Goal: Task Accomplishment & Management: Manage account settings

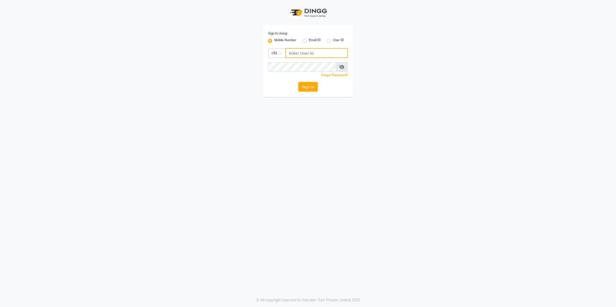
type input "9607783777"
click at [311, 87] on button "Sign In" at bounding box center [308, 87] width 20 height 10
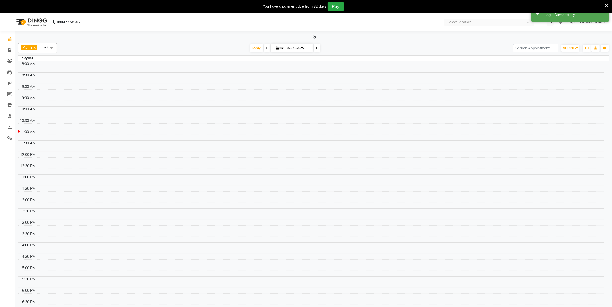
select select "en"
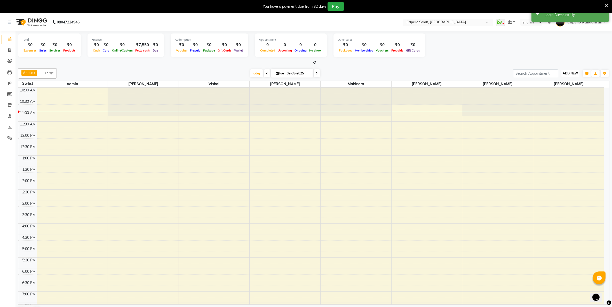
click at [571, 72] on span "ADD NEW" at bounding box center [569, 73] width 15 height 4
click at [562, 105] on link "Add Attendance" at bounding box center [558, 103] width 41 height 7
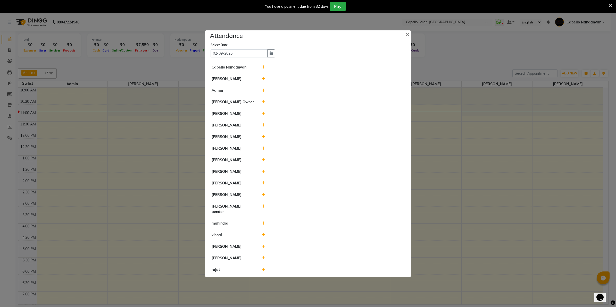
click at [264, 125] on span at bounding box center [263, 125] width 3 height 5
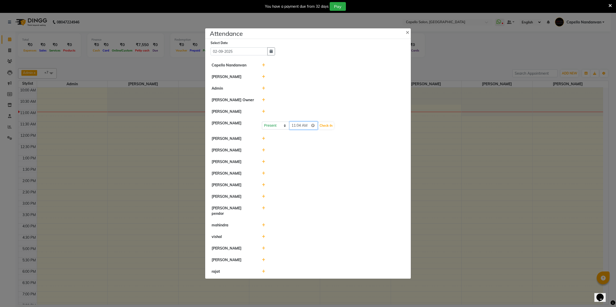
click at [299, 128] on input "11:04" at bounding box center [303, 126] width 29 height 8
type input "11:03"
click at [326, 127] on button "Check-In" at bounding box center [326, 125] width 15 height 7
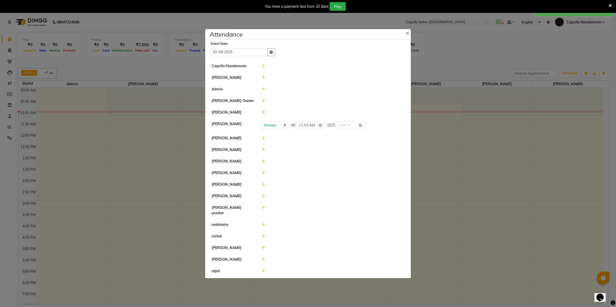
click at [264, 246] on icon at bounding box center [263, 248] width 3 height 4
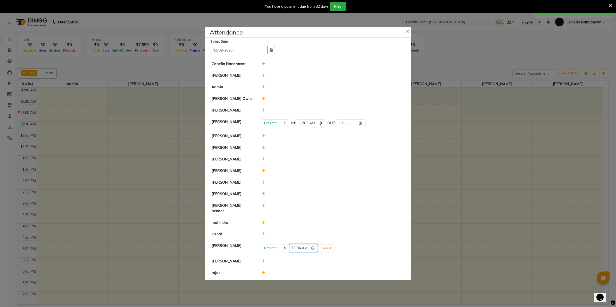
click at [299, 246] on input "11:04" at bounding box center [303, 249] width 29 height 8
type input "11:02"
click at [328, 245] on button "Check-In" at bounding box center [326, 248] width 15 height 7
click at [263, 138] on icon at bounding box center [263, 137] width 3 height 4
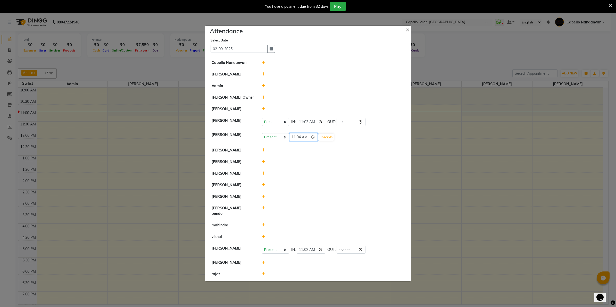
click at [301, 138] on input "11:04" at bounding box center [303, 137] width 29 height 8
type input "11:00"
click at [324, 141] on button "Check-In" at bounding box center [326, 137] width 15 height 7
click at [263, 208] on div at bounding box center [333, 210] width 151 height 11
click at [263, 210] on icon at bounding box center [263, 208] width 3 height 4
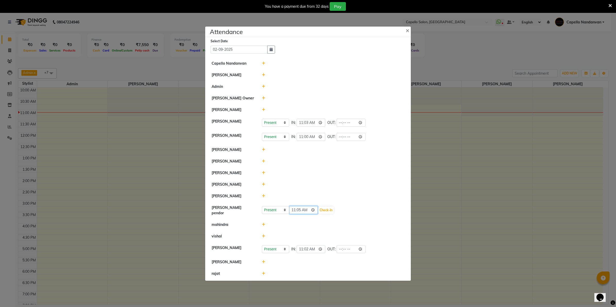
click at [295, 209] on input "11:05" at bounding box center [303, 210] width 29 height 8
type input "10:47"
click at [324, 212] on button "Check-In" at bounding box center [326, 210] width 15 height 7
click at [264, 235] on icon at bounding box center [263, 237] width 3 height 4
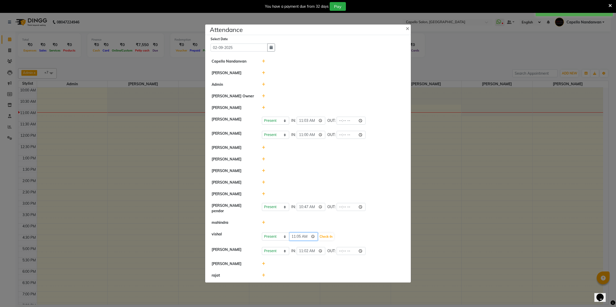
click at [296, 236] on input "11:05" at bounding box center [303, 237] width 29 height 8
type input "10:47"
click at [329, 235] on button "Check-In" at bounding box center [326, 236] width 15 height 7
click at [262, 222] on icon at bounding box center [263, 224] width 3 height 4
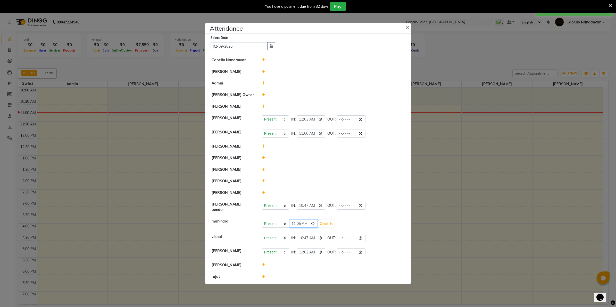
click at [295, 222] on input "11:05" at bounding box center [303, 224] width 29 height 8
type input "10:47"
click at [327, 223] on button "Check-In" at bounding box center [326, 224] width 15 height 7
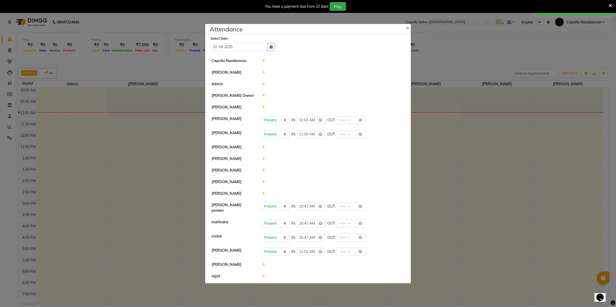
click at [530, 126] on ngb-modal-window "Attendance × Select Date 02-09-2025 Capello Nandanvan CHETNA SONI Admin Himansu…" at bounding box center [308, 153] width 616 height 307
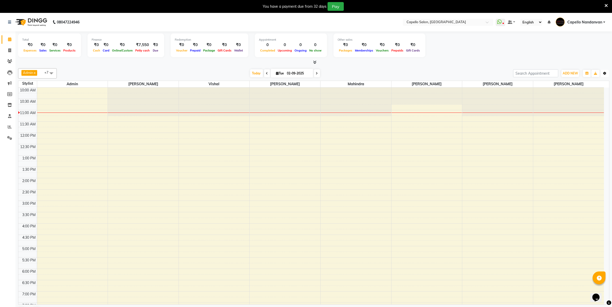
click at [607, 75] on button "Toggle Dropdown" at bounding box center [604, 73] width 8 height 7
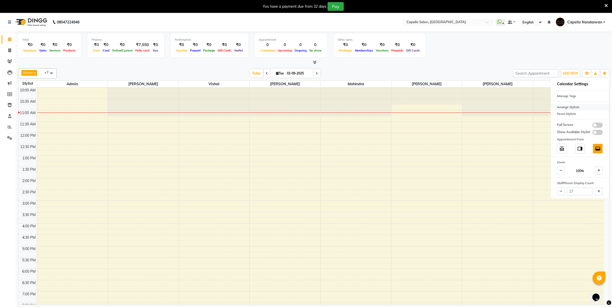
click at [571, 104] on div "Arrange Stylists" at bounding box center [579, 107] width 58 height 7
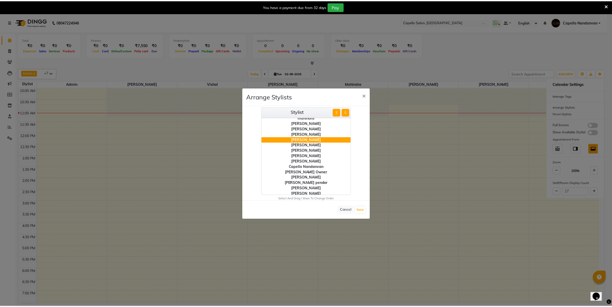
scroll to position [20, 0]
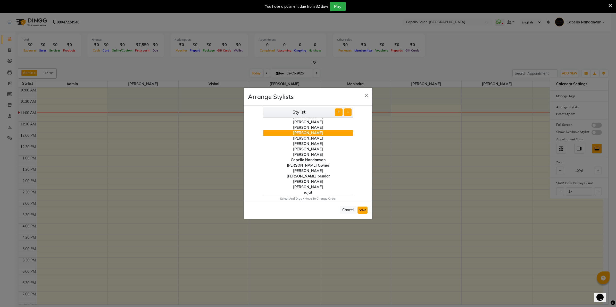
click at [361, 210] on button "Save" at bounding box center [363, 210] width 10 height 7
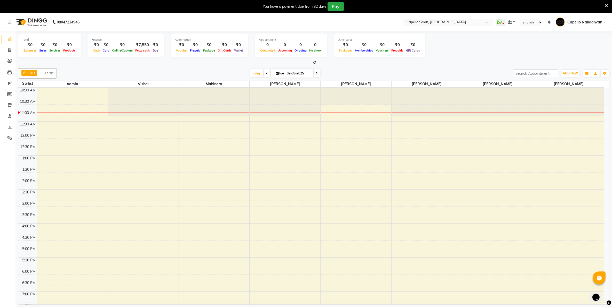
click at [43, 72] on span "Admin x vishal x CHETNA SONI x mahindra x Om Ingle x PRIYA SURYAWANSHI x veebha…" at bounding box center [37, 73] width 39 height 10
click at [24, 108] on div "[PERSON_NAME]" at bounding box center [37, 104] width 33 height 5
checkbox input "true"
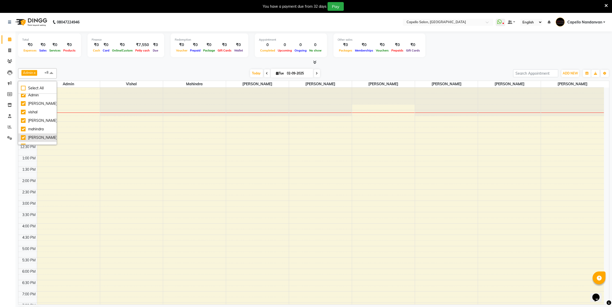
scroll to position [0, 0]
click at [97, 71] on div "Today Tue 02-09-2025" at bounding box center [284, 74] width 451 height 8
click at [565, 73] on span "ADD NEW" at bounding box center [569, 73] width 15 height 4
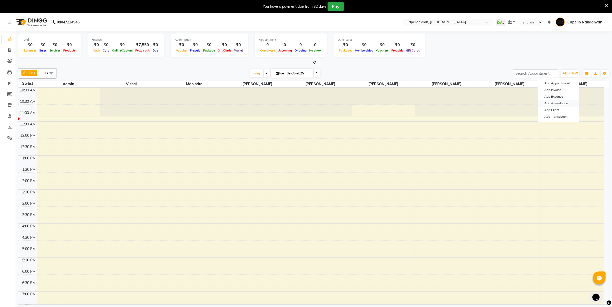
click at [547, 102] on link "Add Attendance" at bounding box center [558, 103] width 41 height 7
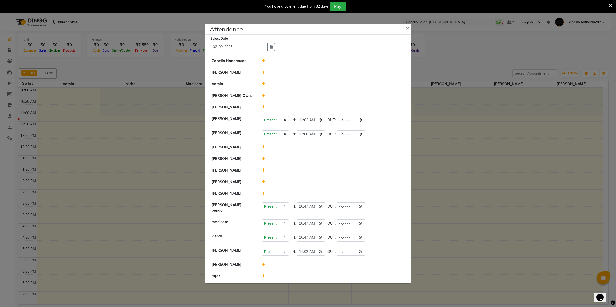
click at [263, 147] on icon at bounding box center [263, 147] width 3 height 4
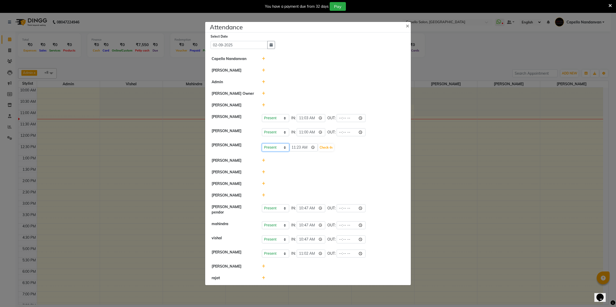
click at [275, 149] on select "Present Absent Late Half Day Weekly Off" at bounding box center [275, 148] width 27 height 8
select select "A"
click at [262, 145] on select "Present Absent Late Half Day Weekly Off" at bounding box center [275, 148] width 27 height 8
click at [293, 147] on button "Save" at bounding box center [295, 147] width 10 height 7
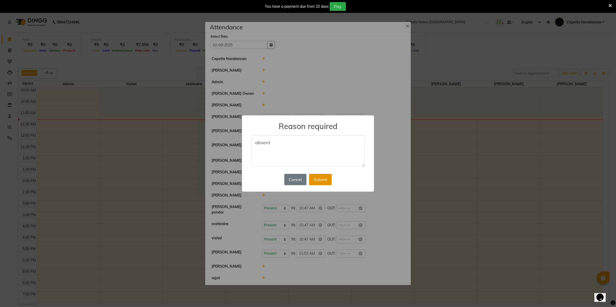
type textarea "absent"
click at [314, 182] on button "Submit" at bounding box center [320, 179] width 23 height 11
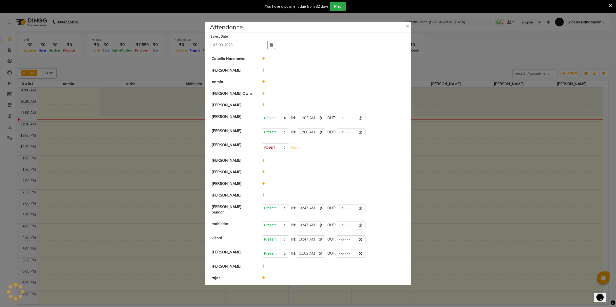
select select "A"
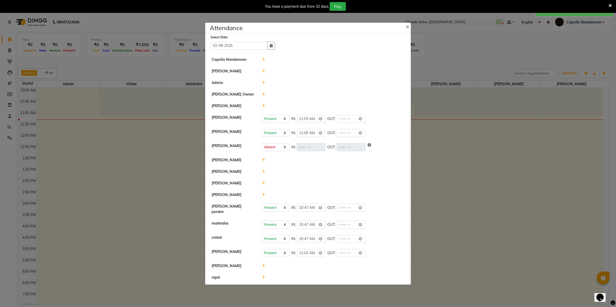
click at [263, 106] on icon at bounding box center [263, 106] width 3 height 4
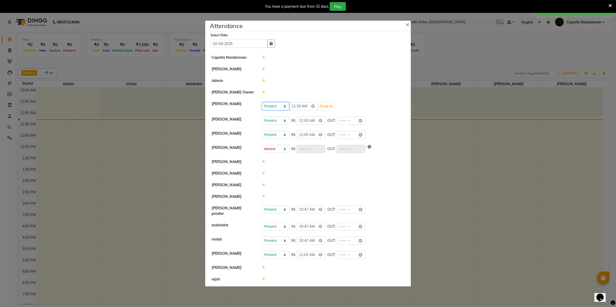
click at [277, 110] on select "Present Absent Late Half Day Weekly Off" at bounding box center [275, 106] width 27 height 8
select select "A"
click at [262, 103] on select "Present Absent Late Half Day Weekly Off" at bounding box center [275, 106] width 27 height 8
click at [294, 110] on button "Save" at bounding box center [295, 106] width 10 height 7
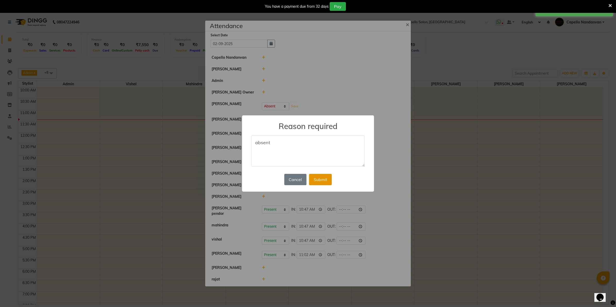
type textarea "absent"
click at [318, 181] on button "Submit" at bounding box center [320, 179] width 23 height 11
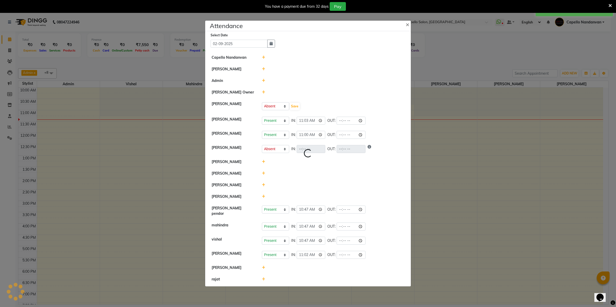
select select "A"
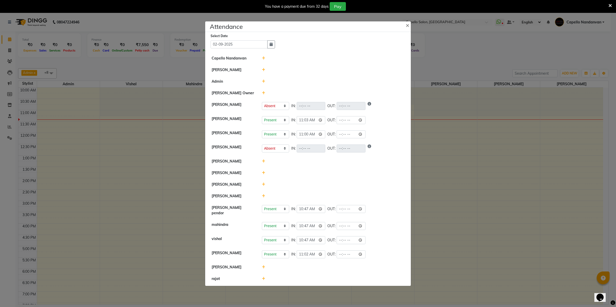
click at [264, 186] on icon at bounding box center [263, 185] width 3 height 4
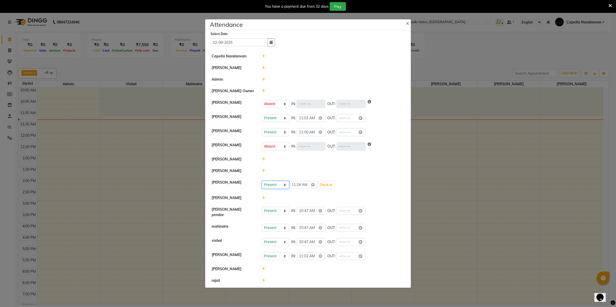
click at [271, 189] on select "Present Absent Late Half Day Weekly Off" at bounding box center [275, 185] width 27 height 8
select select "W"
click at [262, 183] on select "Present Absent Late Half Day Weekly Off" at bounding box center [275, 185] width 27 height 8
click at [290, 186] on button "Save" at bounding box center [295, 185] width 10 height 7
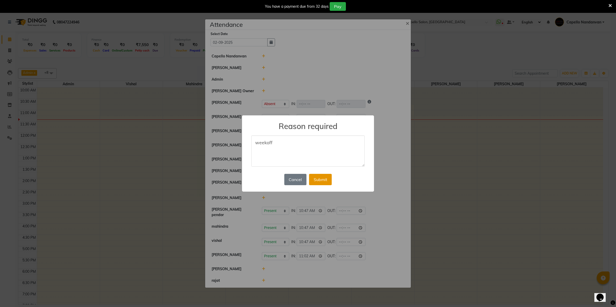
type textarea "weekoff"
click at [314, 178] on button "Submit" at bounding box center [320, 179] width 23 height 11
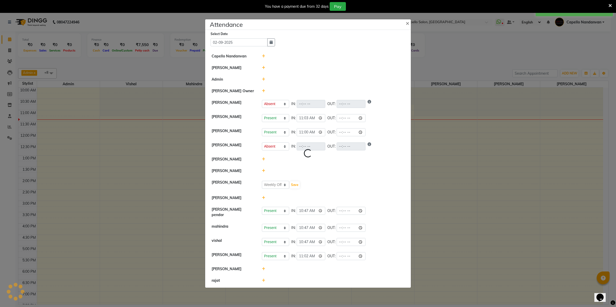
select select "A"
select select "W"
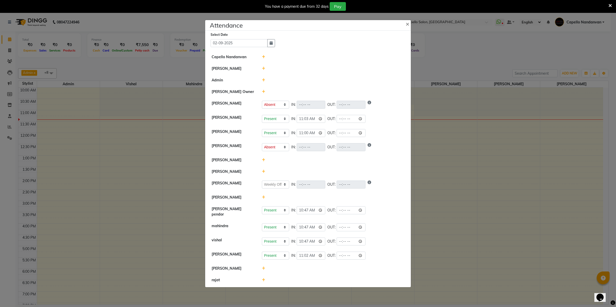
click at [264, 269] on icon at bounding box center [263, 269] width 3 height 4
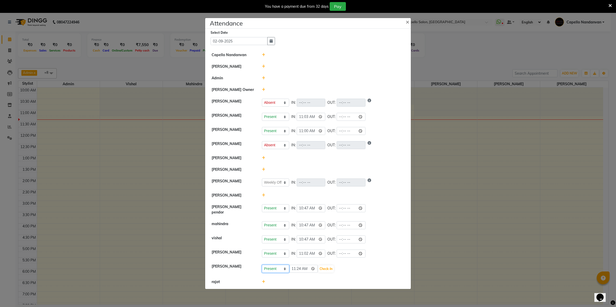
click at [270, 268] on select "Present Absent Late Half Day Weekly Off" at bounding box center [275, 269] width 27 height 8
select select "W"
click at [262, 265] on select "Present Absent Late Half Day Weekly Off" at bounding box center [275, 269] width 27 height 8
click at [295, 267] on button "Save" at bounding box center [295, 269] width 10 height 7
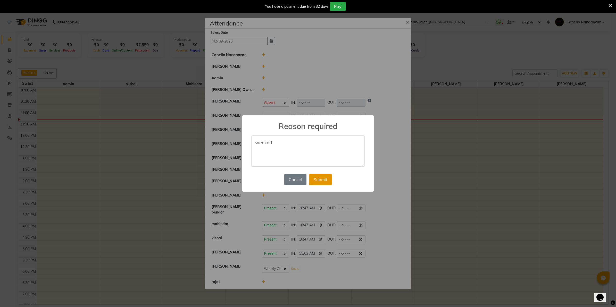
type textarea "weekoff"
click at [320, 180] on button "Submit" at bounding box center [320, 179] width 23 height 11
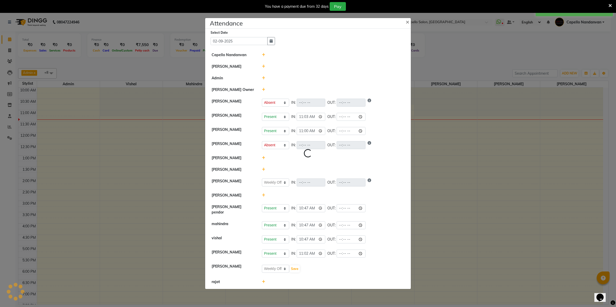
select select "A"
select select "W"
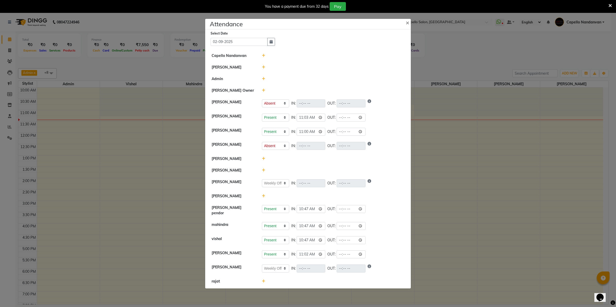
click at [469, 63] on ngb-modal-window "Attendance × Select Date 02-09-2025 Capello Nandanvan CHETNA SONI Admin Himansu…" at bounding box center [308, 153] width 616 height 307
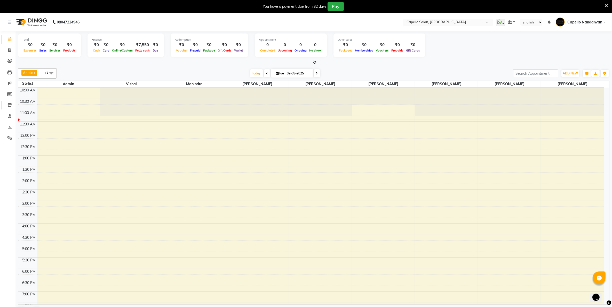
click at [10, 101] on link "Inventory" at bounding box center [8, 105] width 12 height 9
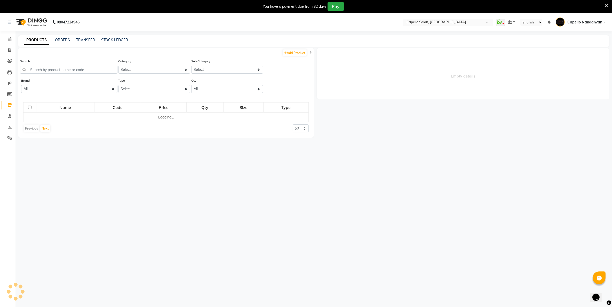
select select
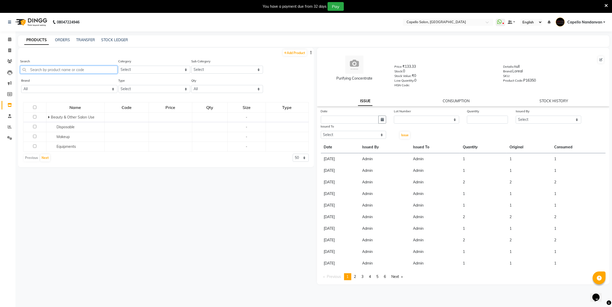
click at [56, 68] on input "text" at bounding box center [68, 70] width 97 height 8
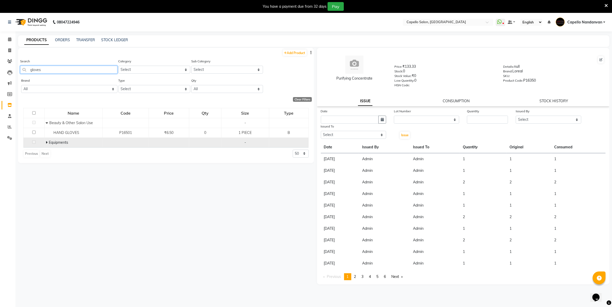
type input "gloves"
click at [47, 142] on icon at bounding box center [47, 143] width 2 height 4
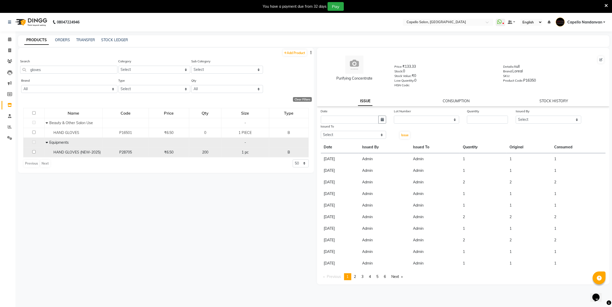
click at [34, 154] on input "checkbox" at bounding box center [33, 151] width 3 height 3
checkbox input "true"
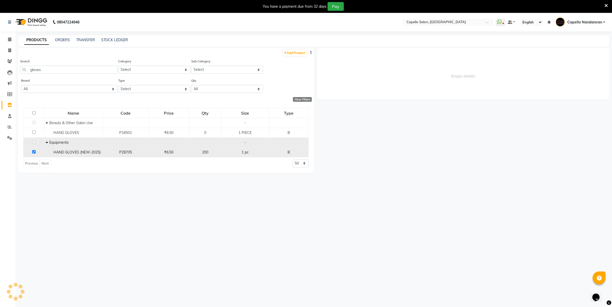
select select
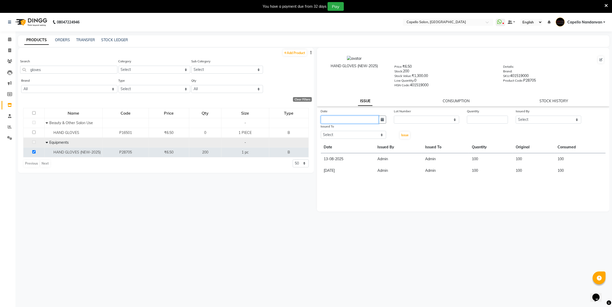
click at [370, 120] on input "text" at bounding box center [350, 120] width 58 height 8
select select "9"
select select "2025"
click at [334, 144] on div "2" at bounding box center [334, 146] width 8 height 8
type input "02-09-2025"
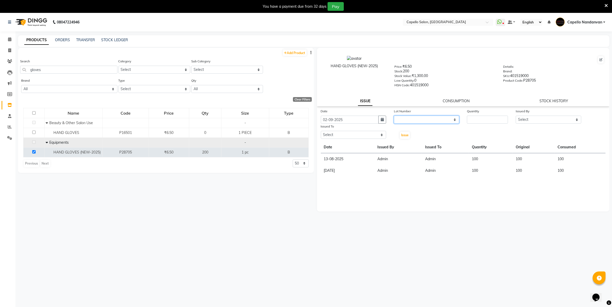
click at [434, 118] on select "None" at bounding box center [426, 120] width 65 height 8
select select "0: null"
click at [394, 116] on select "None" at bounding box center [426, 120] width 65 height 8
click at [480, 119] on input "number" at bounding box center [487, 120] width 41 height 8
type input "100"
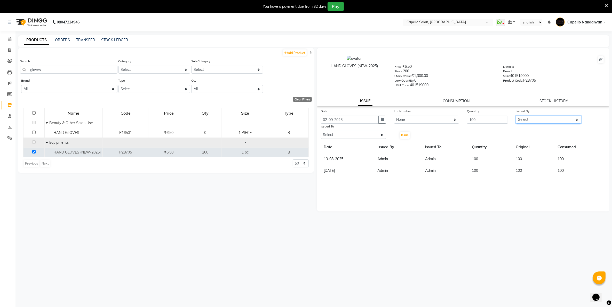
click at [523, 119] on select "Select Admin ASHIK DHAPODKAR Capello Nandanvan CHETNA SONI Himansu Owner mahind…" at bounding box center [547, 120] width 65 height 8
select select "14650"
click at [515, 116] on select "Select Admin ASHIK DHAPODKAR Capello Nandanvan CHETNA SONI Himansu Owner mahind…" at bounding box center [547, 120] width 65 height 8
click at [370, 134] on select "Select Admin ASHIK DHAPODKAR Capello Nandanvan CHETNA SONI Himansu Owner mahind…" at bounding box center [353, 135] width 65 height 8
select select "14650"
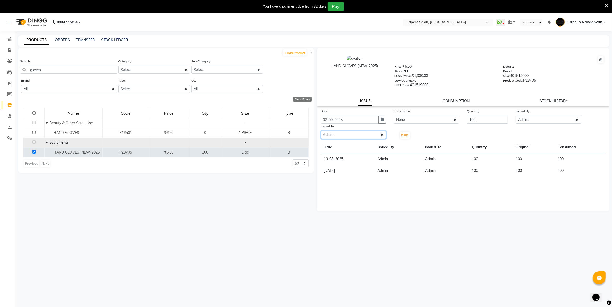
click at [321, 131] on select "Select Admin ASHIK DHAPODKAR Capello Nandanvan CHETNA SONI Himansu Owner mahind…" at bounding box center [353, 135] width 65 height 8
click at [405, 136] on span "Issue" at bounding box center [404, 135] width 7 height 4
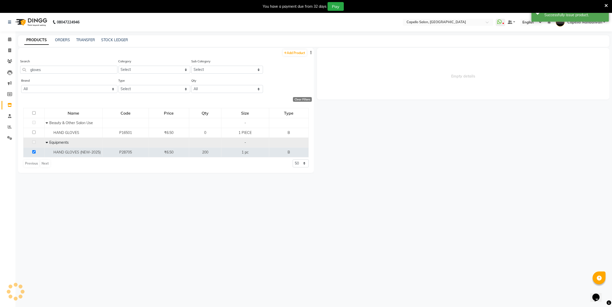
select select
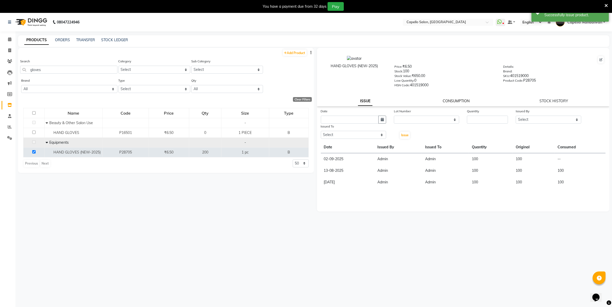
click at [458, 99] on link "CONSUMPTION" at bounding box center [455, 101] width 27 height 5
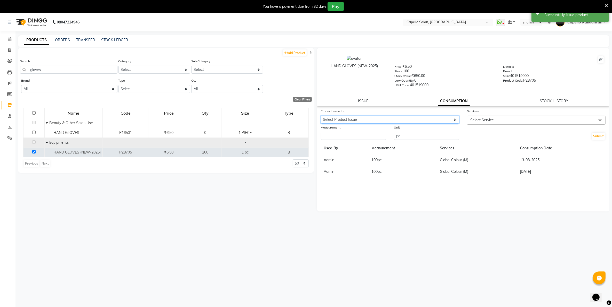
click at [431, 116] on select "Select Product Issue 2025-09-02, Issued to: Admin, Balance: 100" at bounding box center [390, 120] width 139 height 8
select select "1199517"
click at [321, 116] on select "Select Product Issue 2025-09-02, Issued to: Admin, Balance: 100" at bounding box center [390, 120] width 139 height 8
click at [376, 135] on input "number" at bounding box center [353, 136] width 65 height 8
type input "1"
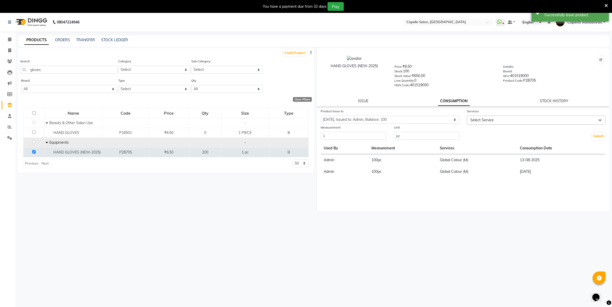
click at [478, 119] on span "Select Service" at bounding box center [481, 120] width 23 height 5
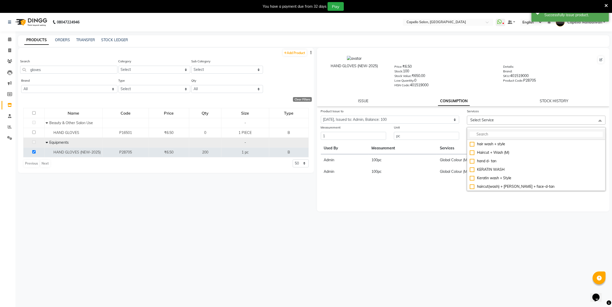
click at [482, 132] on input "multiselect-search" at bounding box center [535, 134] width 133 height 5
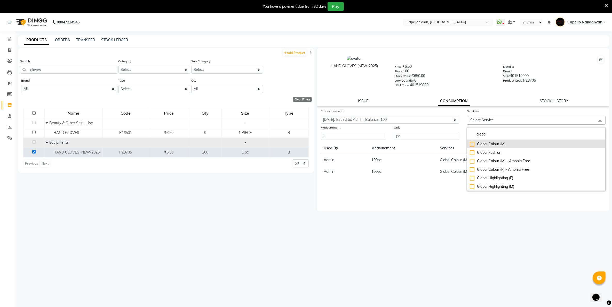
type input "global"
click at [472, 142] on div "Global Colour (M)" at bounding box center [535, 144] width 133 height 5
checkbox input "true"
click at [472, 74] on div "Stock Value: ₹650.00" at bounding box center [444, 76] width 101 height 7
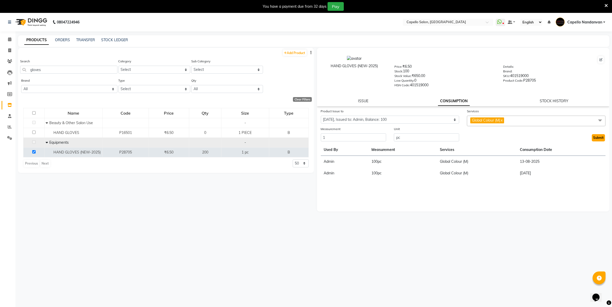
click at [595, 137] on button "Submit" at bounding box center [597, 137] width 13 height 7
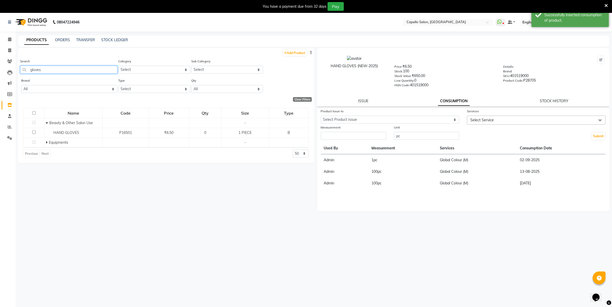
click at [104, 67] on input "gloves" at bounding box center [68, 70] width 97 height 8
type input "g"
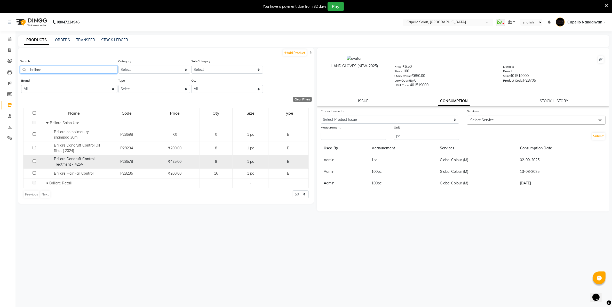
type input "brillare"
click at [34, 161] on input "checkbox" at bounding box center [34, 161] width 3 height 3
checkbox input "true"
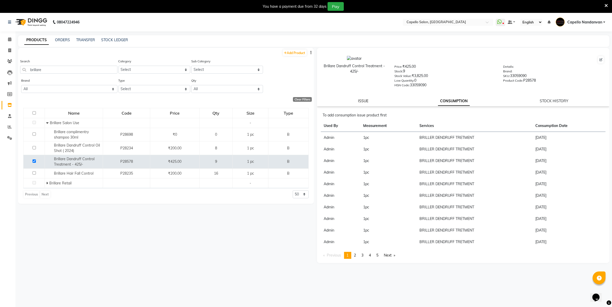
click at [363, 99] on link "ISSUE" at bounding box center [363, 101] width 10 height 5
select select
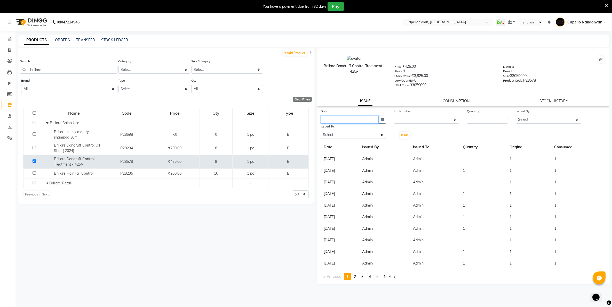
click at [375, 121] on input "text" at bounding box center [350, 120] width 58 height 8
select select "9"
select select "2025"
click at [335, 144] on div "2" at bounding box center [334, 146] width 8 height 8
type input "02-09-2025"
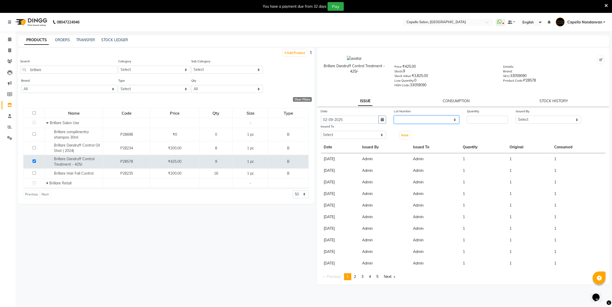
click at [436, 119] on select "None" at bounding box center [426, 120] width 65 height 8
select select "0: null"
click at [394, 116] on select "None" at bounding box center [426, 120] width 65 height 8
click at [491, 119] on input "number" at bounding box center [487, 120] width 41 height 8
type input "1"
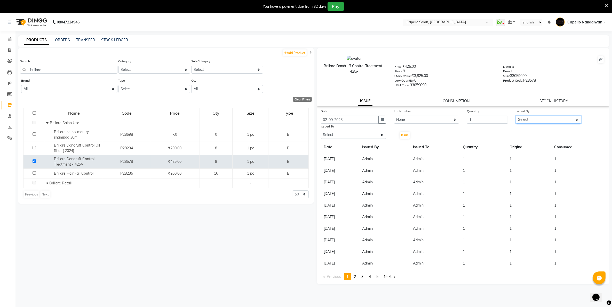
click at [537, 121] on select "Select Admin ASHIK DHAPODKAR Capello Nandanvan CHETNA SONI Himansu Owner mahind…" at bounding box center [547, 120] width 65 height 8
select select "14650"
click at [515, 116] on select "Select Admin ASHIK DHAPODKAR Capello Nandanvan CHETNA SONI Himansu Owner mahind…" at bounding box center [547, 120] width 65 height 8
click at [340, 136] on select "Select Admin ASHIK DHAPODKAR Capello Nandanvan CHETNA SONI Himansu Owner mahind…" at bounding box center [353, 135] width 65 height 8
select select "14650"
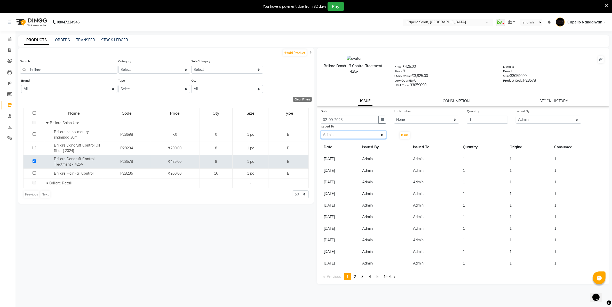
click at [321, 131] on select "Select Admin ASHIK DHAPODKAR Capello Nandanvan CHETNA SONI Himansu Owner mahind…" at bounding box center [353, 135] width 65 height 8
click at [407, 137] on button "Issue" at bounding box center [405, 135] width 10 height 7
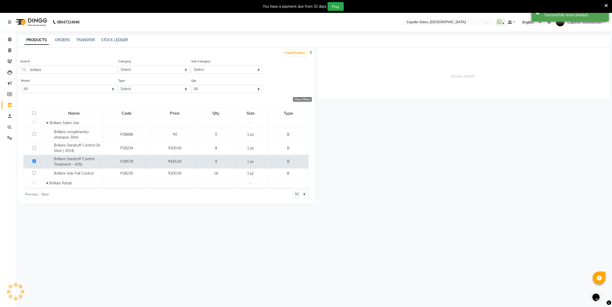
select select
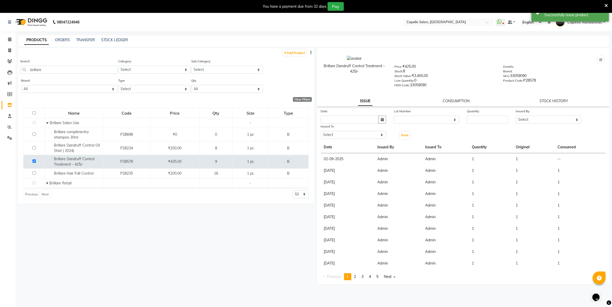
click at [448, 101] on link "CONSUMPTION" at bounding box center [455, 101] width 27 height 5
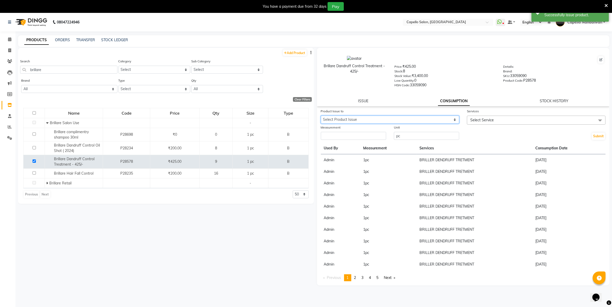
click at [435, 120] on select "Select Product Issue 2025-09-02, Issued to: Admin, Balance: 1" at bounding box center [390, 120] width 139 height 8
select select "1199518"
click at [321, 116] on select "Select Product Issue 2025-09-02, Issued to: Admin, Balance: 1" at bounding box center [390, 120] width 139 height 8
click at [373, 136] on input "number" at bounding box center [353, 136] width 65 height 8
type input "1"
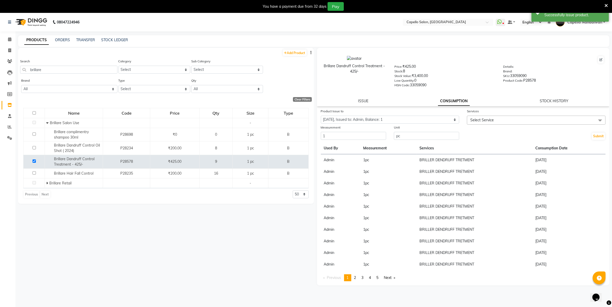
click at [486, 121] on span "Select Service" at bounding box center [481, 120] width 23 height 5
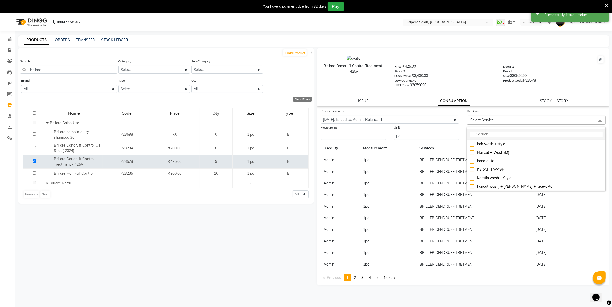
click at [484, 135] on input "multiselect-search" at bounding box center [535, 134] width 133 height 5
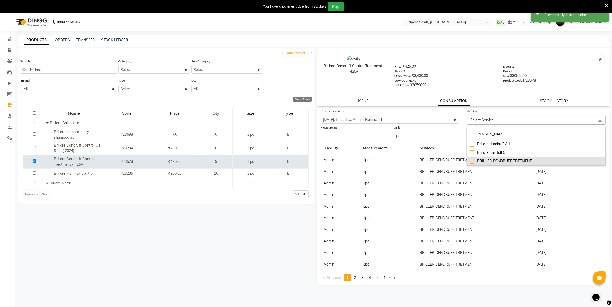
type input "brill"
click at [473, 159] on div "BRILLER DENDRUFF TRETMENT" at bounding box center [535, 161] width 133 height 5
checkbox input "true"
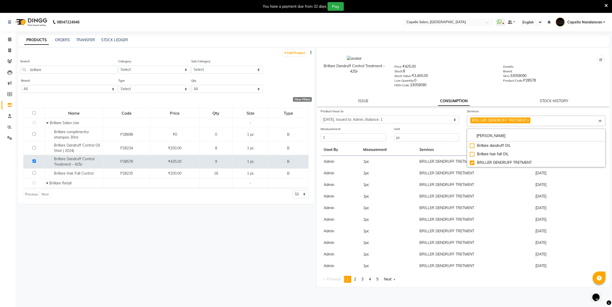
click at [470, 88] on div "HSN Code: 33059090" at bounding box center [444, 86] width 101 height 7
click at [604, 136] on button "Submit" at bounding box center [597, 137] width 13 height 7
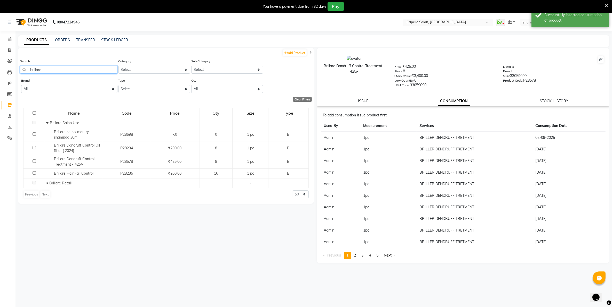
click at [90, 68] on input "brillare" at bounding box center [68, 70] width 97 height 8
type input "b"
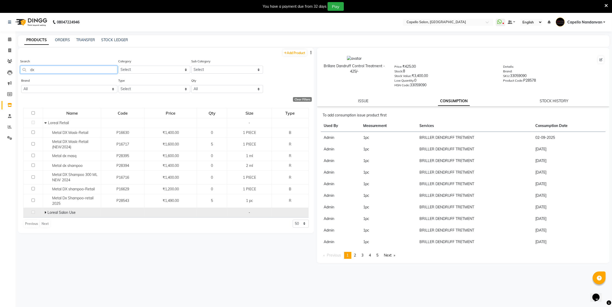
type input "dx"
click at [46, 212] on icon at bounding box center [45, 213] width 2 height 4
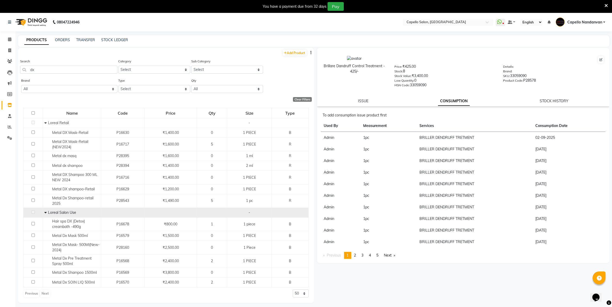
scroll to position [16, 0]
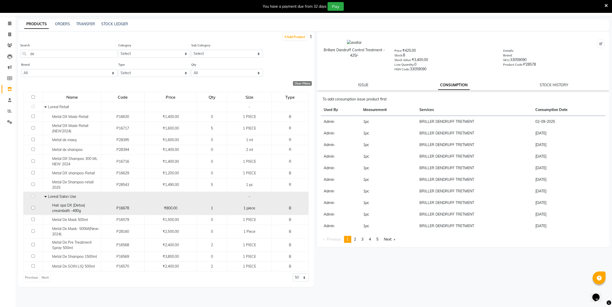
click at [33, 208] on input "checkbox" at bounding box center [32, 207] width 3 height 3
checkbox input "true"
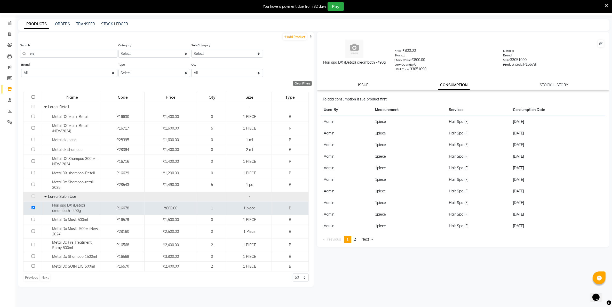
click at [364, 83] on link "ISSUE" at bounding box center [363, 85] width 10 height 5
select select
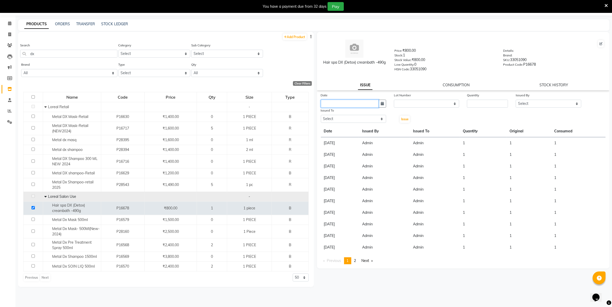
click at [355, 101] on input "text" at bounding box center [350, 104] width 58 height 8
select select "9"
select select "2025"
click at [334, 128] on div "2" at bounding box center [334, 130] width 8 height 8
type input "02-09-2025"
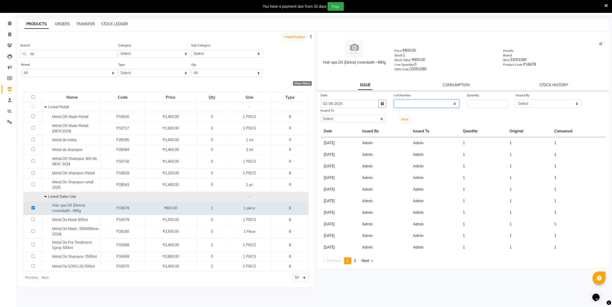
click at [420, 104] on select "None" at bounding box center [426, 104] width 65 height 8
select select "0: null"
click at [394, 100] on select "None" at bounding box center [426, 104] width 65 height 8
click at [471, 102] on input "number" at bounding box center [487, 104] width 41 height 8
type input "1"
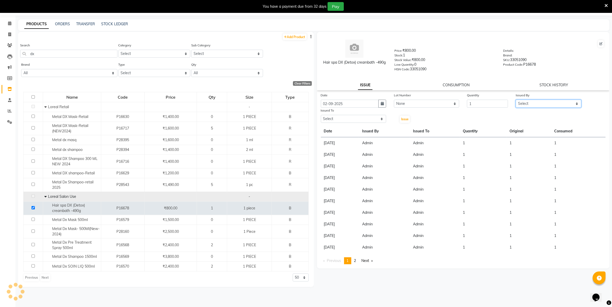
click at [552, 104] on select "Select Admin ASHIK DHAPODKAR Capello Nandanvan CHETNA SONI Himansu Owner mahind…" at bounding box center [547, 104] width 65 height 8
select select "14650"
click at [515, 100] on select "Select Admin ASHIK DHAPODKAR Capello Nandanvan CHETNA SONI Himansu Owner mahind…" at bounding box center [547, 104] width 65 height 8
click at [358, 117] on select "Select Admin ASHIK DHAPODKAR Capello Nandanvan CHETNA SONI Himansu Owner mahind…" at bounding box center [353, 119] width 65 height 8
select select "14650"
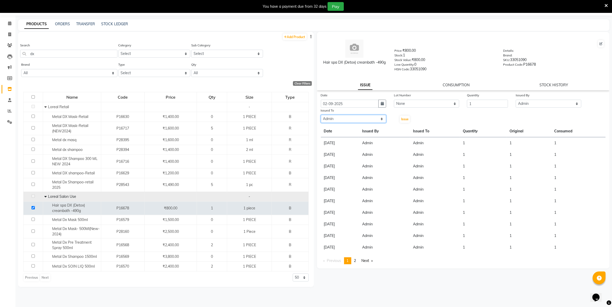
click at [321, 115] on select "Select Admin ASHIK DHAPODKAR Capello Nandanvan CHETNA SONI Himansu Owner mahind…" at bounding box center [353, 119] width 65 height 8
click at [404, 120] on span "Issue" at bounding box center [404, 119] width 7 height 4
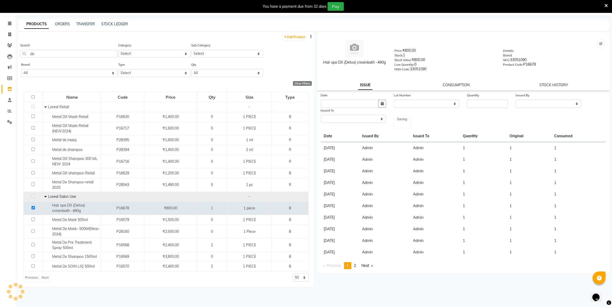
select select
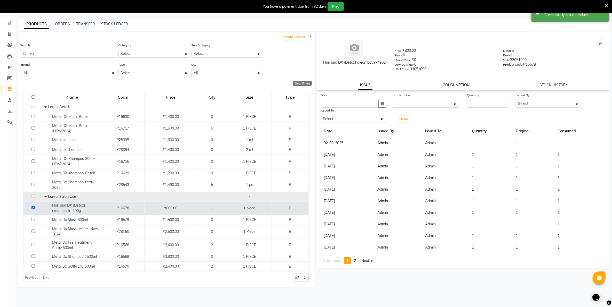
click at [463, 83] on link "CONSUMPTION" at bounding box center [455, 85] width 27 height 5
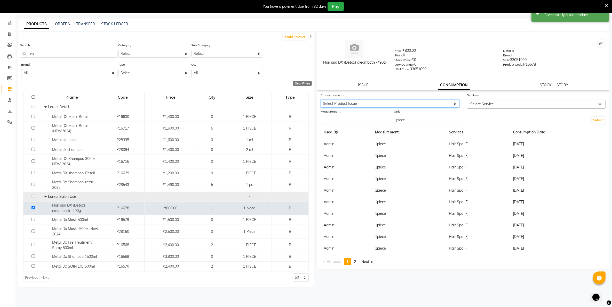
click at [439, 100] on select "Select Product Issue 2025-09-02, Issued to: Admin, Balance: 1" at bounding box center [390, 104] width 139 height 8
select select "1199519"
click at [321, 100] on select "Select Product Issue 2025-09-02, Issued to: Admin, Balance: 1" at bounding box center [390, 104] width 139 height 8
click at [376, 121] on input "number" at bounding box center [353, 120] width 65 height 8
type input "1"
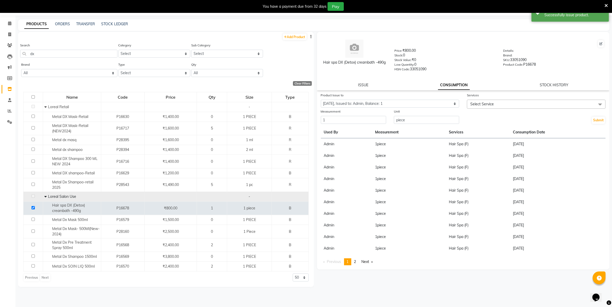
click at [502, 103] on span "Select Service" at bounding box center [536, 104] width 139 height 9
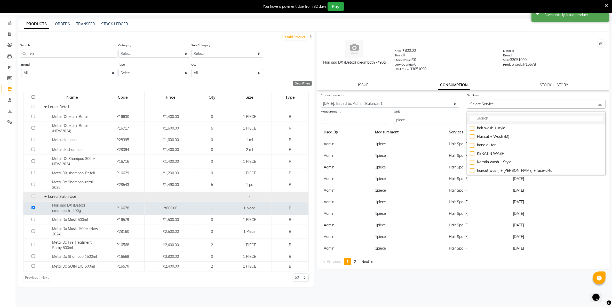
click at [488, 117] on input "multiselect-search" at bounding box center [535, 118] width 133 height 5
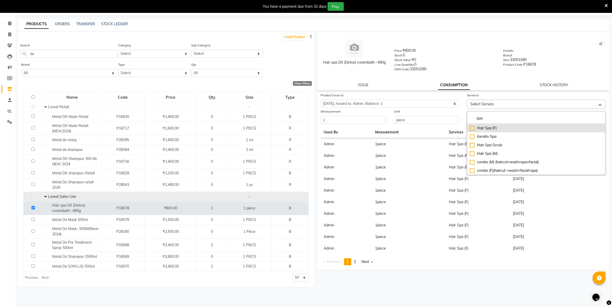
type input "spa"
click at [472, 128] on div "Hair Spa (F)" at bounding box center [535, 128] width 133 height 5
checkbox input "true"
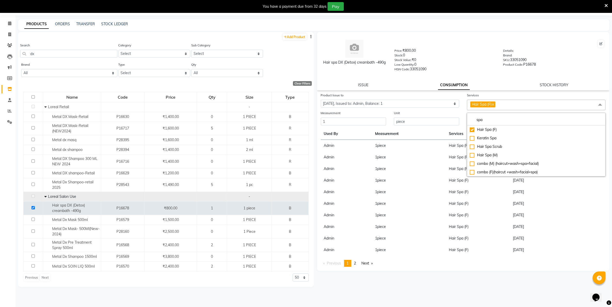
click at [469, 67] on div "HSN Code: 33051090" at bounding box center [444, 70] width 101 height 7
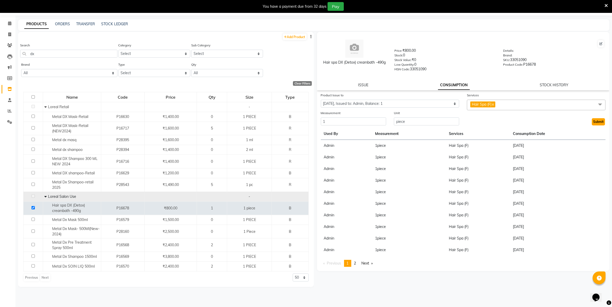
click at [597, 121] on button "Submit" at bounding box center [597, 121] width 13 height 7
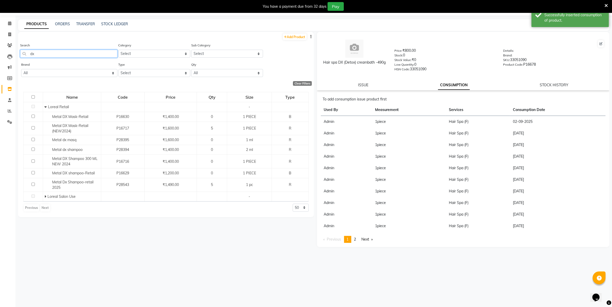
click at [45, 54] on input "dx" at bounding box center [68, 54] width 97 height 8
type input "d"
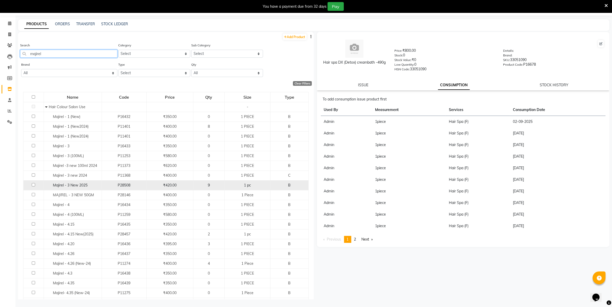
type input "majirel"
click at [34, 184] on input "checkbox" at bounding box center [33, 184] width 3 height 3
checkbox input "true"
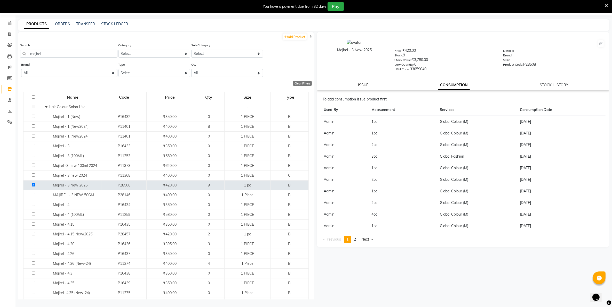
click at [361, 83] on link "ISSUE" at bounding box center [363, 85] width 10 height 5
select select
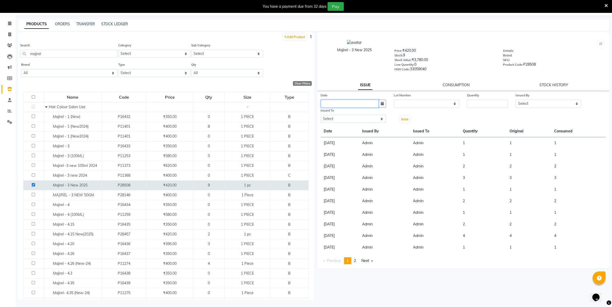
click at [356, 102] on input "text" at bounding box center [350, 104] width 58 height 8
select select "9"
select select "2025"
click at [333, 129] on div "2" at bounding box center [334, 130] width 8 height 8
type input "02-09-2025"
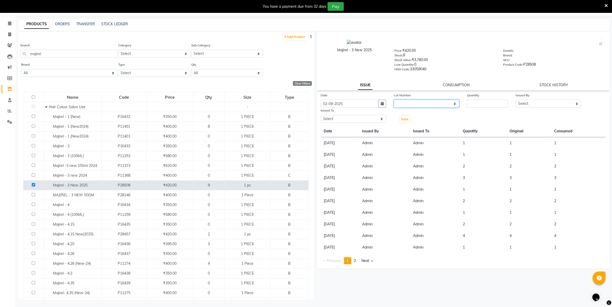
click at [405, 101] on select "None" at bounding box center [426, 104] width 65 height 8
select select "0: null"
click at [394, 100] on select "None" at bounding box center [426, 104] width 65 height 8
click at [475, 104] on input "number" at bounding box center [487, 104] width 41 height 8
type input "1"
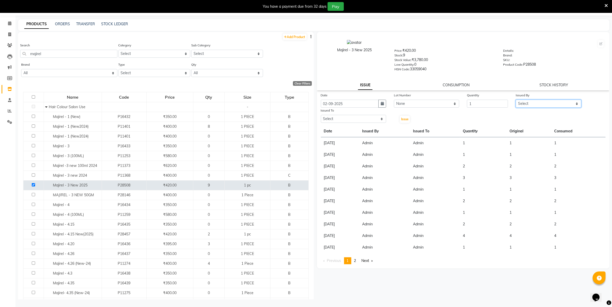
click at [551, 100] on select "Select Admin ASHIK DHAPODKAR Capello Nandanvan CHETNA SONI Himansu Owner mahind…" at bounding box center [547, 104] width 65 height 8
select select "14650"
click at [515, 100] on select "Select Admin ASHIK DHAPODKAR Capello Nandanvan CHETNA SONI Himansu Owner mahind…" at bounding box center [547, 104] width 65 height 8
click at [363, 118] on select "Select Admin ASHIK DHAPODKAR Capello Nandanvan CHETNA SONI Himansu Owner mahind…" at bounding box center [353, 119] width 65 height 8
select select "14650"
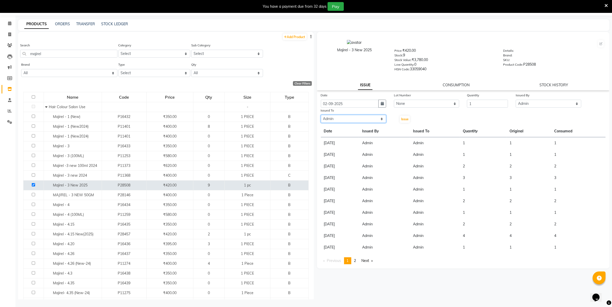
click at [321, 115] on select "Select Admin ASHIK DHAPODKAR Capello Nandanvan CHETNA SONI Himansu Owner mahind…" at bounding box center [353, 119] width 65 height 8
click at [401, 119] on span "Issue" at bounding box center [404, 119] width 7 height 4
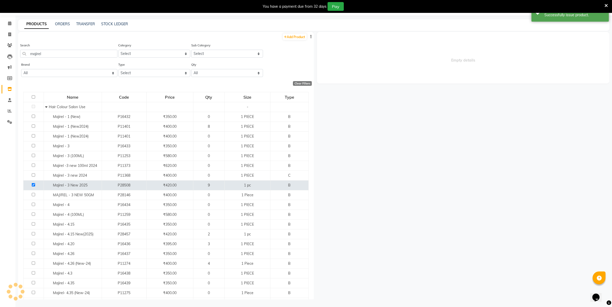
select select
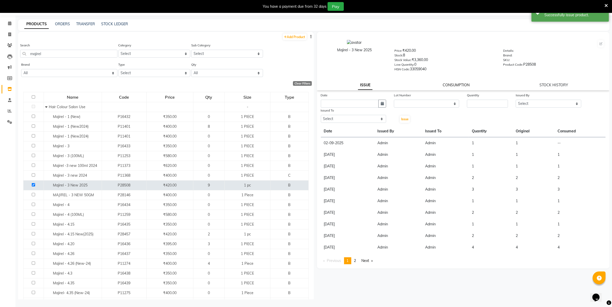
click at [450, 83] on link "CONSUMPTION" at bounding box center [455, 85] width 27 height 5
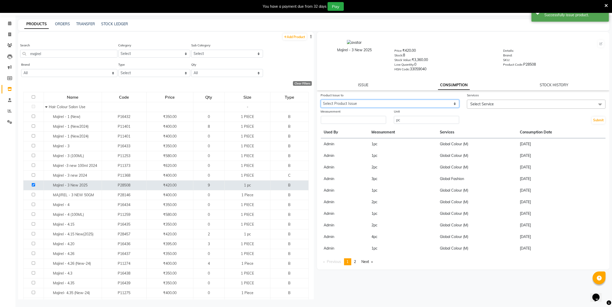
click at [443, 100] on select "Select Product Issue 2025-09-02, Issued to: Admin, Balance: 1" at bounding box center [390, 104] width 139 height 8
select select "1199520"
click at [321, 100] on select "Select Product Issue 2025-09-02, Issued to: Admin, Balance: 1" at bounding box center [390, 104] width 139 height 8
click at [377, 121] on input "number" at bounding box center [353, 120] width 65 height 8
type input "1"
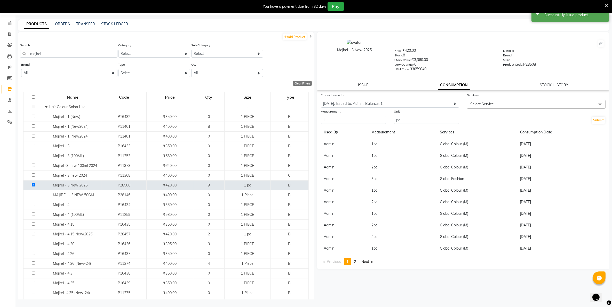
click at [513, 106] on span "Select Service" at bounding box center [536, 104] width 139 height 9
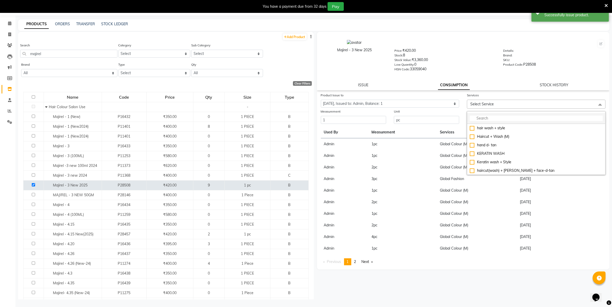
click at [513, 118] on input "multiselect-search" at bounding box center [535, 118] width 133 height 5
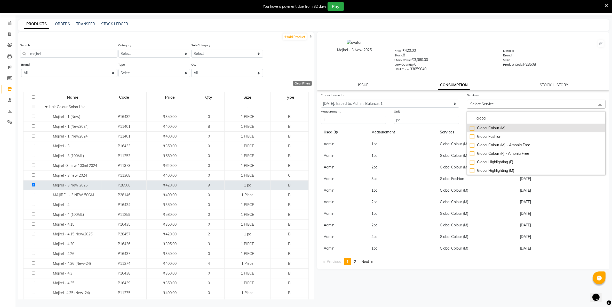
type input "globa"
click at [471, 126] on div "Global Colour (M)" at bounding box center [535, 128] width 133 height 5
checkbox input "true"
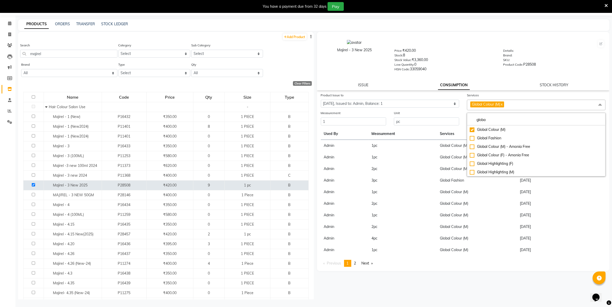
click at [474, 77] on div "Majirel - 3 New 2025 Price: ₹420.00 Stock: 8 Stock Value: ₹3,360.00 Low Quantit…" at bounding box center [463, 61] width 293 height 59
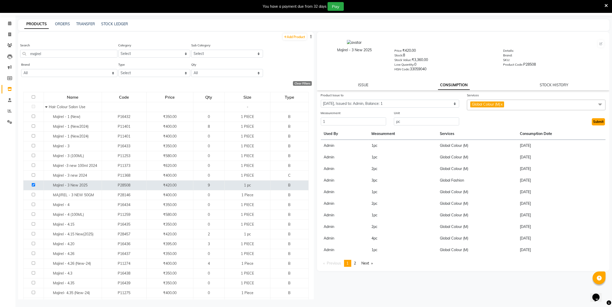
click at [599, 121] on button "Submit" at bounding box center [597, 121] width 13 height 7
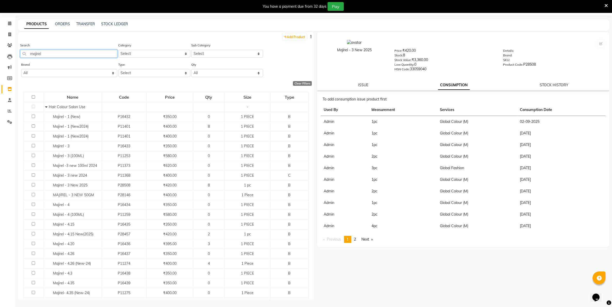
click at [87, 53] on input "majirel" at bounding box center [68, 54] width 97 height 8
type input "m"
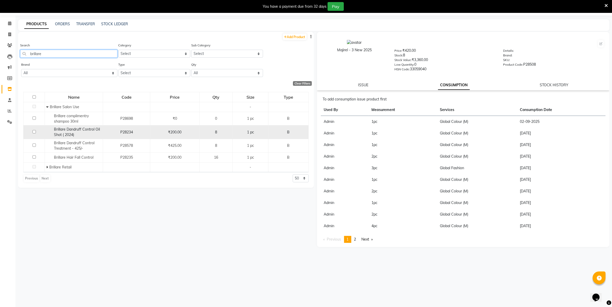
type input "brillare"
click at [33, 131] on input "checkbox" at bounding box center [34, 131] width 3 height 3
checkbox input "true"
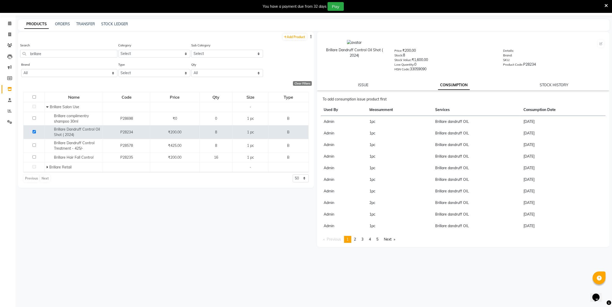
click at [357, 83] on div "ISSUE CONSUMPTION STOCK HISTORY" at bounding box center [463, 85] width 280 height 5
click at [367, 83] on link "ISSUE" at bounding box center [363, 85] width 10 height 5
select select
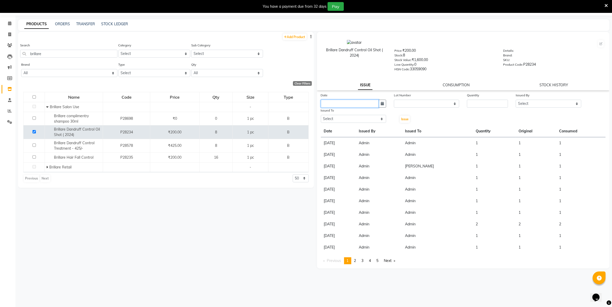
click at [364, 106] on input "text" at bounding box center [350, 104] width 58 height 8
select select "9"
select select "2025"
drag, startPoint x: 334, startPoint y: 127, endPoint x: 336, endPoint y: 124, distance: 3.1
click at [336, 124] on ngb-datepicker-month "Mo Tu We Th Fr Sa Su 1 2 3 4 5 6 7 8 9 10 11 12 13 14 15 16 17 18 19 20 21 22 2…" at bounding box center [351, 147] width 60 height 59
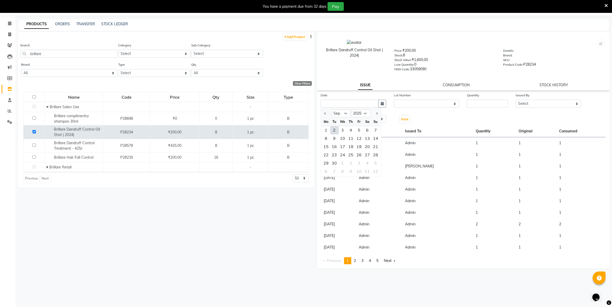
drag, startPoint x: 336, startPoint y: 124, endPoint x: 420, endPoint y: 78, distance: 96.3
click at [420, 78] on div "Brillare Dandruff Control Oil Shot ( 2024) Price: ₹200.00 Stock: 8 Stock Value:…" at bounding box center [463, 61] width 293 height 59
click at [359, 104] on input "text" at bounding box center [350, 104] width 58 height 8
select select "9"
select select "2025"
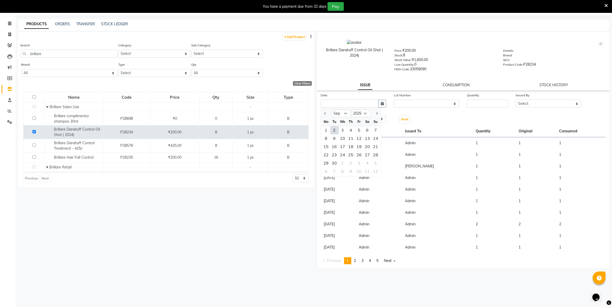
click at [336, 127] on div "2" at bounding box center [334, 130] width 8 height 8
type input "02-09-2025"
click at [405, 104] on select "None" at bounding box center [426, 104] width 65 height 8
select select "0: null"
click at [394, 100] on select "None" at bounding box center [426, 104] width 65 height 8
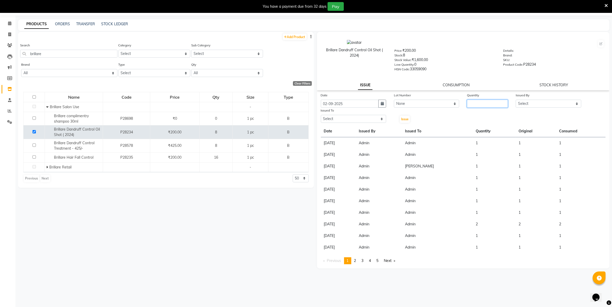
click at [473, 103] on input "number" at bounding box center [487, 104] width 41 height 8
type input "1"
click at [540, 105] on select "Select Admin ASHIK DHAPODKAR Capello Nandanvan CHETNA SONI Himansu Owner mahind…" at bounding box center [547, 104] width 65 height 8
drag, startPoint x: 540, startPoint y: 105, endPoint x: 534, endPoint y: 115, distance: 11.4
click at [540, 105] on select "Select Admin ASHIK DHAPODKAR Capello Nandanvan CHETNA SONI Himansu Owner mahind…" at bounding box center [547, 104] width 65 height 8
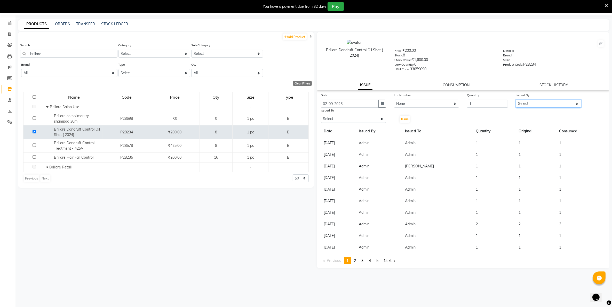
click at [534, 102] on select "Select Admin ASHIK DHAPODKAR Capello Nandanvan CHETNA SONI Himansu Owner mahind…" at bounding box center [547, 104] width 65 height 8
select select "14650"
click at [515, 100] on select "Select Admin ASHIK DHAPODKAR Capello Nandanvan CHETNA SONI Himansu Owner mahind…" at bounding box center [547, 104] width 65 height 8
click at [370, 115] on select "Select Admin ASHIK DHAPODKAR Capello Nandanvan CHETNA SONI Himansu Owner mahind…" at bounding box center [353, 119] width 65 height 8
select select "14650"
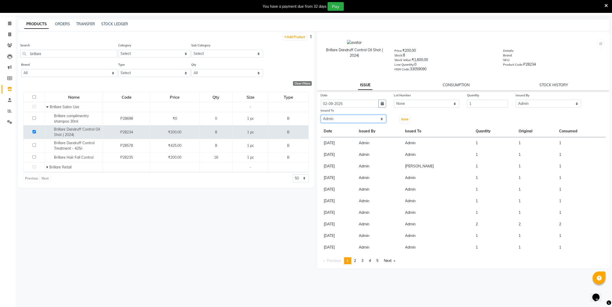
click at [321, 115] on select "Select Admin ASHIK DHAPODKAR Capello Nandanvan CHETNA SONI Himansu Owner mahind…" at bounding box center [353, 119] width 65 height 8
click at [401, 119] on span "Issue" at bounding box center [404, 119] width 7 height 4
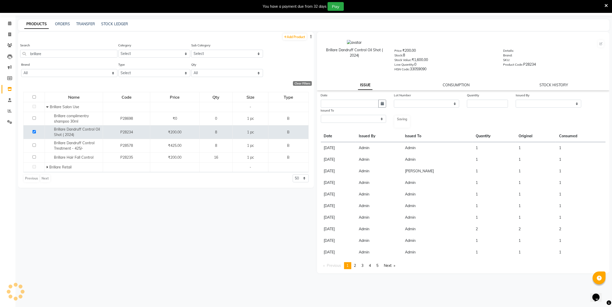
select select
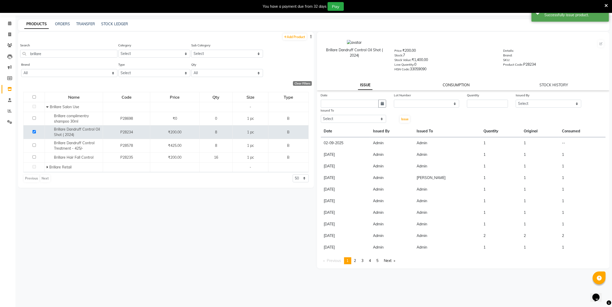
click at [458, 83] on link "CONSUMPTION" at bounding box center [455, 85] width 27 height 5
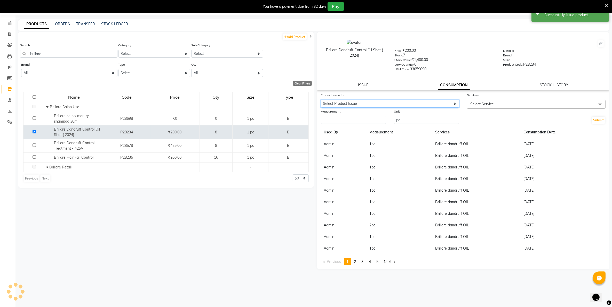
click at [446, 100] on select "Select Product Issue 2025-09-02, Issued to: Admin, Balance: 1" at bounding box center [390, 104] width 139 height 8
select select "1199522"
click at [321, 100] on select "Select Product Issue 2025-09-02, Issued to: Admin, Balance: 1" at bounding box center [390, 104] width 139 height 8
click at [375, 119] on input "number" at bounding box center [353, 120] width 65 height 8
type input "1"
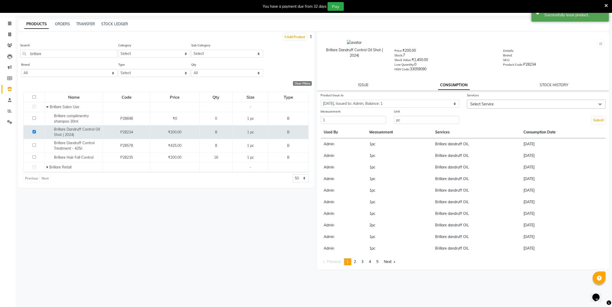
click at [516, 101] on span "Select Service" at bounding box center [536, 104] width 139 height 9
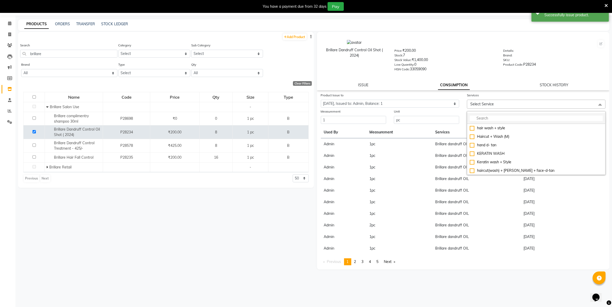
click at [512, 116] on input "multiselect-search" at bounding box center [535, 118] width 133 height 5
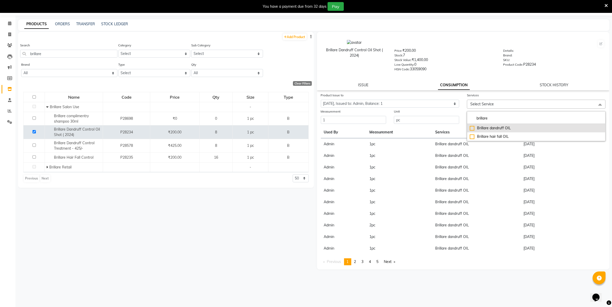
type input "brillare"
click at [471, 126] on div "Brillare dandruff OIL" at bounding box center [535, 128] width 133 height 5
checkbox input "true"
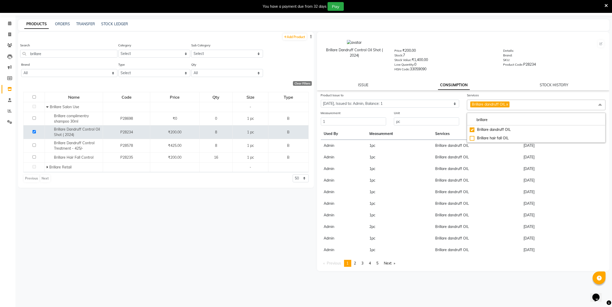
click at [468, 70] on div "HSN Code: 33059090" at bounding box center [444, 70] width 101 height 7
click at [597, 120] on button "Submit" at bounding box center [597, 121] width 13 height 7
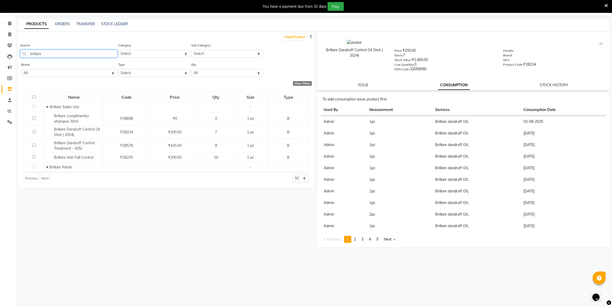
click at [60, 52] on input "brillare" at bounding box center [68, 54] width 97 height 8
type input "b"
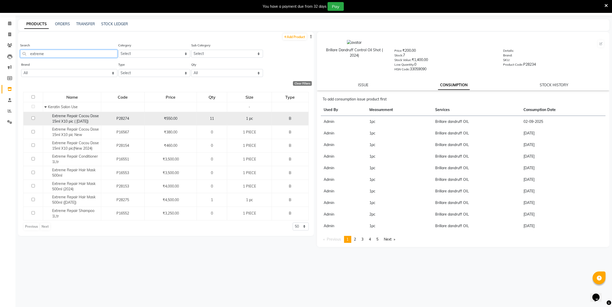
type input "extreme"
click at [33, 119] on input "checkbox" at bounding box center [32, 118] width 3 height 3
checkbox input "true"
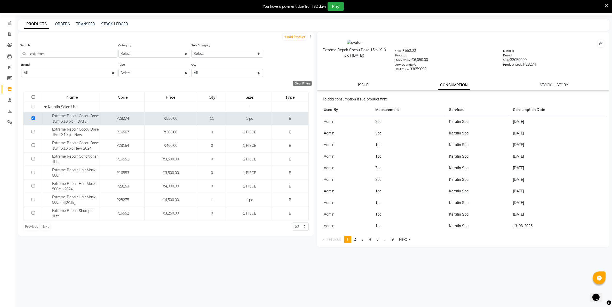
click at [361, 86] on link "ISSUE" at bounding box center [363, 85] width 10 height 5
select select
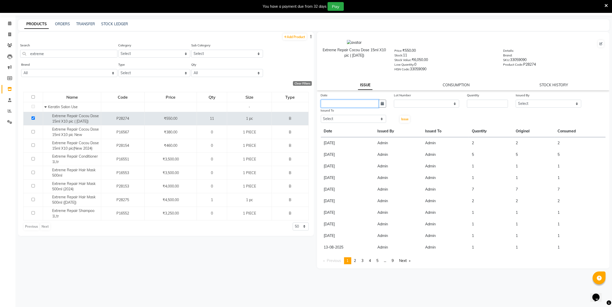
click at [367, 100] on input "text" at bounding box center [350, 104] width 58 height 8
select select "9"
select select "2025"
click at [336, 127] on div "2" at bounding box center [334, 130] width 8 height 8
type input "02-09-2025"
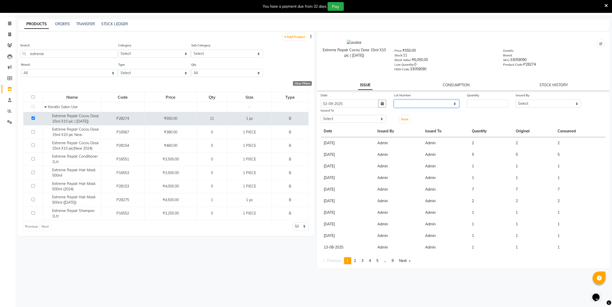
click at [413, 103] on select "None" at bounding box center [426, 104] width 65 height 8
select select "0: null"
click at [394, 100] on select "None" at bounding box center [426, 104] width 65 height 8
click at [477, 101] on input "number" at bounding box center [487, 104] width 41 height 8
type input "6"
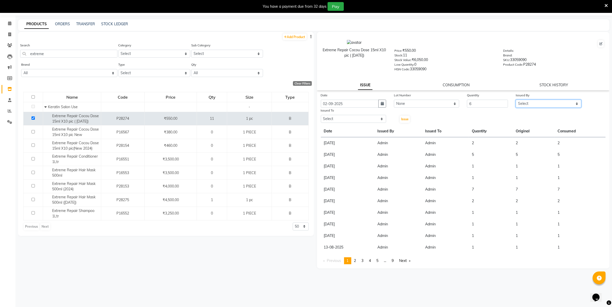
click at [538, 100] on select "Select Admin ASHIK DHAPODKAR Capello Nandanvan CHETNA SONI Himansu Owner mahind…" at bounding box center [547, 104] width 65 height 8
select select "14650"
click at [515, 100] on select "Select Admin ASHIK DHAPODKAR Capello Nandanvan CHETNA SONI Himansu Owner mahind…" at bounding box center [547, 104] width 65 height 8
click at [367, 118] on select "Select Admin ASHIK DHAPODKAR Capello Nandanvan CHETNA SONI Himansu Owner mahind…" at bounding box center [353, 119] width 65 height 8
select select "14650"
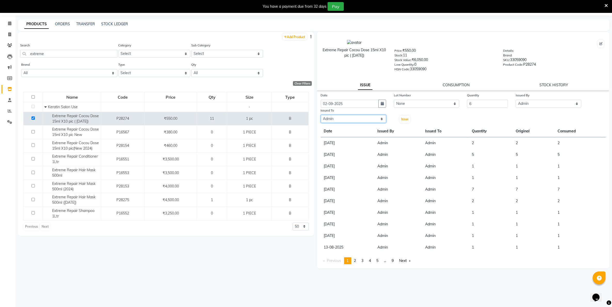
click at [321, 115] on select "Select Admin ASHIK DHAPODKAR Capello Nandanvan CHETNA SONI Himansu Owner mahind…" at bounding box center [353, 119] width 65 height 8
click at [403, 120] on button "Issue" at bounding box center [405, 119] width 10 height 7
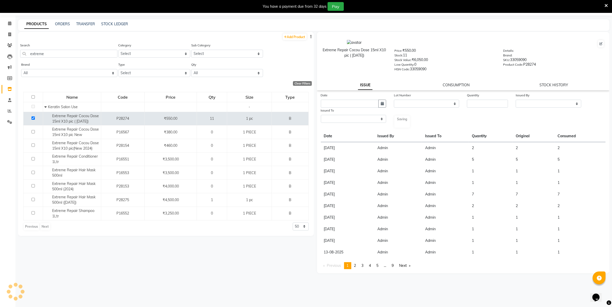
select select
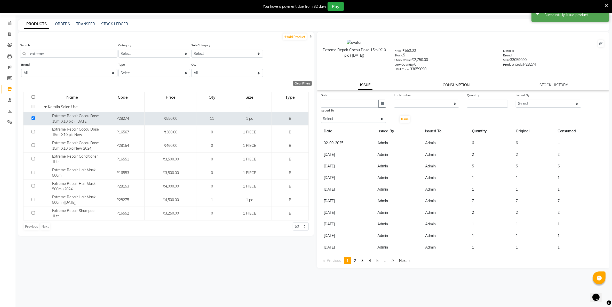
click at [449, 84] on link "CONSUMPTION" at bounding box center [455, 85] width 27 height 5
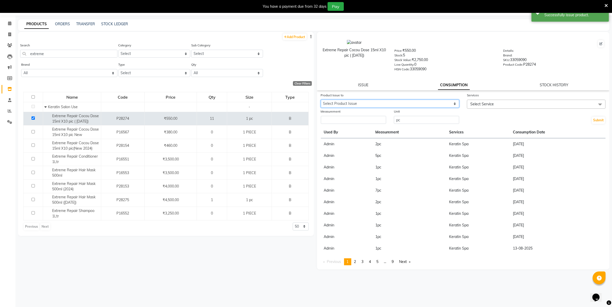
click at [438, 103] on select "Select Product Issue 2025-09-02, Issued to: Admin, Balance: 6" at bounding box center [390, 104] width 139 height 8
select select "1199524"
click at [321, 100] on select "Select Product Issue 2025-09-02, Issued to: Admin, Balance: 6" at bounding box center [390, 104] width 139 height 8
click at [371, 120] on input "number" at bounding box center [353, 120] width 65 height 8
type input "6"
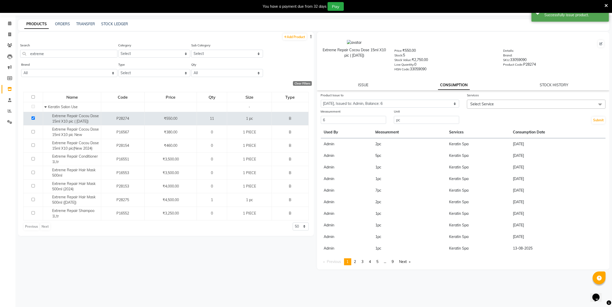
click at [483, 103] on span "Select Service" at bounding box center [481, 104] width 23 height 5
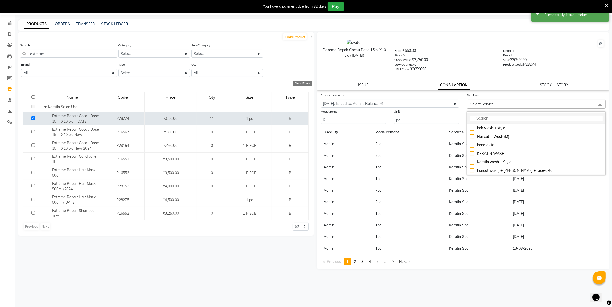
click at [484, 119] on input "multiselect-search" at bounding box center [535, 118] width 133 height 5
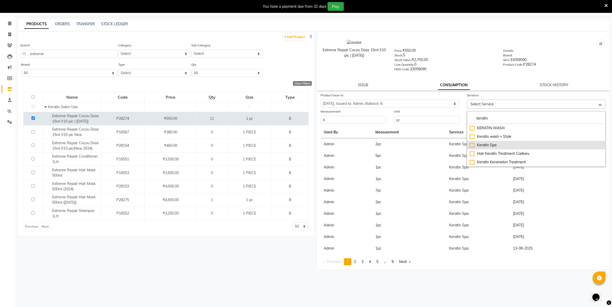
type input "keratin"
click at [471, 144] on div "Keratin Spa" at bounding box center [535, 145] width 133 height 5
checkbox input "true"
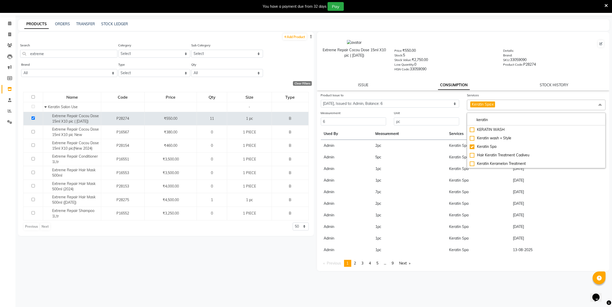
click at [466, 71] on div "HSN Code: 33059090" at bounding box center [444, 70] width 101 height 7
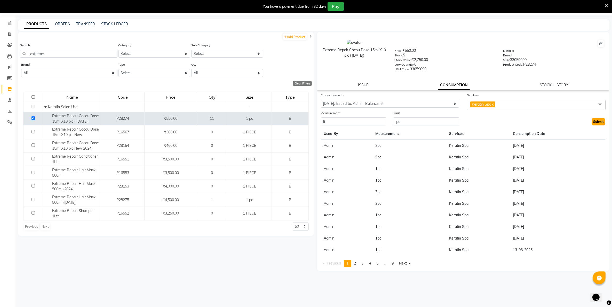
click at [595, 124] on button "Submit" at bounding box center [597, 121] width 13 height 7
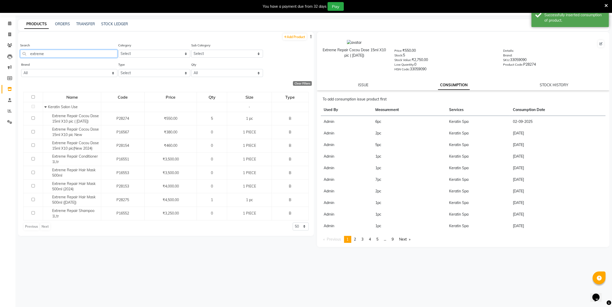
click at [86, 51] on input "extreme" at bounding box center [68, 54] width 97 height 8
type input "e"
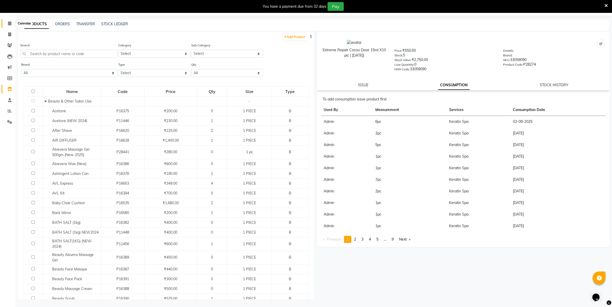
click at [9, 26] on span at bounding box center [9, 24] width 9 height 6
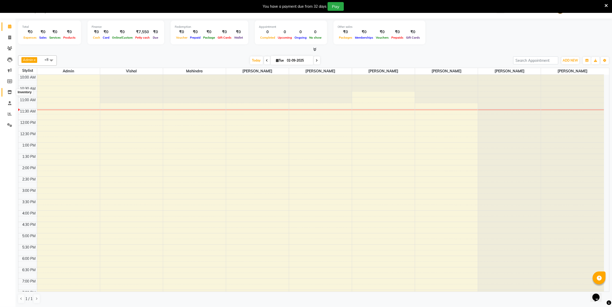
click at [9, 93] on icon at bounding box center [9, 92] width 4 height 4
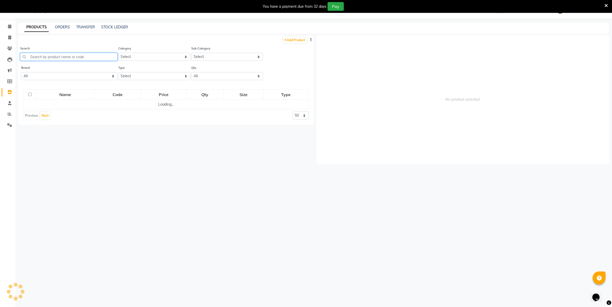
click at [64, 59] on input "text" at bounding box center [68, 57] width 97 height 8
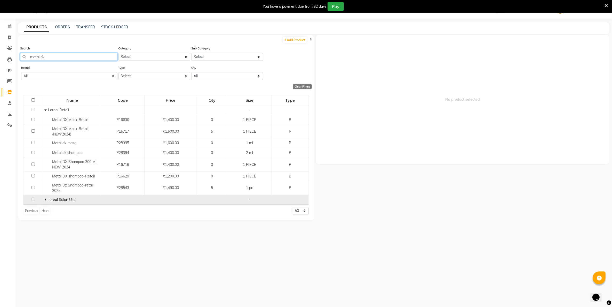
type input "metal dx"
click at [44, 198] on div "Loreal Salon Use" at bounding box center [71, 199] width 55 height 5
click at [44, 200] on icon at bounding box center [45, 200] width 2 height 4
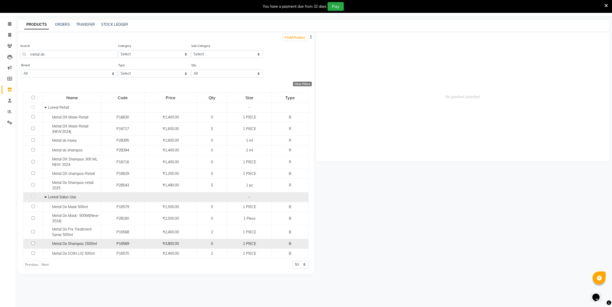
scroll to position [16, 0]
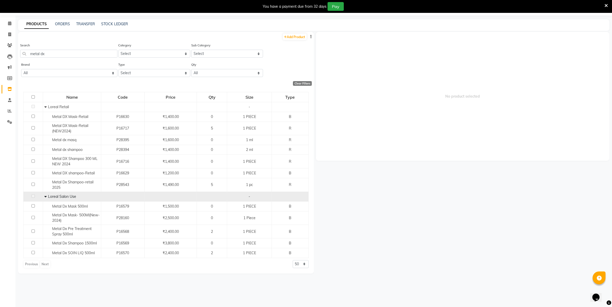
click at [8, 28] on li "Calendar" at bounding box center [7, 23] width 15 height 11
click at [15, 25] on li "Calendar" at bounding box center [7, 23] width 15 height 11
click at [6, 23] on span at bounding box center [9, 24] width 9 height 6
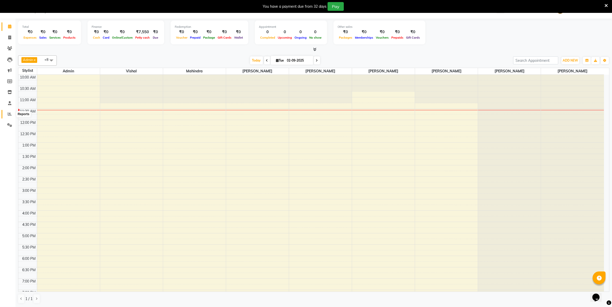
click at [8, 112] on span at bounding box center [9, 114] width 9 height 6
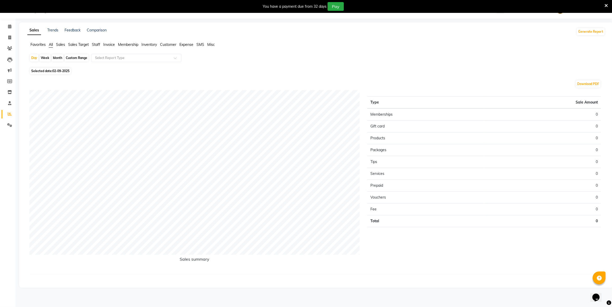
click at [57, 58] on div "Month" at bounding box center [58, 57] width 12 height 7
select select "9"
select select "2025"
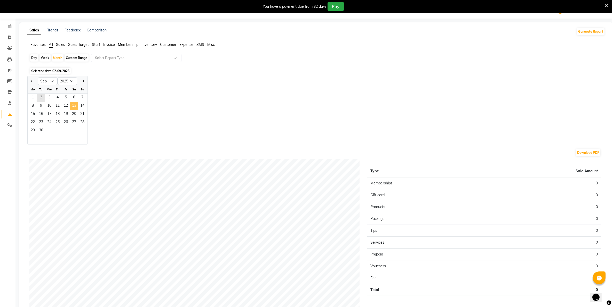
click at [70, 110] on span "13" at bounding box center [74, 106] width 8 height 8
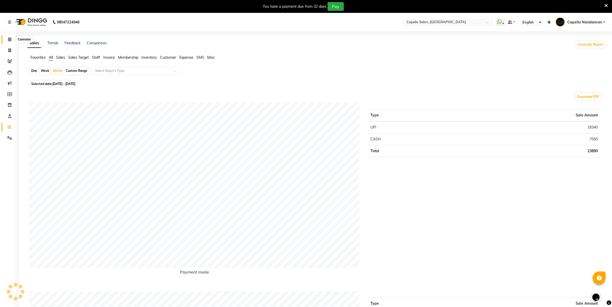
click at [12, 41] on span at bounding box center [9, 40] width 9 height 6
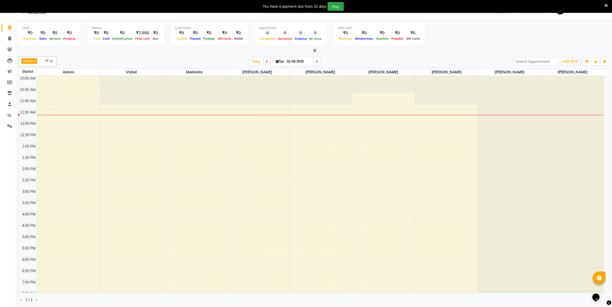
scroll to position [13, 0]
click at [11, 42] on li "Invoice" at bounding box center [7, 37] width 15 height 11
click at [10, 42] on li "Invoice" at bounding box center [7, 37] width 15 height 11
click at [12, 38] on span at bounding box center [9, 38] width 9 height 6
select select "service"
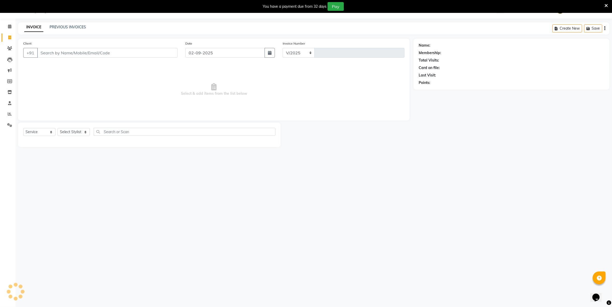
select select "830"
type input "4019"
click at [58, 54] on input "73979988923" at bounding box center [94, 53] width 114 height 10
type input "7397998923"
click at [67, 132] on select "Select Stylist Admin ASHIK DHAPODKAR Capello Nandanvan CHETNA SONI Himansu Owne…" at bounding box center [76, 132] width 36 height 8
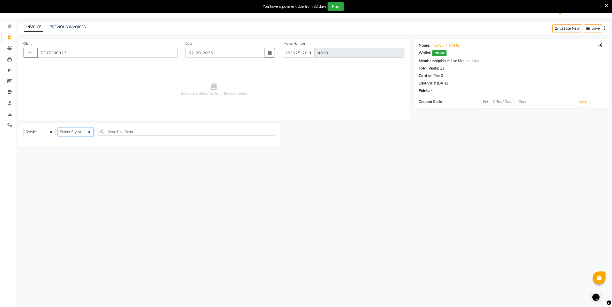
select select "66495"
click at [58, 128] on select "Select Stylist Admin ASHIK DHAPODKAR Capello Nandanvan CHETNA SONI Himansu Owne…" at bounding box center [76, 132] width 36 height 8
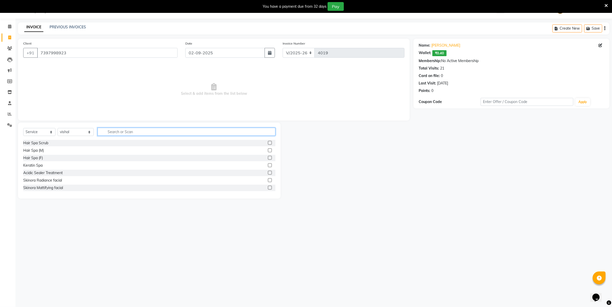
click at [144, 133] on input "text" at bounding box center [186, 132] width 177 height 8
type input "cut"
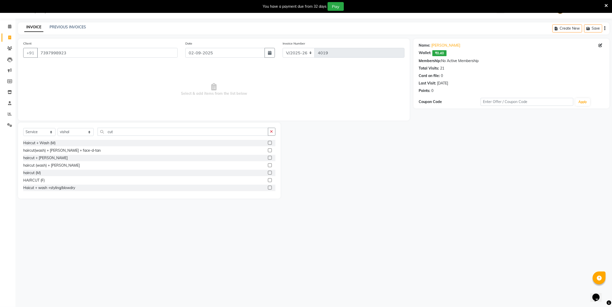
click at [268, 174] on label at bounding box center [270, 173] width 4 height 4
click at [268, 174] on input "checkbox" at bounding box center [269, 173] width 3 height 3
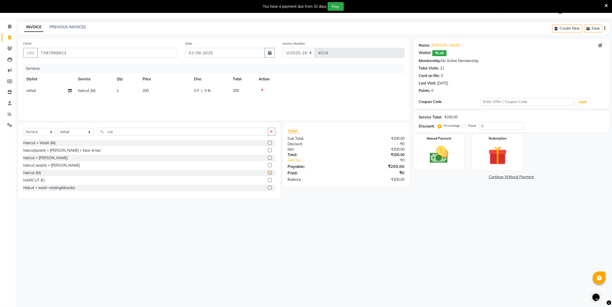
checkbox input "false"
click at [440, 162] on img at bounding box center [439, 155] width 32 height 22
click at [467, 179] on span "UPI" at bounding box center [468, 178] width 8 height 6
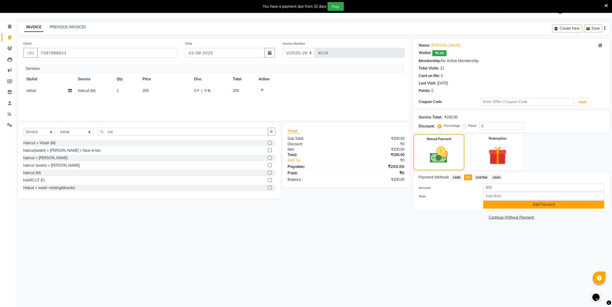
click at [489, 205] on button "Add Payment" at bounding box center [543, 205] width 121 height 8
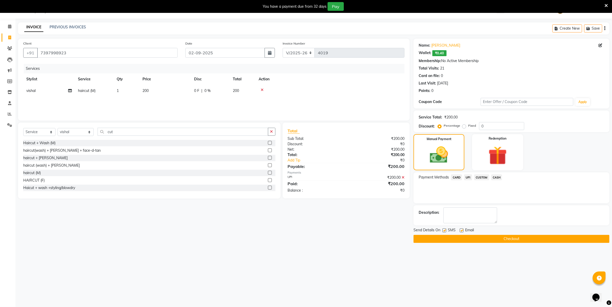
click at [498, 239] on button "Checkout" at bounding box center [511, 239] width 196 height 8
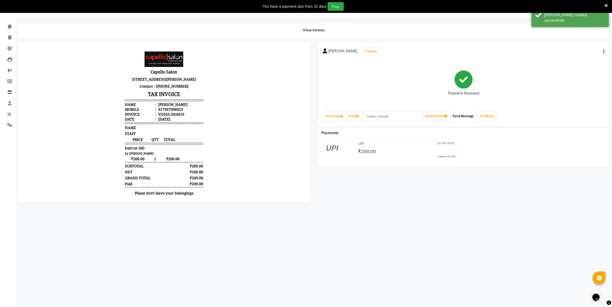
click at [467, 113] on button "Send Message" at bounding box center [462, 116] width 25 height 9
click at [488, 115] on link "Feedback" at bounding box center [487, 116] width 18 height 9
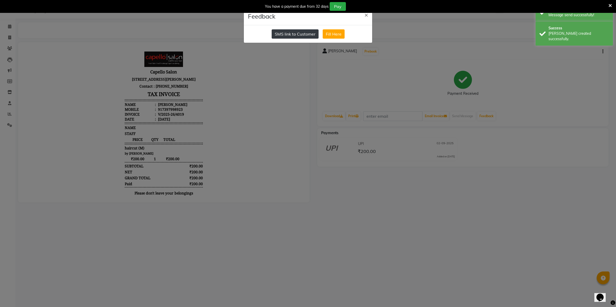
click at [308, 35] on button "SMS link to Customer" at bounding box center [295, 33] width 47 height 9
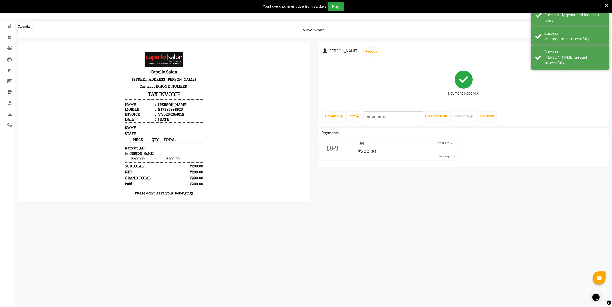
click at [10, 27] on icon at bounding box center [9, 27] width 3 height 4
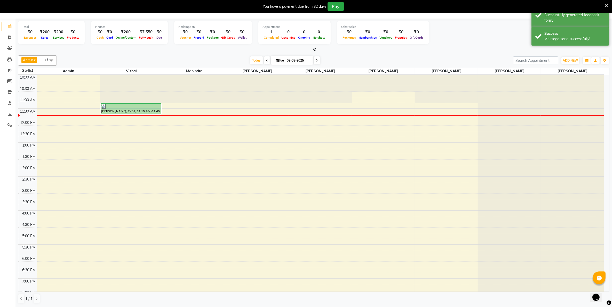
click at [466, 45] on div "Total ₹0 Expenses ₹200 Sales ₹200 Services ₹0 Products Finance ₹0 Cash ₹0 Card …" at bounding box center [313, 33] width 591 height 25
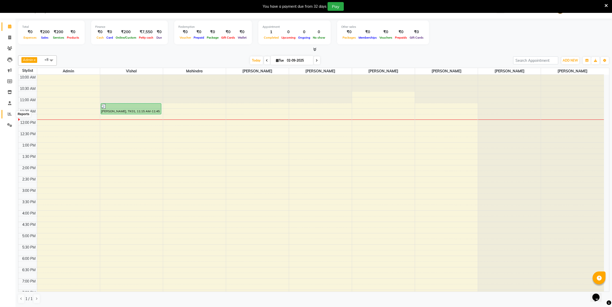
click at [6, 114] on span at bounding box center [9, 114] width 9 height 6
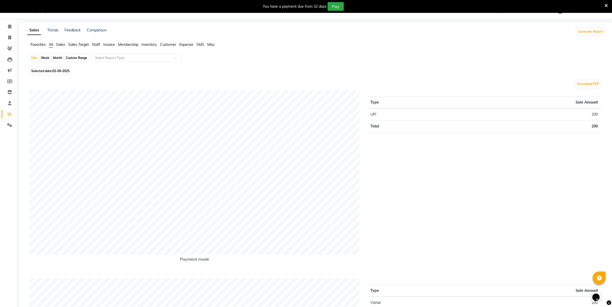
click at [54, 56] on div "Month" at bounding box center [58, 57] width 12 height 7
select select "9"
select select "2025"
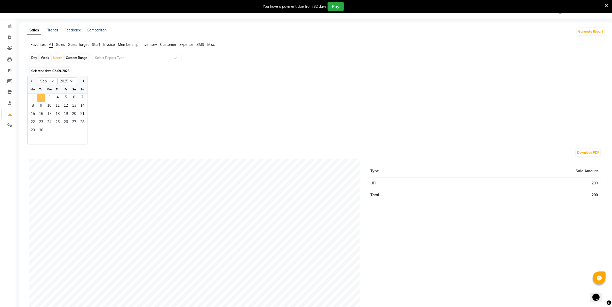
click at [43, 100] on span "2" at bounding box center [41, 98] width 8 height 8
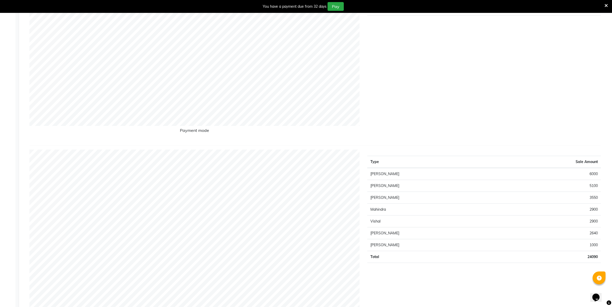
scroll to position [174, 0]
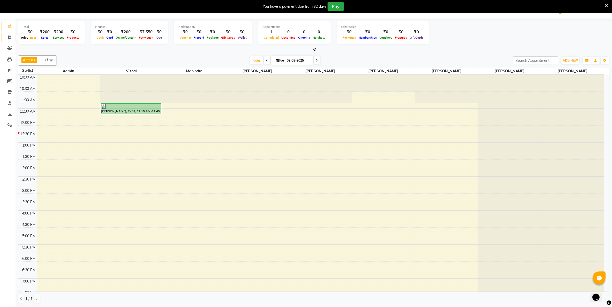
click at [10, 39] on icon at bounding box center [9, 38] width 3 height 4
select select "service"
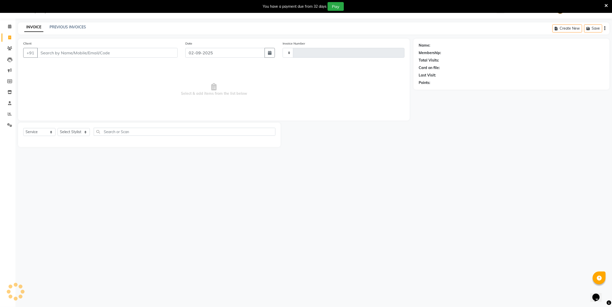
type input "4020"
select select "830"
click at [112, 51] on input "Client" at bounding box center [107, 53] width 140 height 10
type input "9834737351"
click at [87, 135] on select "Select Stylist Admin ASHIK DHAPODKAR Capello Nandanvan CHETNA SONI Himansu Owne…" at bounding box center [76, 134] width 36 height 8
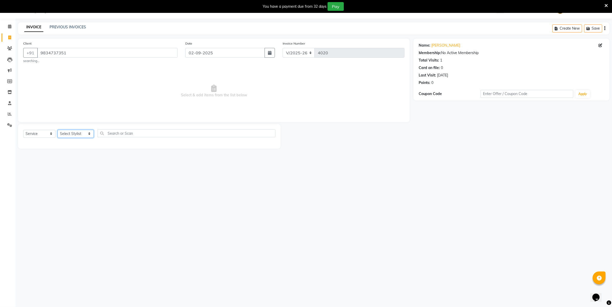
select select "83973"
click at [58, 130] on select "Select Stylist Admin ASHIK DHAPODKAR Capello Nandanvan CHETNA SONI Himansu Owne…" at bounding box center [76, 134] width 36 height 8
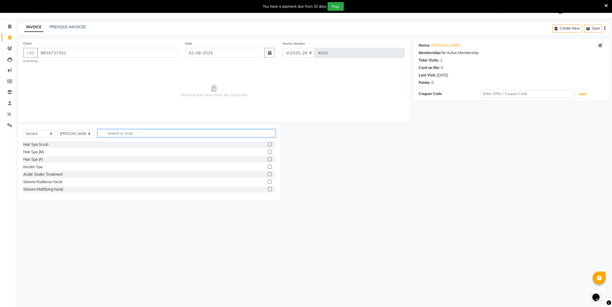
click at [126, 130] on input "text" at bounding box center [186, 133] width 177 height 8
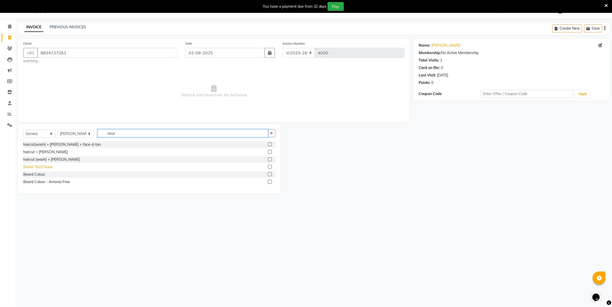
type input "bear"
click at [42, 168] on div "Beard Trim/Shave" at bounding box center [37, 167] width 29 height 5
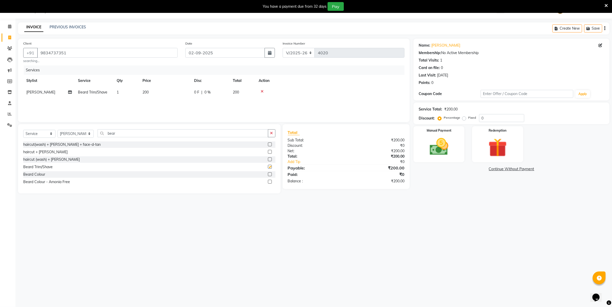
checkbox input "false"
click at [167, 137] on div "bear" at bounding box center [186, 133] width 177 height 8
click at [168, 135] on input "bear" at bounding box center [183, 133] width 170 height 8
type input "b"
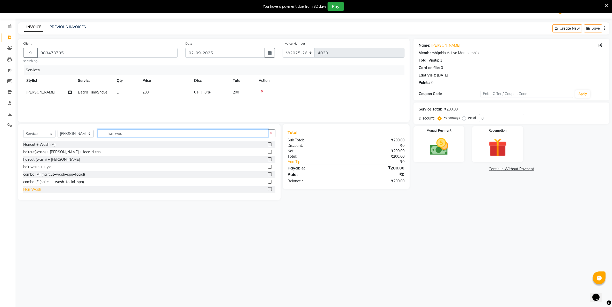
type input "hair was"
click at [36, 189] on div "Hair Wash" at bounding box center [32, 189] width 18 height 5
checkbox input "false"
click at [162, 102] on td "200" at bounding box center [165, 104] width 52 height 12
select select "83973"
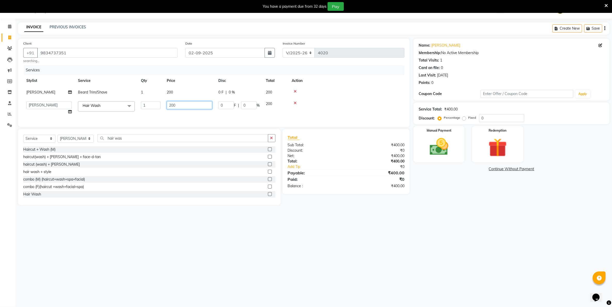
click at [170, 106] on input "200" at bounding box center [189, 105] width 45 height 8
click at [172, 106] on input "200" at bounding box center [189, 105] width 45 height 8
type input "100"
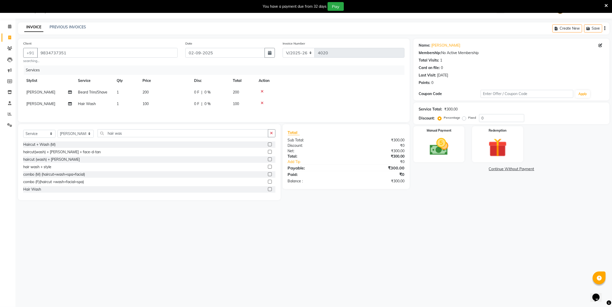
click at [414, 216] on div "08047224946 Select Location × Capello Salon, Nandanvan WhatsApp Status ✕ Status…" at bounding box center [306, 153] width 612 height 307
click at [436, 148] on img at bounding box center [439, 147] width 32 height 22
click at [469, 166] on div "Payment Methods CARD UPI CUSTOM CASH" at bounding box center [511, 180] width 196 height 31
click at [469, 172] on span "UPI" at bounding box center [468, 170] width 8 height 6
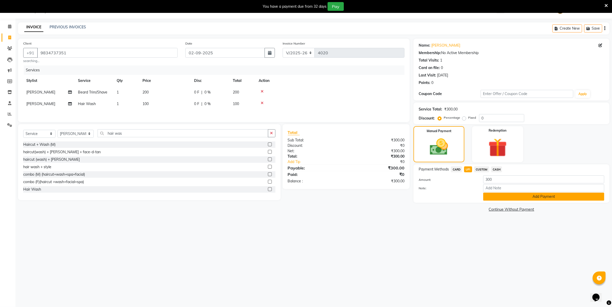
click at [490, 194] on button "Add Payment" at bounding box center [543, 197] width 121 height 8
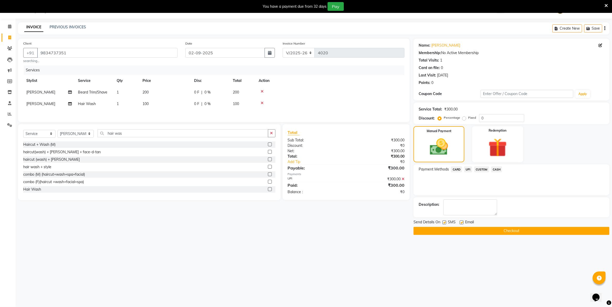
click at [488, 230] on button "Checkout" at bounding box center [511, 231] width 196 height 8
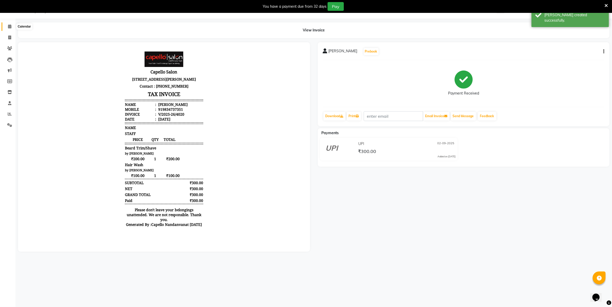
click at [9, 28] on icon at bounding box center [9, 27] width 3 height 4
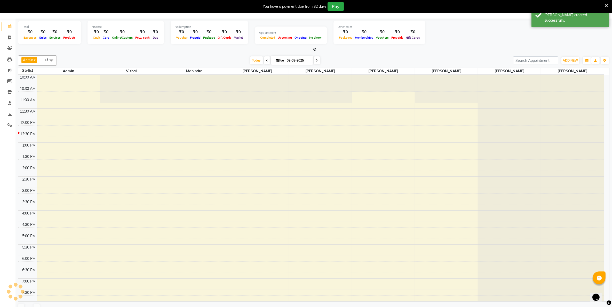
click at [9, 28] on icon at bounding box center [9, 27] width 3 height 4
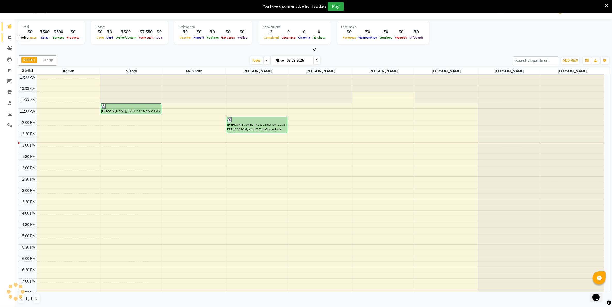
click at [9, 40] on span at bounding box center [9, 38] width 9 height 6
select select "service"
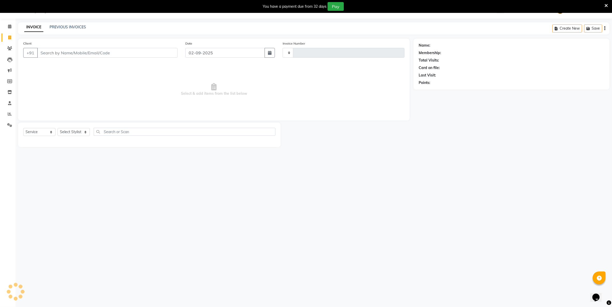
type input "4021"
select select "830"
type input "9021849753"
click at [160, 52] on span "Add Client" at bounding box center [164, 52] width 20 height 5
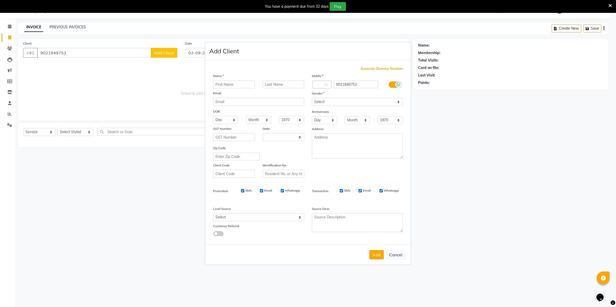
select select "22"
type input "rishabh"
click at [329, 102] on select "Select Male Female Other Prefer Not To Say" at bounding box center [357, 102] width 91 height 8
select select "[DEMOGRAPHIC_DATA]"
click at [312, 99] on select "Select Male Female Other Prefer Not To Say" at bounding box center [357, 102] width 91 height 8
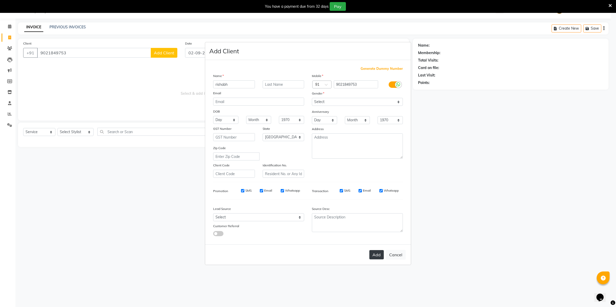
click at [375, 255] on button "Add" at bounding box center [377, 254] width 14 height 9
select select
select select "null"
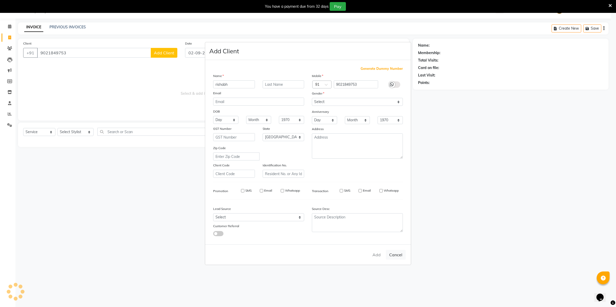
select select
checkbox input "false"
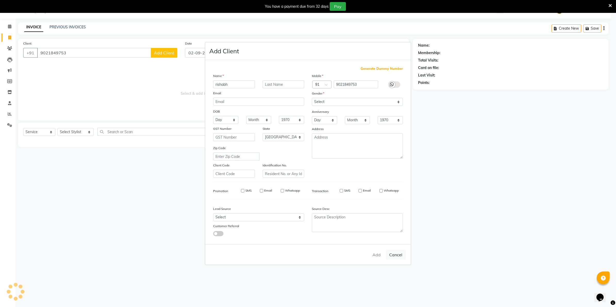
checkbox input "false"
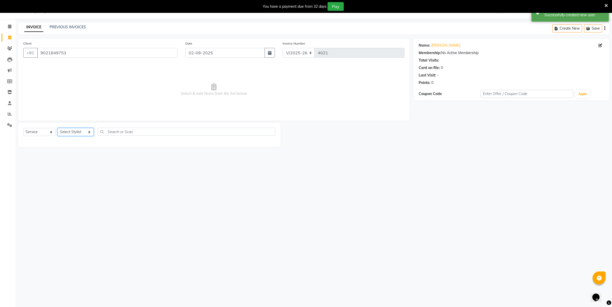
click at [88, 133] on select "Select Stylist Admin ASHIK DHAPODKAR Capello Nandanvan CHETNA SONI Himansu Owne…" at bounding box center [76, 132] width 36 height 8
select select "51223"
click at [58, 128] on select "Select Stylist Admin ASHIK DHAPODKAR Capello Nandanvan CHETNA SONI Himansu Owne…" at bounding box center [76, 132] width 36 height 8
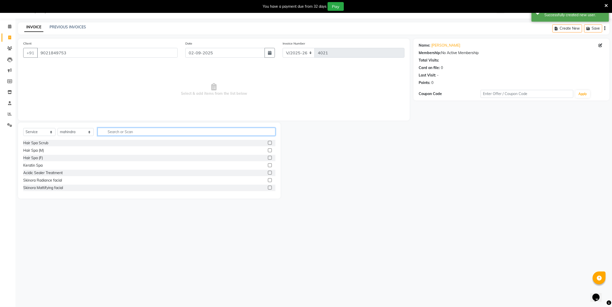
click at [139, 131] on input "text" at bounding box center [186, 132] width 177 height 8
type input "cut"
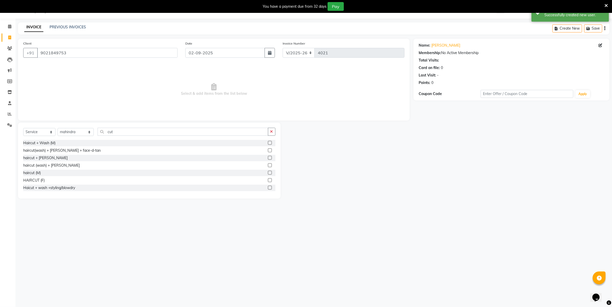
click at [268, 171] on label at bounding box center [270, 173] width 4 height 4
click at [268, 172] on input "checkbox" at bounding box center [269, 173] width 3 height 3
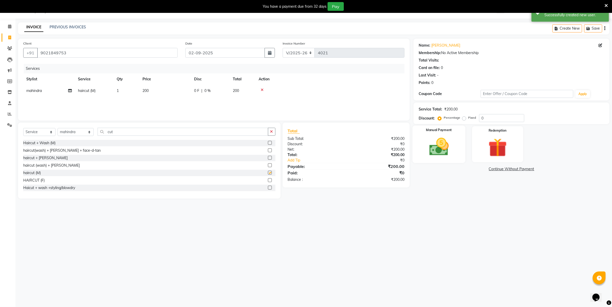
checkbox input "false"
click at [440, 149] on img at bounding box center [439, 147] width 32 height 22
click at [495, 170] on span "CASH" at bounding box center [496, 170] width 11 height 6
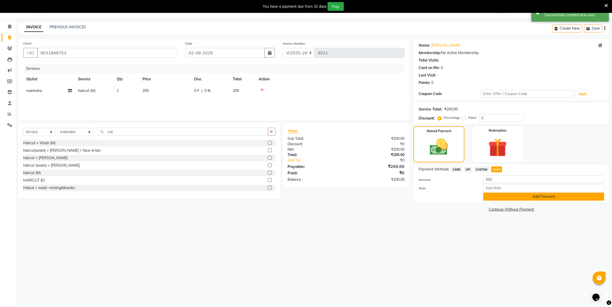
click at [494, 199] on button "Add Payment" at bounding box center [543, 197] width 121 height 8
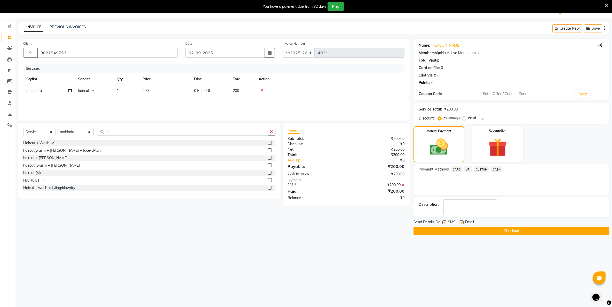
click at [480, 230] on button "Checkout" at bounding box center [511, 231] width 196 height 8
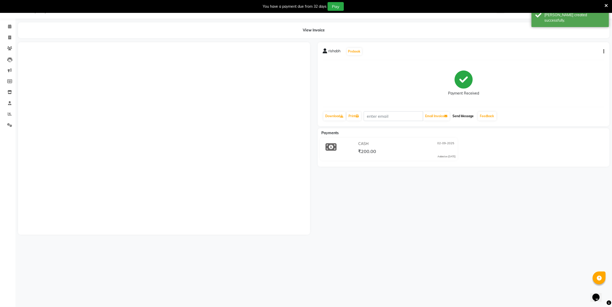
click at [473, 117] on button "Send Message" at bounding box center [462, 116] width 25 height 9
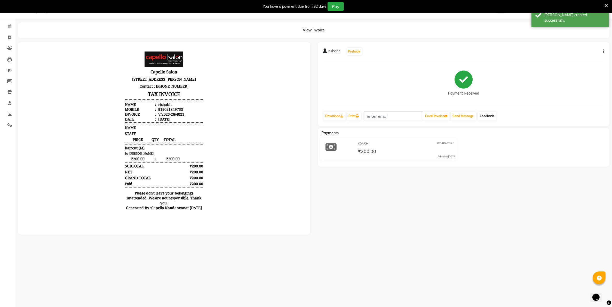
click at [483, 117] on link "Feedback" at bounding box center [487, 116] width 18 height 9
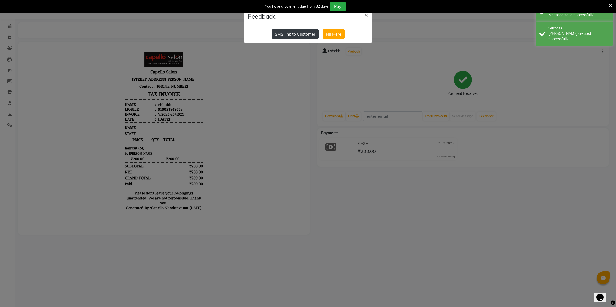
click at [309, 31] on button "SMS link to Customer" at bounding box center [295, 33] width 47 height 9
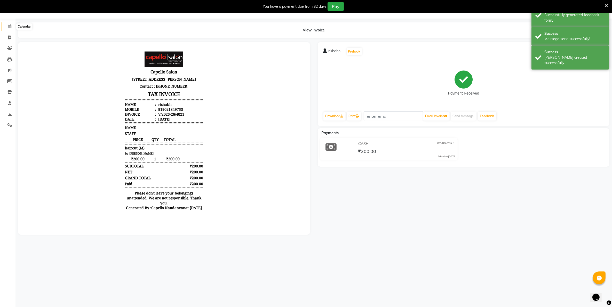
click at [11, 27] on span at bounding box center [9, 27] width 9 height 6
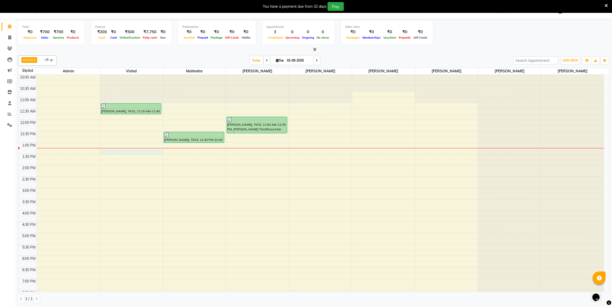
click at [146, 150] on div "10:00 AM 10:30 AM 11:00 AM 11:30 AM 12:00 PM 12:30 PM 1:00 PM 1:30 PM 2:00 PM 2…" at bounding box center [310, 211] width 585 height 272
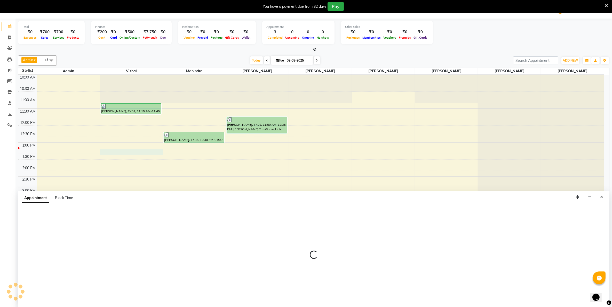
select select "66495"
select select "tentative"
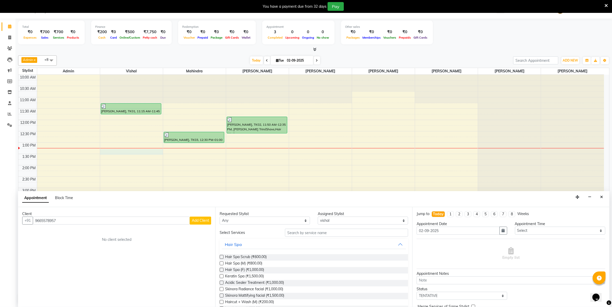
type input "9665578957"
click at [200, 220] on span "Add Client" at bounding box center [200, 220] width 17 height 5
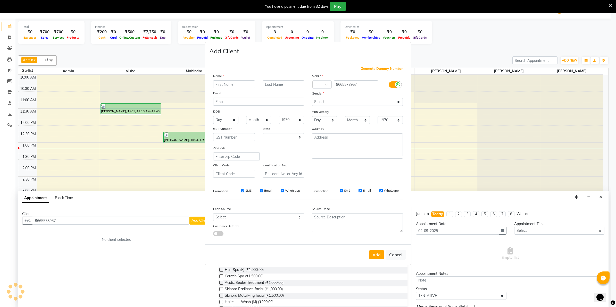
select select "22"
type input "dipak"
click at [331, 105] on select "Select Male Female Other Prefer Not To Say" at bounding box center [357, 102] width 91 height 8
select select "[DEMOGRAPHIC_DATA]"
click at [312, 99] on select "Select Male Female Other Prefer Not To Say" at bounding box center [357, 102] width 91 height 8
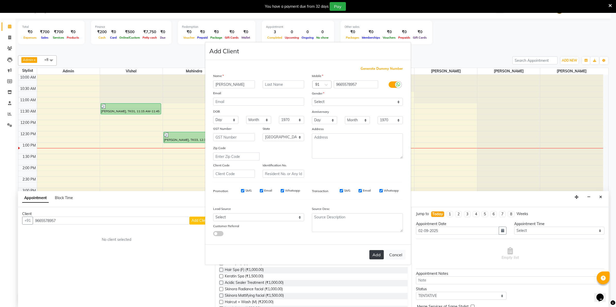
click at [375, 255] on button "Add" at bounding box center [377, 254] width 14 height 9
select select
select select "null"
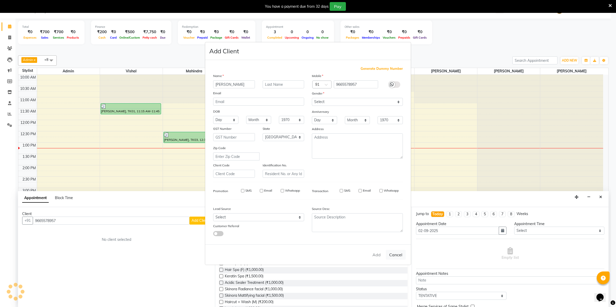
select select
checkbox input "false"
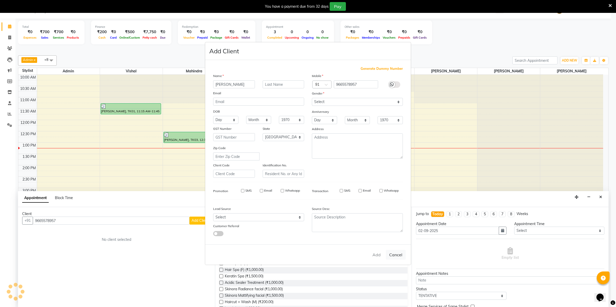
checkbox input "false"
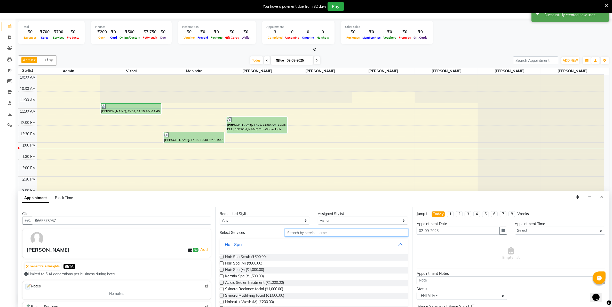
click at [340, 235] on input "text" at bounding box center [346, 233] width 123 height 8
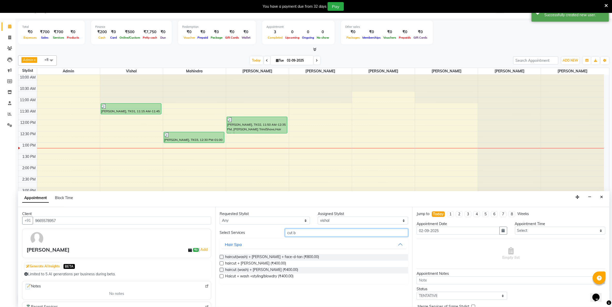
type input "cut b"
click at [221, 264] on label at bounding box center [222, 264] width 4 height 4
click at [221, 264] on input "checkbox" at bounding box center [221, 264] width 3 height 3
checkbox input "false"
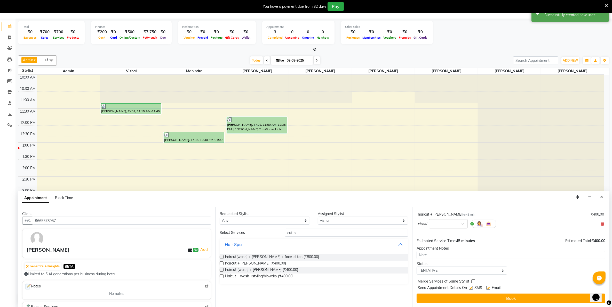
click at [505, 302] on button "Book" at bounding box center [510, 298] width 189 height 9
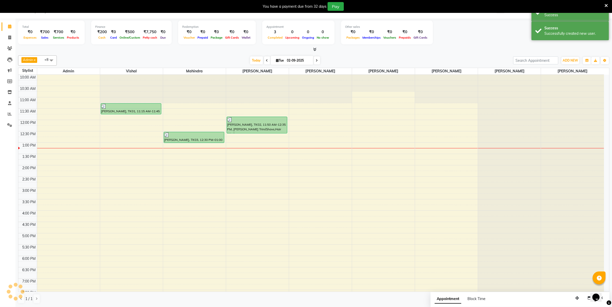
scroll to position [0, 0]
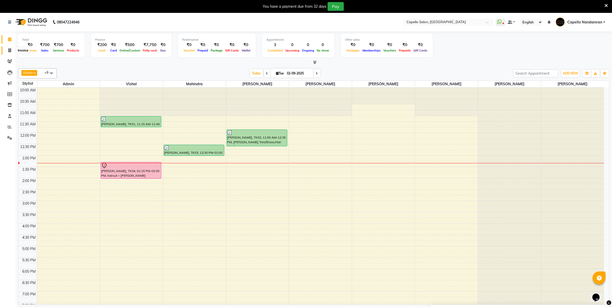
click at [8, 50] on icon at bounding box center [9, 50] width 3 height 4
select select "service"
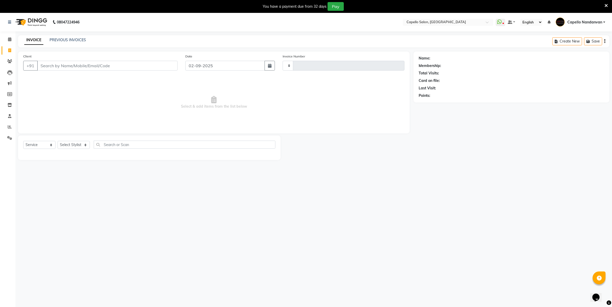
type input "4022"
select select "830"
click at [78, 148] on select "Select Stylist Admin ASHIK DHAPODKAR Capello Nandanvan CHETNA SONI Himansu Owne…" at bounding box center [76, 147] width 36 height 8
click at [58, 143] on select "Select Stylist Admin ASHIK DHAPODKAR Capello Nandanvan CHETNA SONI Himansu Owne…" at bounding box center [76, 147] width 36 height 8
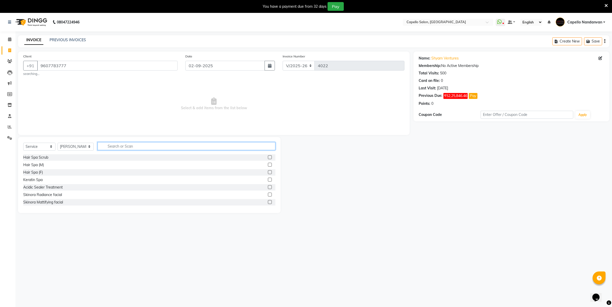
click at [127, 145] on input "text" at bounding box center [186, 146] width 177 height 8
click at [268, 187] on label at bounding box center [270, 187] width 4 height 4
click at [268, 187] on input "checkbox" at bounding box center [269, 187] width 3 height 3
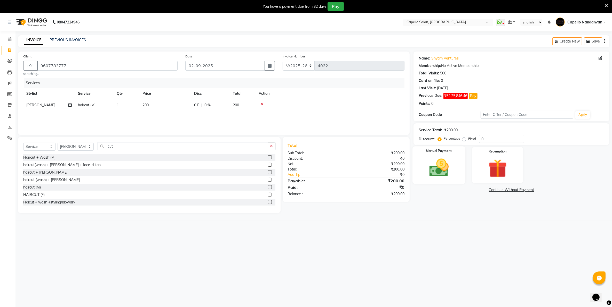
click at [447, 176] on img at bounding box center [439, 168] width 32 height 22
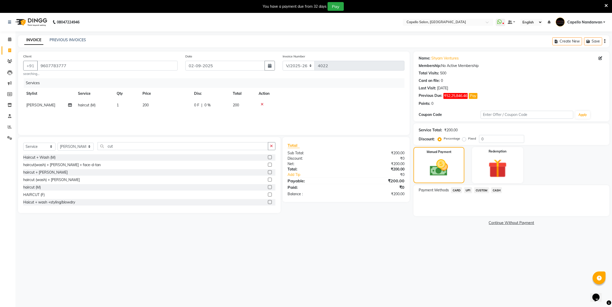
click at [498, 191] on span "CASH" at bounding box center [496, 191] width 11 height 6
click at [488, 220] on button "Add Payment" at bounding box center [543, 218] width 121 height 8
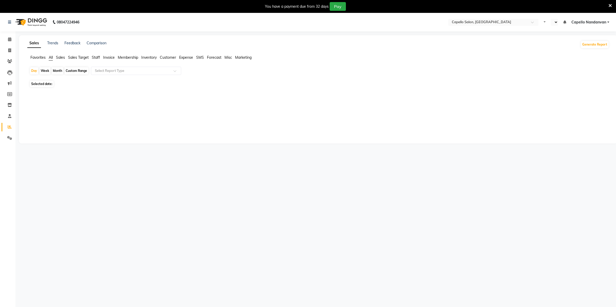
select select "en"
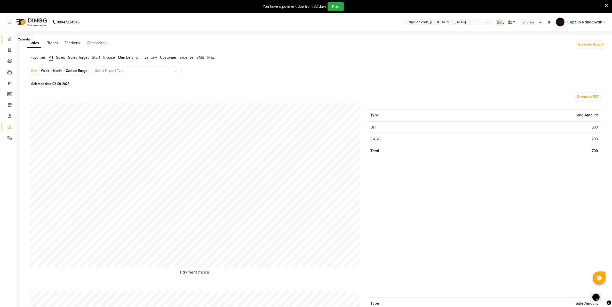
click at [9, 41] on icon at bounding box center [9, 39] width 3 height 4
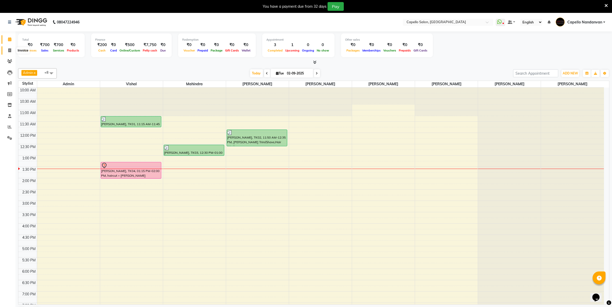
click at [11, 50] on icon at bounding box center [9, 50] width 3 height 4
select select "service"
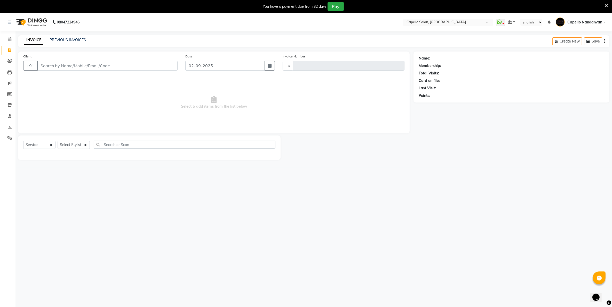
type input "4022"
select select "830"
click at [9, 39] on icon at bounding box center [9, 39] width 3 height 4
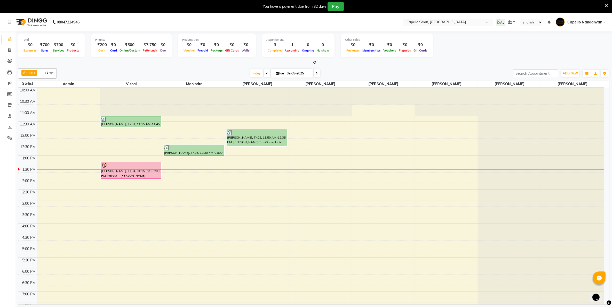
click at [268, 71] on span at bounding box center [267, 73] width 6 height 8
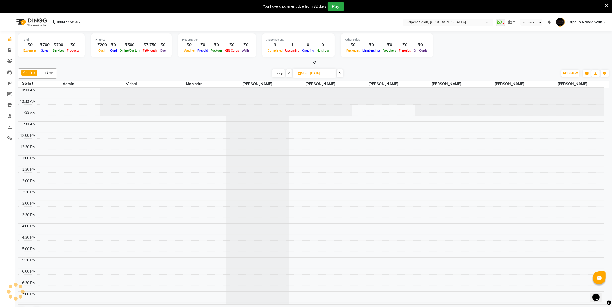
scroll to position [58, 0]
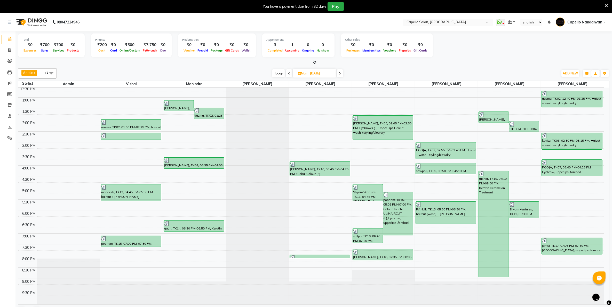
click at [288, 72] on icon at bounding box center [289, 73] width 2 height 3
type input "[DATE]"
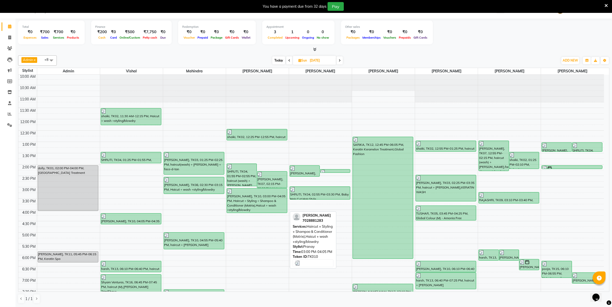
scroll to position [0, 0]
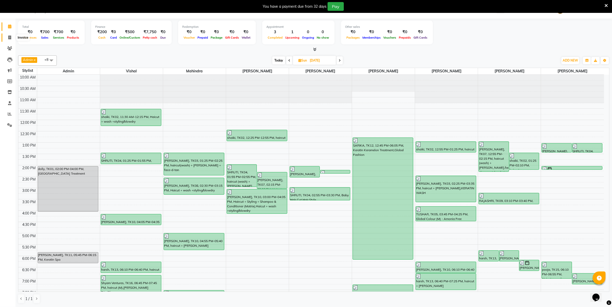
click at [13, 39] on span at bounding box center [9, 38] width 9 height 6
select select "service"
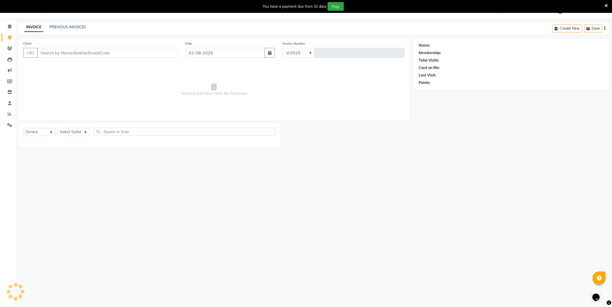
select select "830"
type input "4022"
click at [8, 25] on icon at bounding box center [9, 27] width 3 height 4
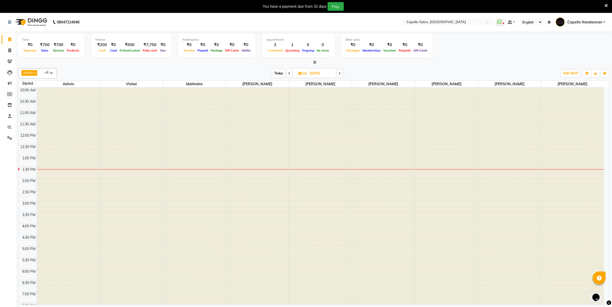
click at [339, 75] on icon at bounding box center [339, 73] width 2 height 3
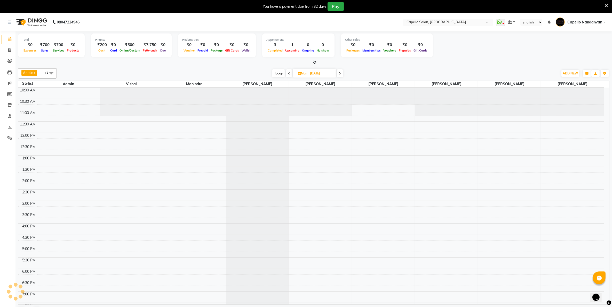
scroll to position [58, 0]
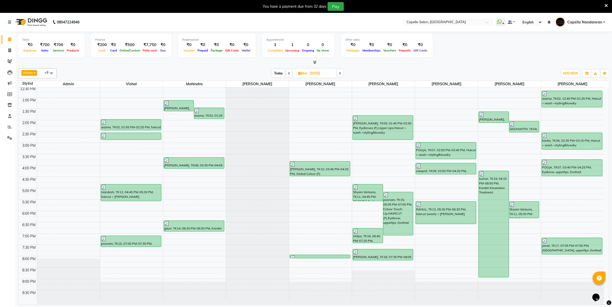
click at [339, 74] on icon at bounding box center [340, 73] width 2 height 3
type input "02-09-2025"
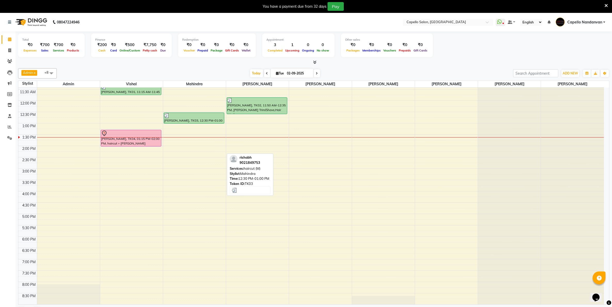
scroll to position [0, 0]
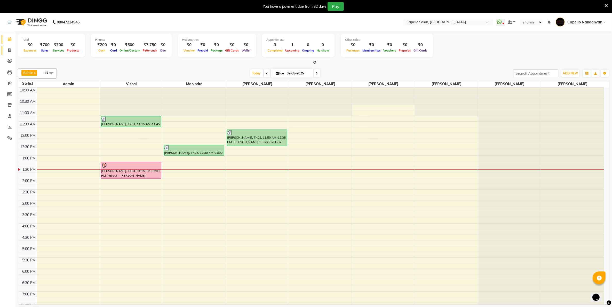
click at [4, 47] on link "Invoice" at bounding box center [8, 50] width 12 height 9
select select "830"
select select "service"
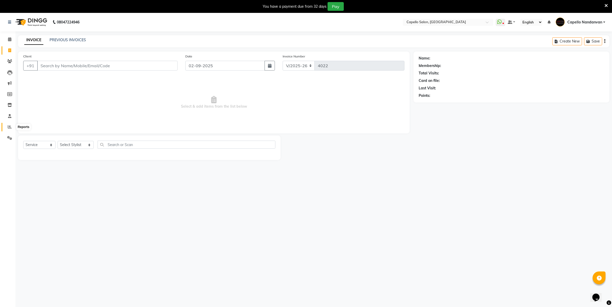
click at [9, 128] on icon at bounding box center [10, 127] width 4 height 4
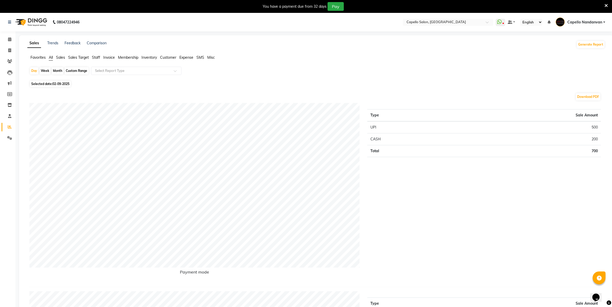
click at [56, 72] on div "Month" at bounding box center [58, 70] width 12 height 7
select select "9"
select select "2025"
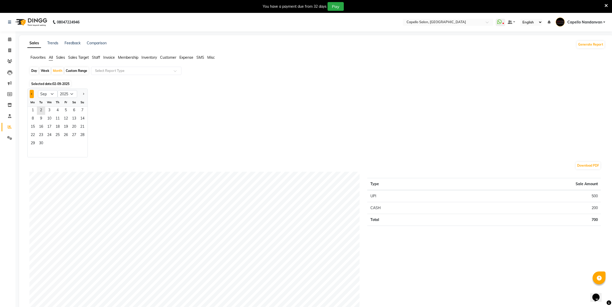
click at [31, 95] on button "Previous month" at bounding box center [32, 94] width 4 height 8
select select "8"
click at [65, 110] on span "1" at bounding box center [66, 111] width 8 height 8
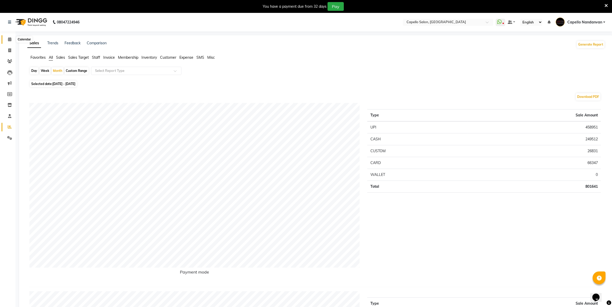
click at [9, 41] on icon at bounding box center [9, 39] width 3 height 4
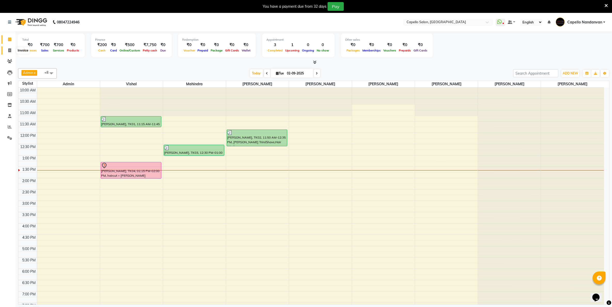
click at [7, 48] on span at bounding box center [9, 51] width 9 height 6
select select "830"
select select "service"
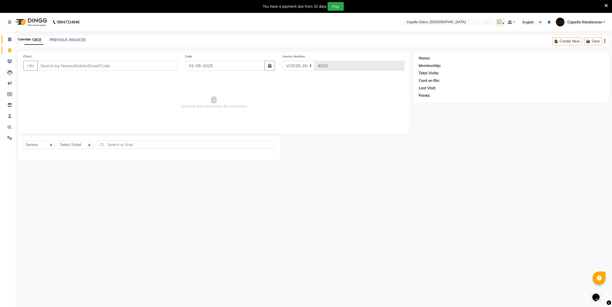
click at [9, 39] on icon at bounding box center [9, 39] width 3 height 4
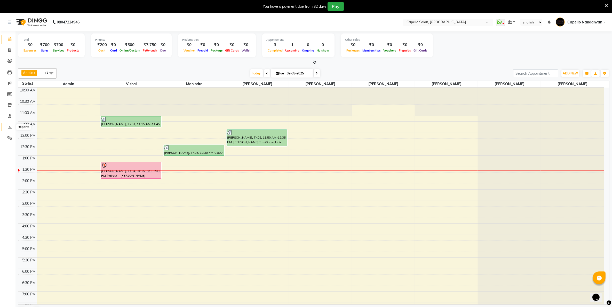
click at [10, 127] on icon at bounding box center [10, 127] width 4 height 4
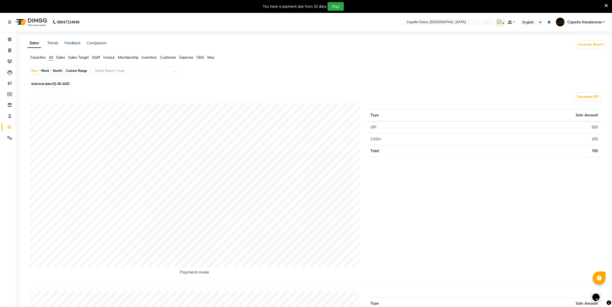
click at [47, 70] on div "Week" at bounding box center [44, 70] width 11 height 7
select select "9"
select select "2025"
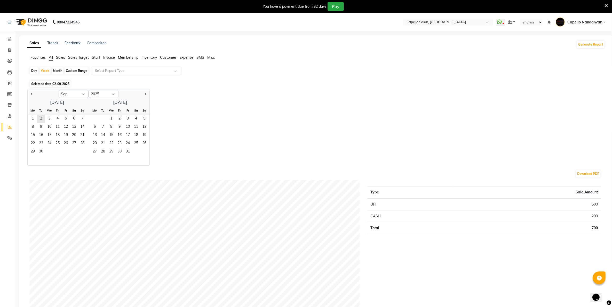
click at [30, 71] on div "Day" at bounding box center [34, 70] width 9 height 7
select select "9"
select select "2025"
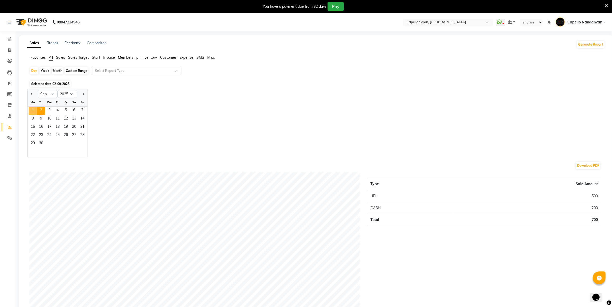
click at [34, 110] on span "1" at bounding box center [33, 111] width 8 height 8
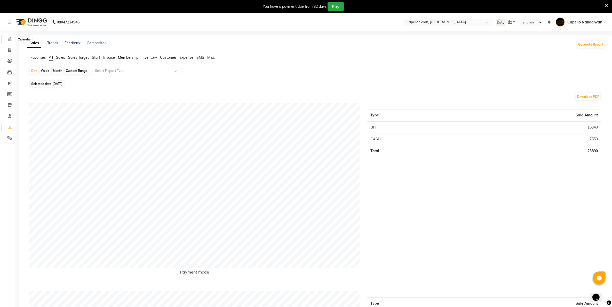
click at [9, 39] on icon at bounding box center [9, 39] width 3 height 4
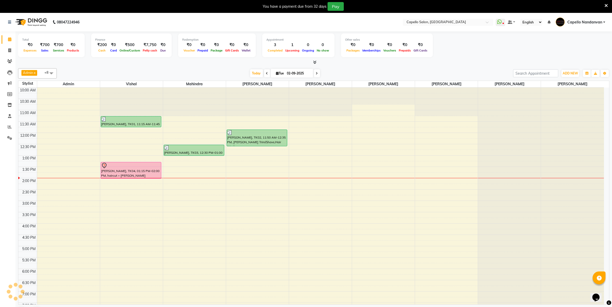
drag, startPoint x: 157, startPoint y: 107, endPoint x: 173, endPoint y: 113, distance: 17.1
click at [171, 112] on tr "TEJAS MUNDWAIK, TK01, 11:15 AM-11:45 AM, haircut (M) dipak, TK04, 01:15 PM-02:0…" at bounding box center [310, 224] width 585 height 272
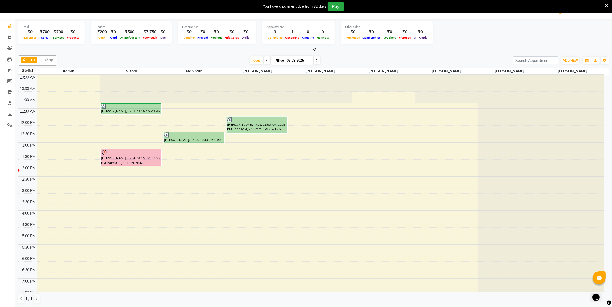
click at [473, 38] on div "Total ₹0 Expenses ₹700 Sales ₹700 Services ₹0 Products Finance ₹200 Cash ₹0 Car…" at bounding box center [313, 33] width 591 height 25
click at [11, 113] on icon at bounding box center [10, 114] width 4 height 4
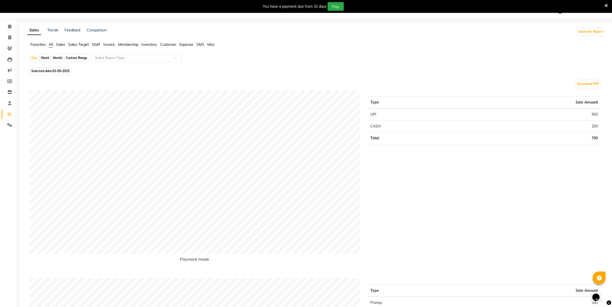
click at [57, 59] on div "Month" at bounding box center [58, 57] width 12 height 7
select select "9"
select select "2025"
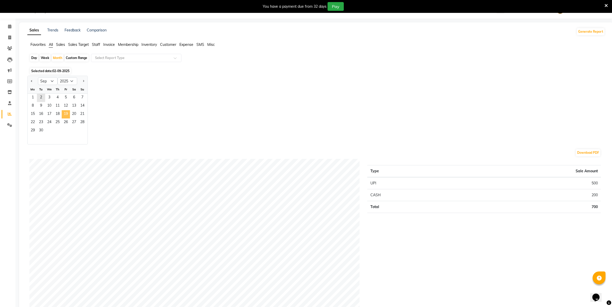
click at [64, 115] on span "19" at bounding box center [66, 114] width 8 height 8
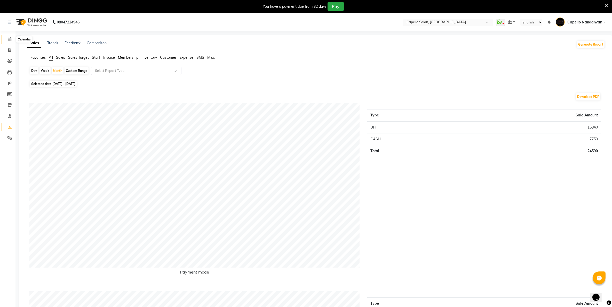
click at [7, 40] on span at bounding box center [9, 40] width 9 height 6
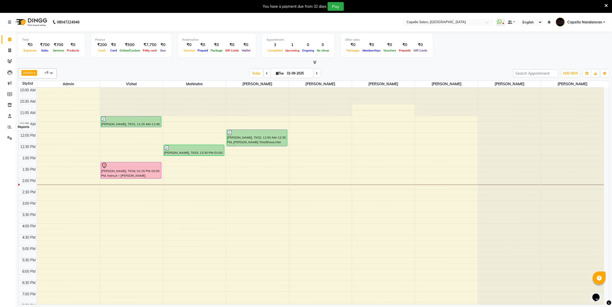
click at [8, 122] on li "Reports" at bounding box center [7, 127] width 15 height 11
click at [6, 128] on span at bounding box center [9, 127] width 9 height 6
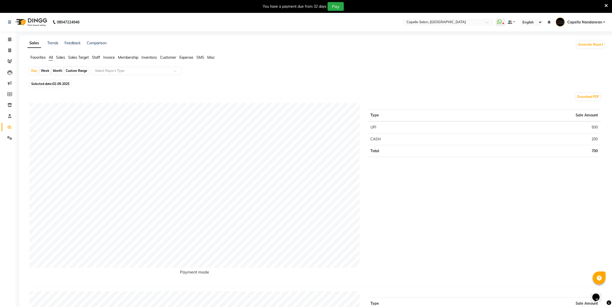
click at [62, 56] on span "Sales" at bounding box center [60, 57] width 9 height 5
click at [110, 73] on input "text" at bounding box center [131, 70] width 74 height 5
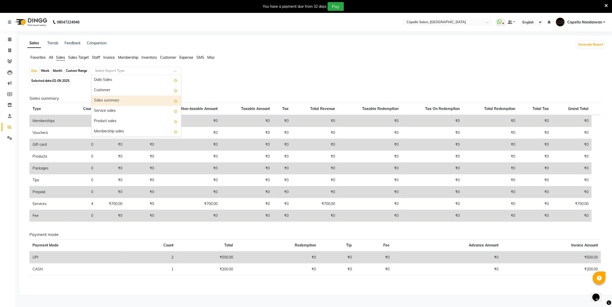
click at [121, 103] on div "Sales summary" at bounding box center [136, 101] width 90 height 10
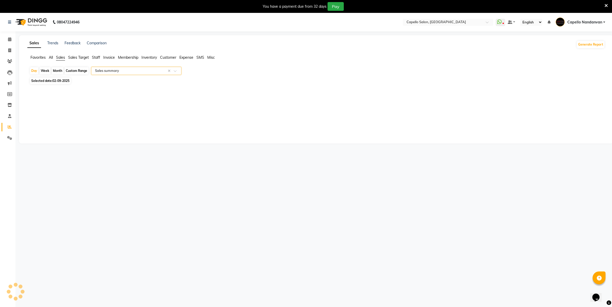
select select "full_report"
select select "csv"
click at [53, 72] on div "Month" at bounding box center [58, 70] width 12 height 7
select select "9"
select select "2025"
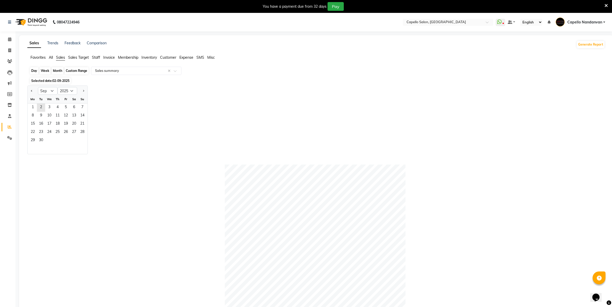
click at [56, 72] on div "Month" at bounding box center [58, 70] width 12 height 7
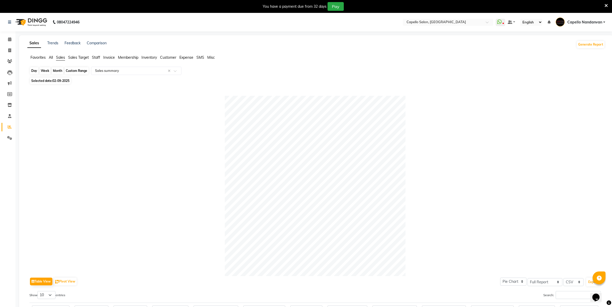
click at [56, 72] on div "Month" at bounding box center [58, 70] width 12 height 7
select select "9"
select select "2025"
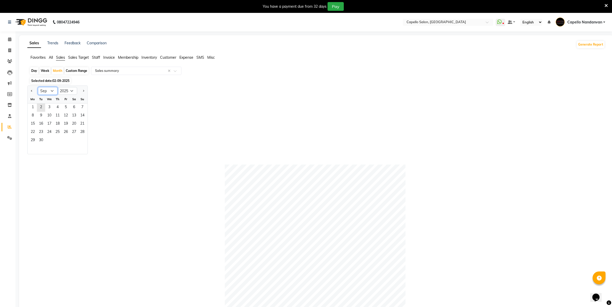
drag, startPoint x: 56, startPoint y: 72, endPoint x: 53, endPoint y: 92, distance: 19.6
click at [53, 92] on select "Jan Feb Mar Apr May Jun Jul Aug Sep Oct Nov Dec" at bounding box center [48, 91] width 20 height 8
select select "7"
click at [38, 87] on select "Jan Feb Mar Apr May Jun Jul Aug Sep Oct Nov Dec" at bounding box center [48, 91] width 20 height 8
click at [64, 121] on span "18" at bounding box center [66, 124] width 8 height 8
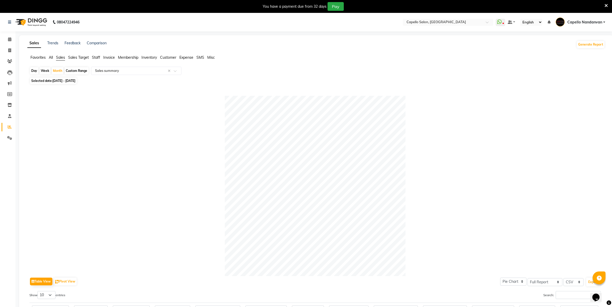
click at [147, 75] on div "Day Week Month Custom Range Select Report Type × Sales summary ×" at bounding box center [315, 71] width 573 height 9
click at [147, 72] on input "text" at bounding box center [131, 70] width 74 height 5
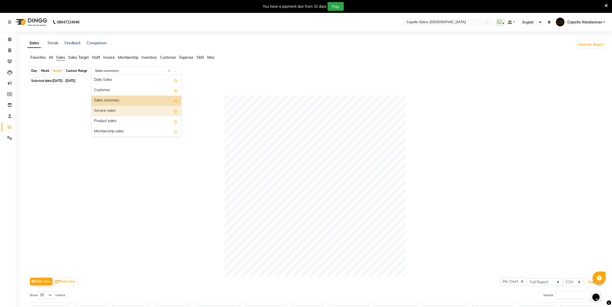
click at [122, 113] on div "Service sales" at bounding box center [136, 111] width 90 height 10
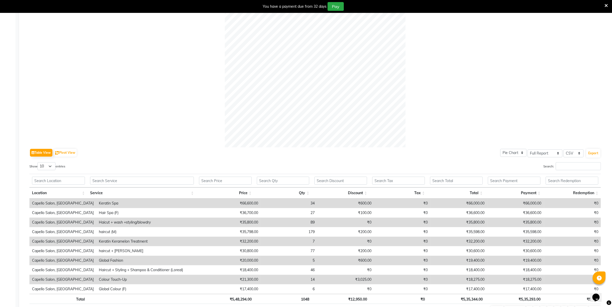
scroll to position [160, 0]
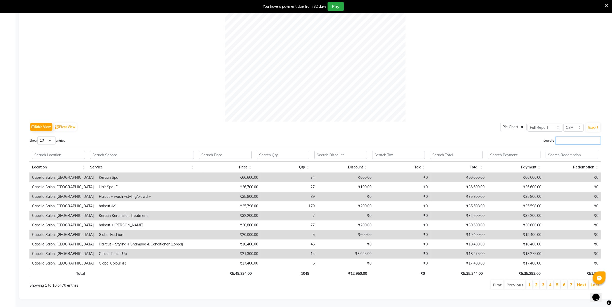
click at [560, 137] on input "Search:" at bounding box center [577, 141] width 45 height 8
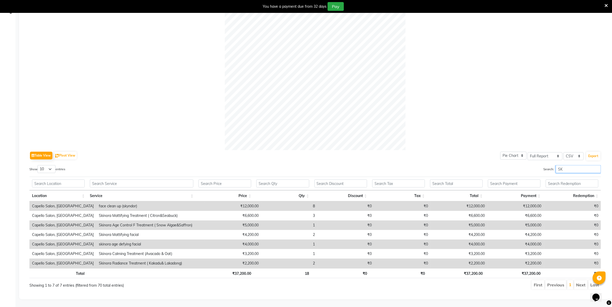
scroll to position [122, 0]
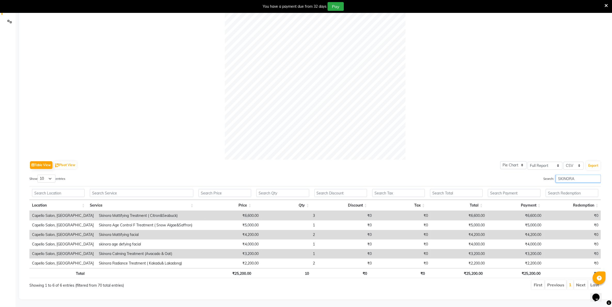
type input "SKINORA"
click at [51, 175] on select "10 25 50 100" at bounding box center [46, 179] width 18 height 8
select select "100"
click at [38, 175] on select "10 25 50 100" at bounding box center [46, 179] width 18 height 8
click at [575, 175] on input "SKINORA" at bounding box center [577, 179] width 45 height 8
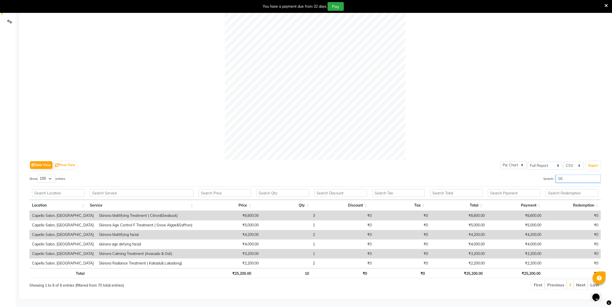
type input "S"
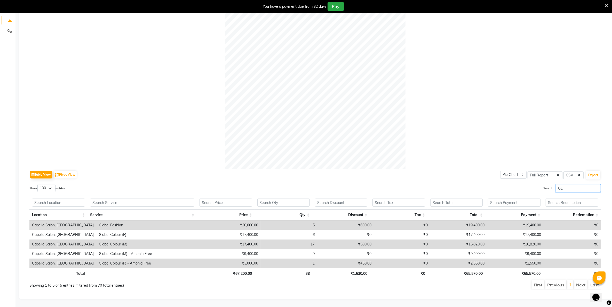
scroll to position [112, 0]
type input "G"
type input "K"
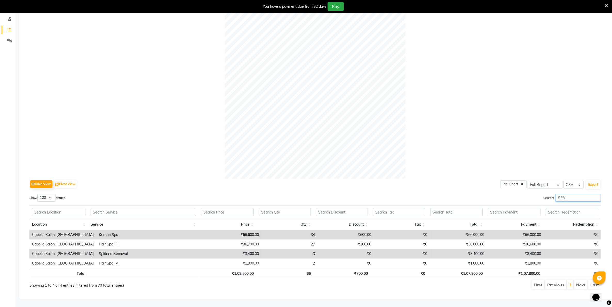
scroll to position [93, 0]
type input "S"
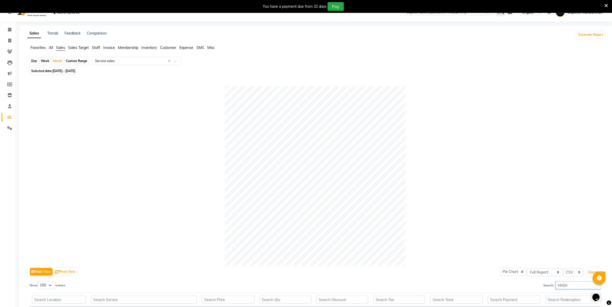
scroll to position [74, 0]
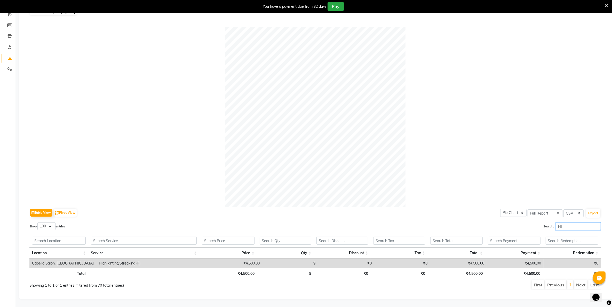
type input "H"
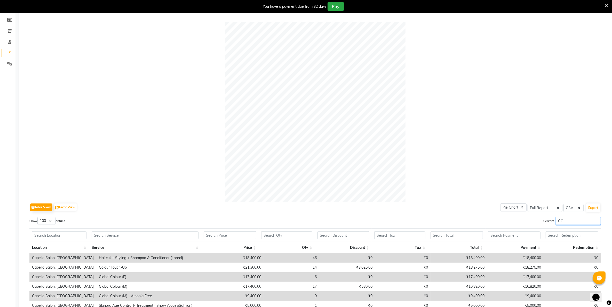
type input "C"
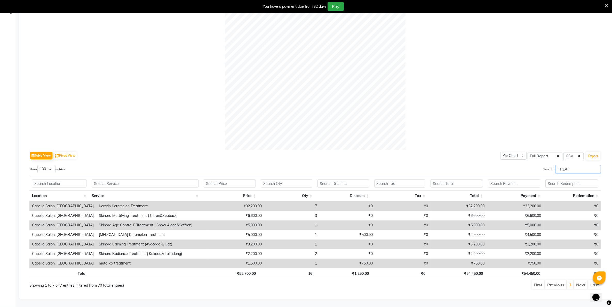
scroll to position [132, 0]
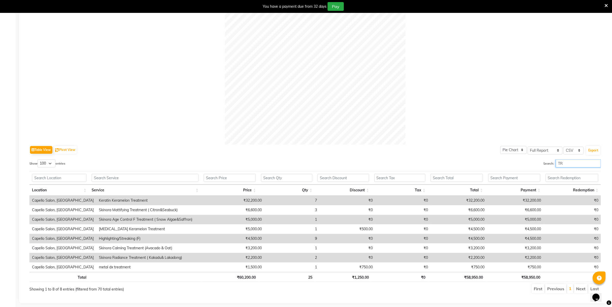
type input "T"
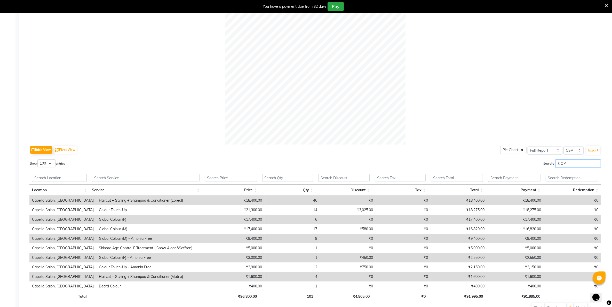
scroll to position [74, 0]
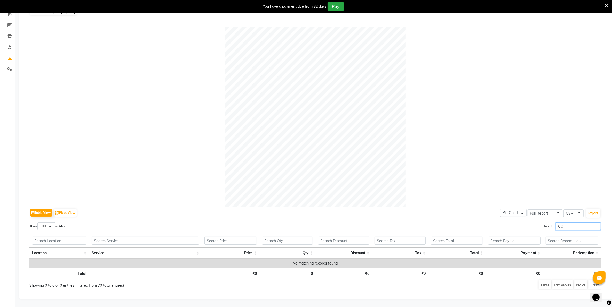
type input "C"
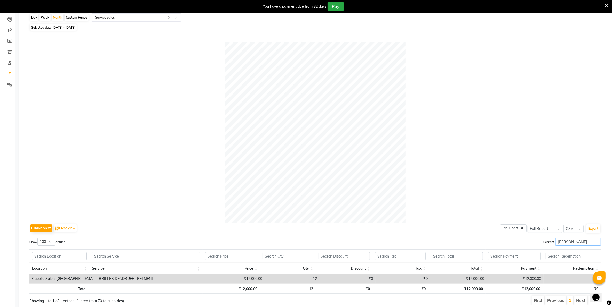
scroll to position [42, 0]
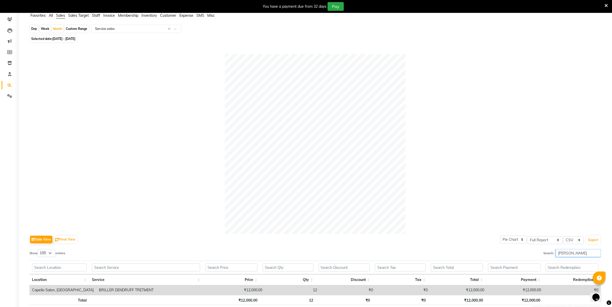
type input "BRILL"
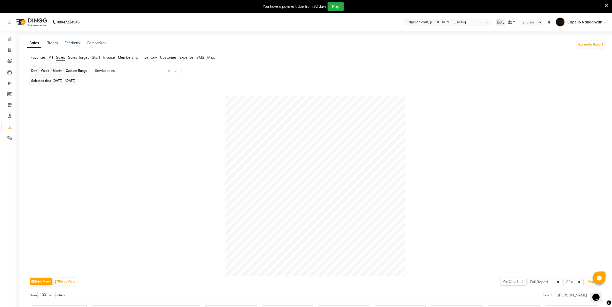
click at [58, 72] on div "Month" at bounding box center [58, 70] width 12 height 7
select select "7"
select select "2025"
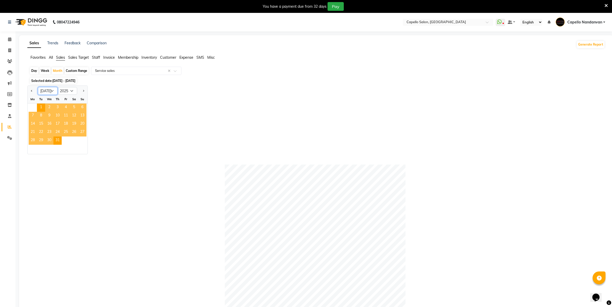
click at [54, 91] on select "Jan Feb Mar Apr May Jun Jul Aug Sep Oct Nov Dec" at bounding box center [48, 91] width 20 height 8
select select "8"
click at [38, 87] on select "Jan Feb Mar Apr May Jun Jul Aug Sep Oct Nov Dec" at bounding box center [48, 91] width 20 height 8
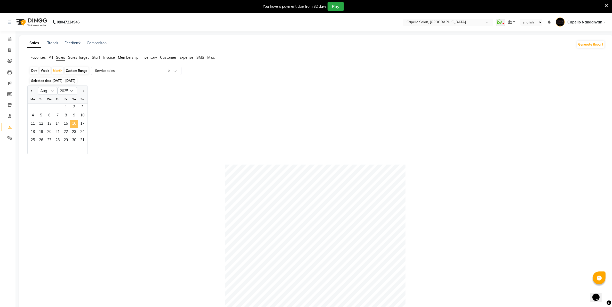
click at [73, 121] on span "16" at bounding box center [74, 124] width 8 height 8
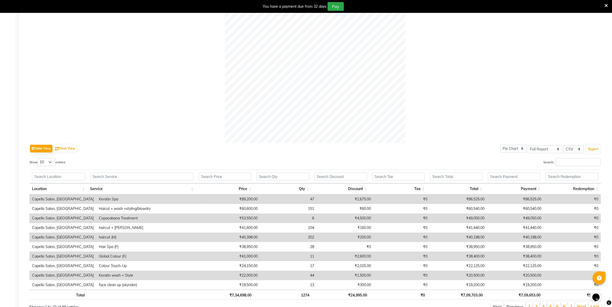
scroll to position [160, 0]
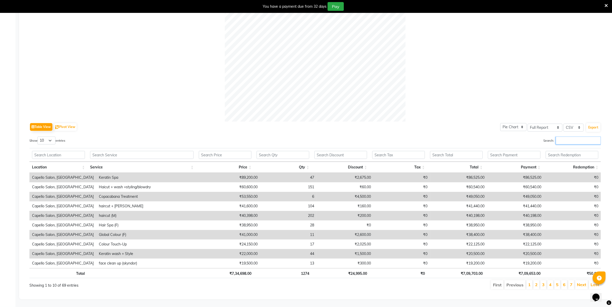
click at [591, 137] on input "Search:" at bounding box center [577, 141] width 45 height 8
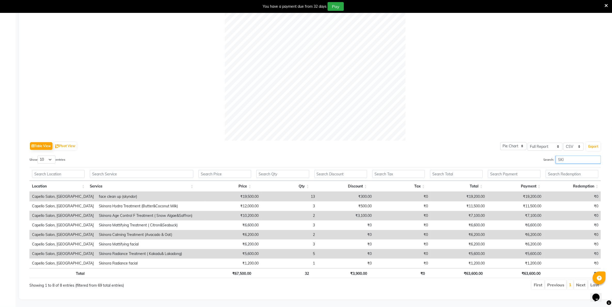
scroll to position [132, 0]
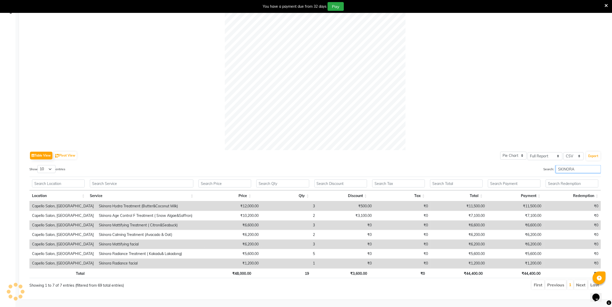
type input "SKINORA"
click at [54, 165] on select "10 25 50 100" at bounding box center [46, 169] width 18 height 8
select select "100"
click at [38, 165] on select "10 25 50 100" at bounding box center [46, 169] width 18 height 8
click at [598, 167] on input "SKINORA" at bounding box center [577, 169] width 45 height 8
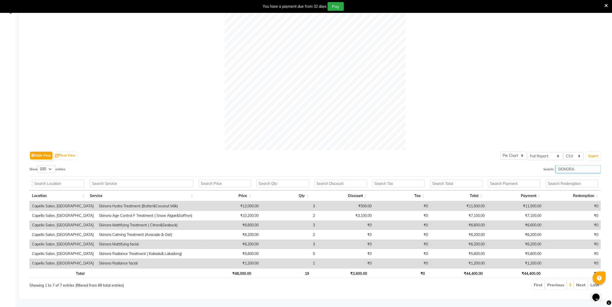
click at [597, 165] on input "SKINORA" at bounding box center [577, 169] width 45 height 8
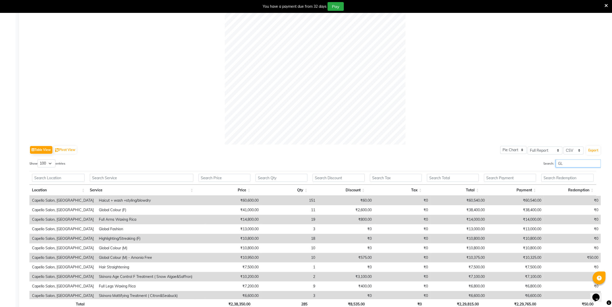
scroll to position [122, 0]
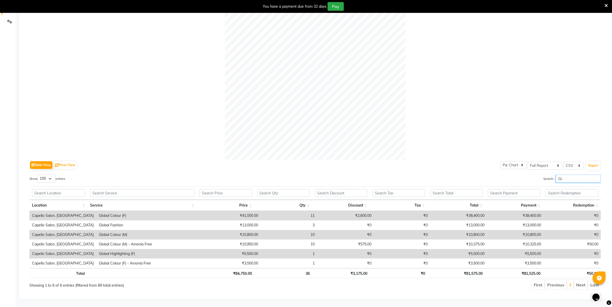
type input "G"
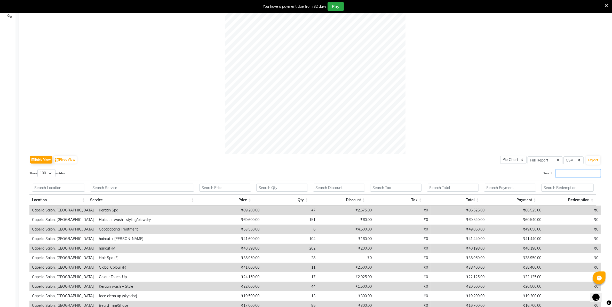
scroll to position [132, 0]
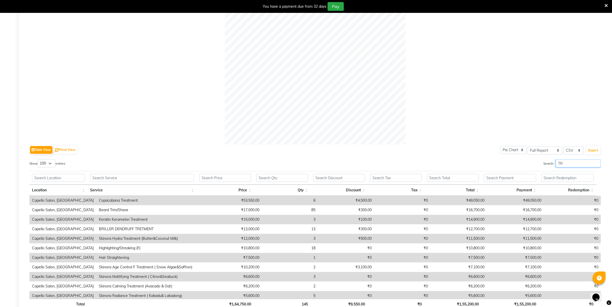
type input "T"
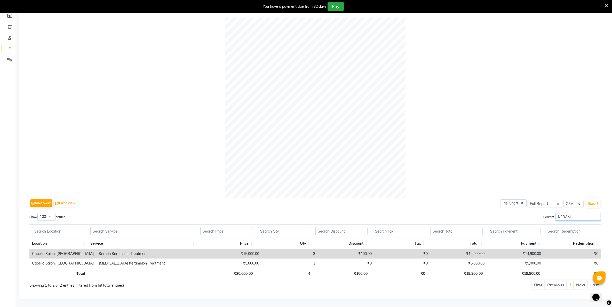
scroll to position [84, 0]
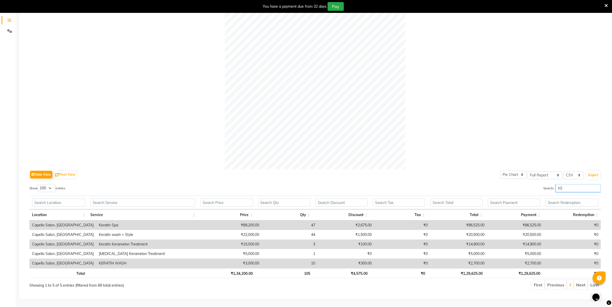
type input "K"
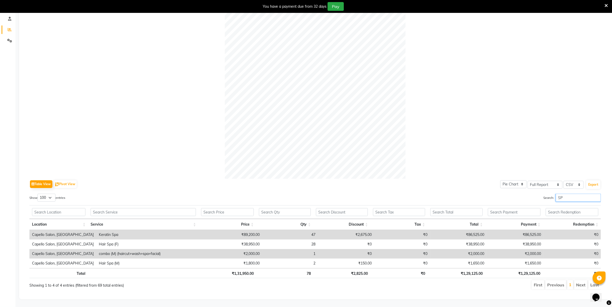
scroll to position [103, 0]
type input "S"
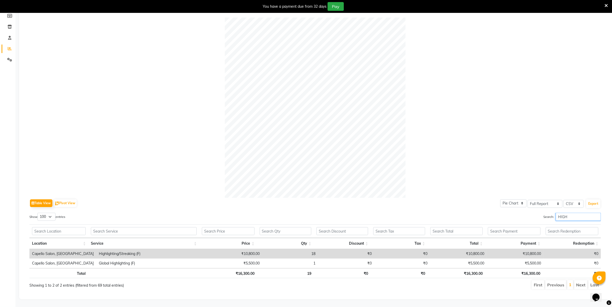
scroll to position [84, 0]
type input "H"
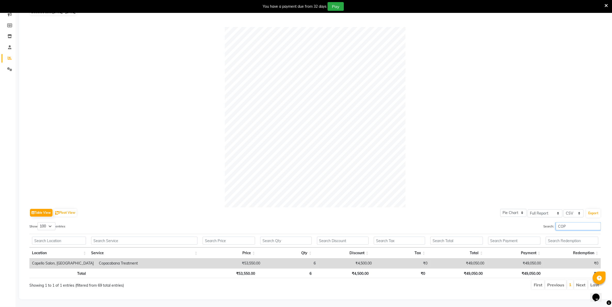
scroll to position [74, 0]
type input "C"
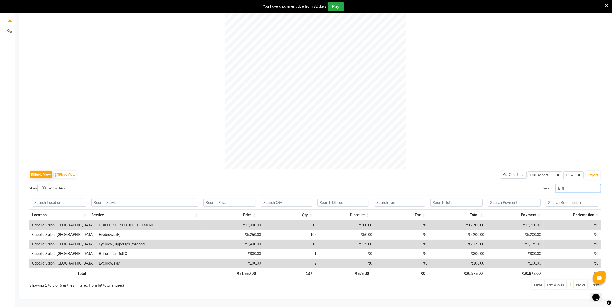
scroll to position [84, 0]
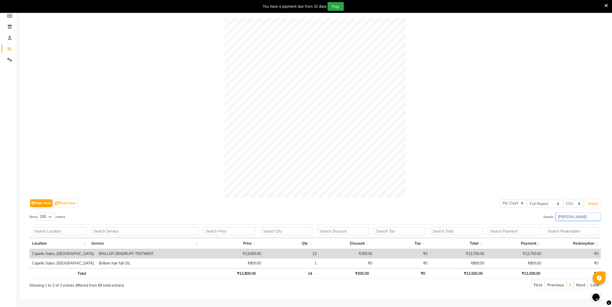
type input "BRILL"
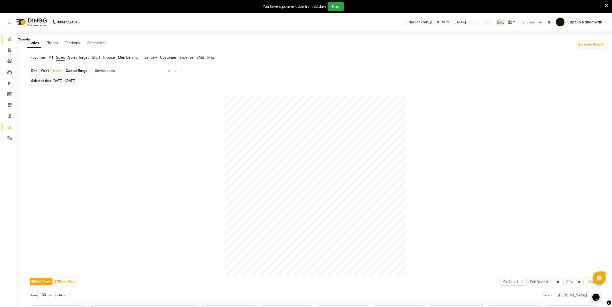
click at [10, 40] on icon at bounding box center [9, 39] width 3 height 4
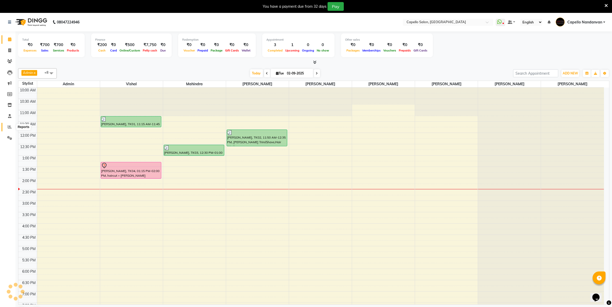
click at [11, 125] on span at bounding box center [9, 127] width 9 height 6
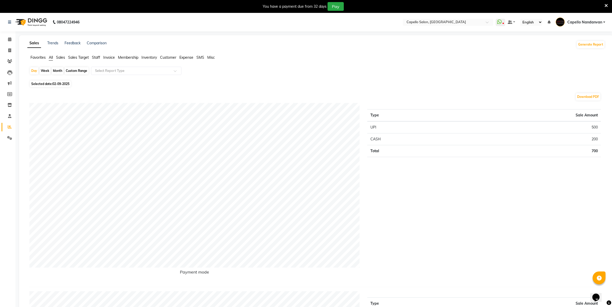
click at [97, 58] on span "Staff" at bounding box center [96, 57] width 8 height 5
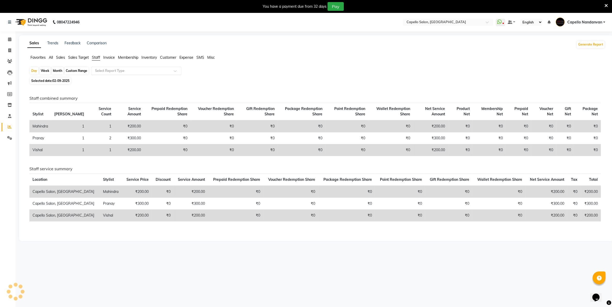
click at [105, 72] on input "text" at bounding box center [131, 70] width 74 height 5
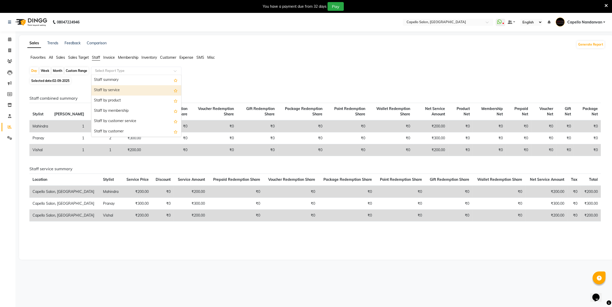
click at [105, 92] on div "Staff by service" at bounding box center [136, 90] width 90 height 10
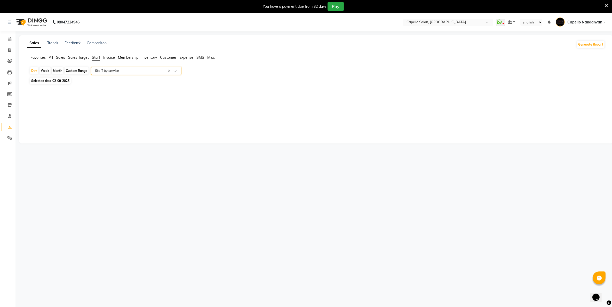
select select "full_report"
select select "csv"
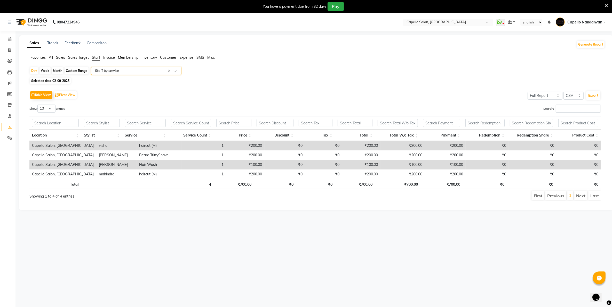
click at [168, 58] on span "Customer" at bounding box center [168, 57] width 16 height 5
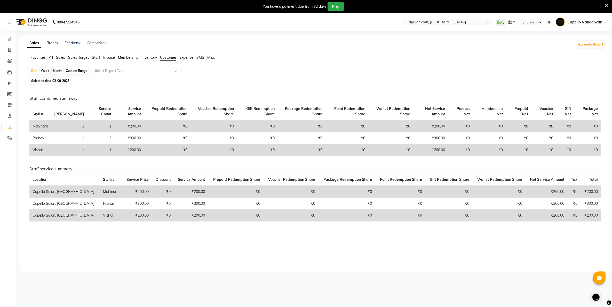
click at [57, 73] on div "Month" at bounding box center [58, 70] width 12 height 7
select select "9"
select select "2025"
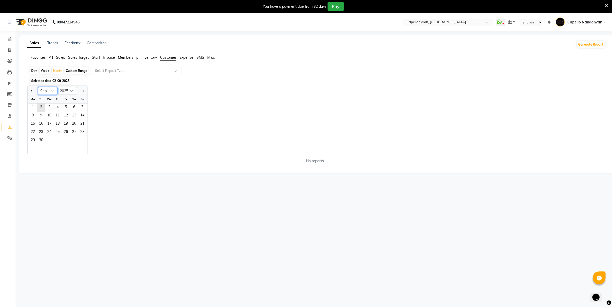
click at [51, 89] on select "Jan Feb Mar Apr May Jun Jul Aug Sep Oct Nov Dec" at bounding box center [48, 91] width 20 height 8
select select "5"
click at [38, 87] on select "Jan Feb Mar Apr May Jun Jul Aug Sep Oct Nov Dec" at bounding box center [48, 91] width 20 height 8
click at [78, 125] on span "17" at bounding box center [74, 124] width 8 height 8
click at [130, 71] on input "text" at bounding box center [131, 70] width 74 height 5
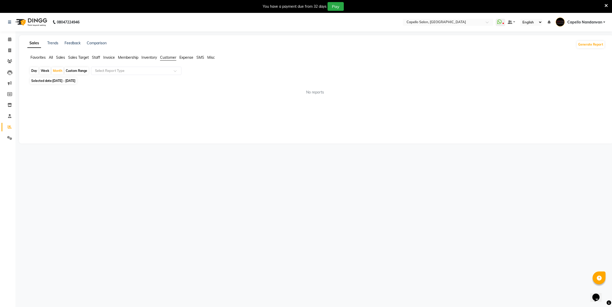
click at [62, 57] on span "Sales" at bounding box center [60, 57] width 9 height 5
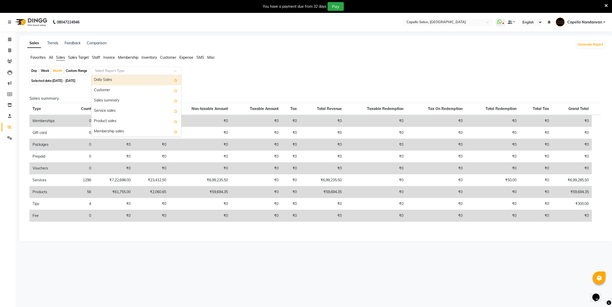
click at [98, 69] on input "text" at bounding box center [131, 70] width 74 height 5
click at [113, 87] on div "Customer" at bounding box center [136, 90] width 90 height 10
select select "full_report"
select select "csv"
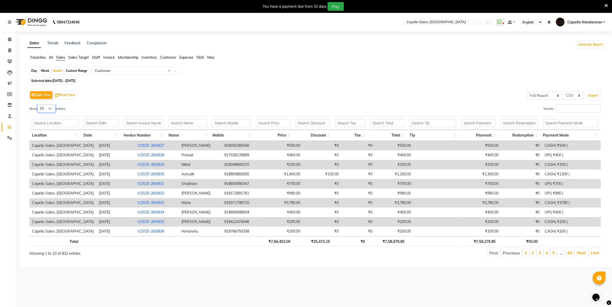
click at [40, 109] on select "10 25 50 100" at bounding box center [46, 109] width 18 height 8
select select "100"
click at [38, 105] on select "10 25 50 100" at bounding box center [46, 109] width 18 height 8
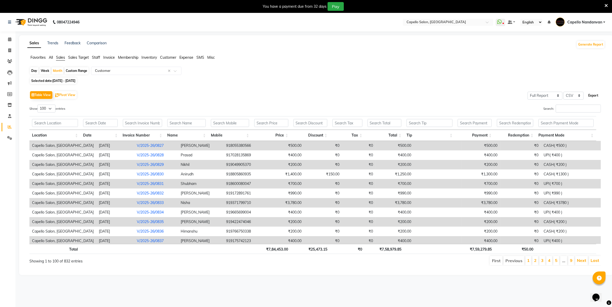
click at [593, 95] on button "Export" at bounding box center [593, 95] width 14 height 9
click at [11, 39] on icon at bounding box center [9, 39] width 3 height 4
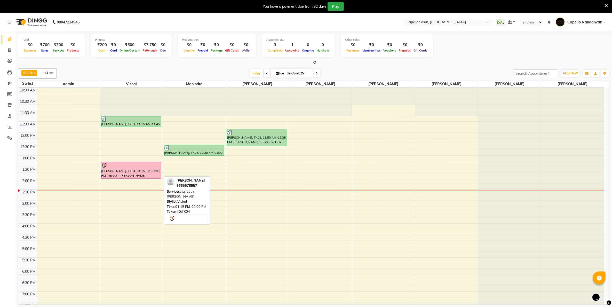
click at [121, 175] on div "[PERSON_NAME], TK04, 01:15 PM-02:00 PM, haircut + [PERSON_NAME]" at bounding box center [131, 171] width 60 height 16
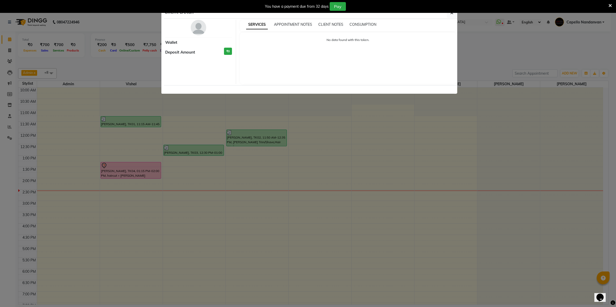
select select "7"
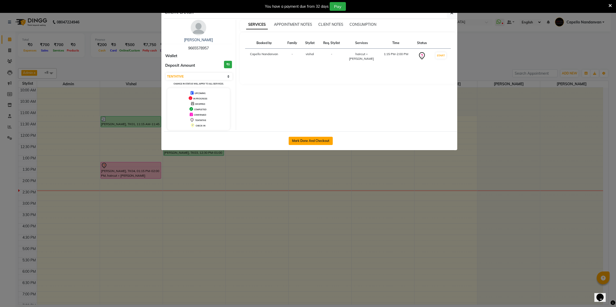
click at [294, 141] on button "Mark Done And Checkout" at bounding box center [311, 141] width 44 height 8
select select "service"
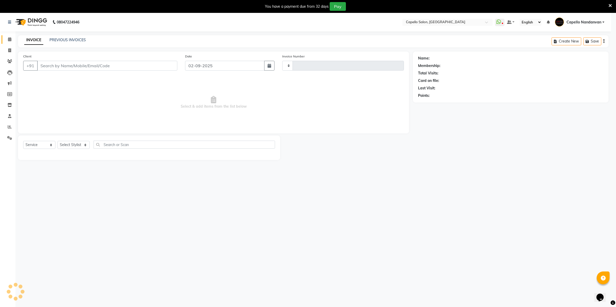
type input "4022"
select select "830"
type input "9665578957"
select select "66495"
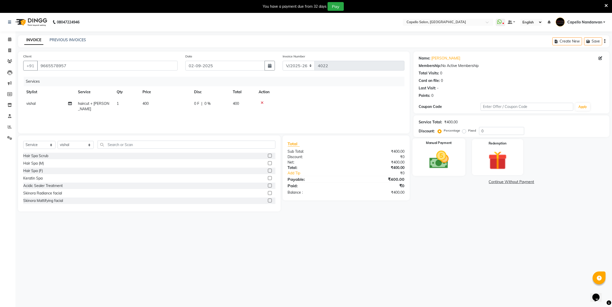
click at [443, 160] on img at bounding box center [439, 160] width 32 height 22
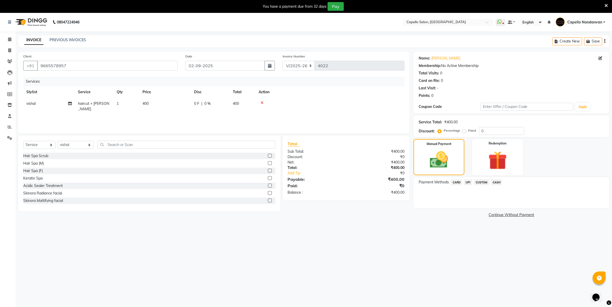
click at [495, 182] on span "CASH" at bounding box center [496, 183] width 11 height 6
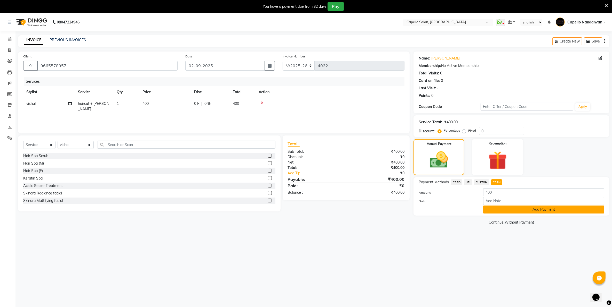
click at [501, 210] on button "Add Payment" at bounding box center [543, 210] width 121 height 8
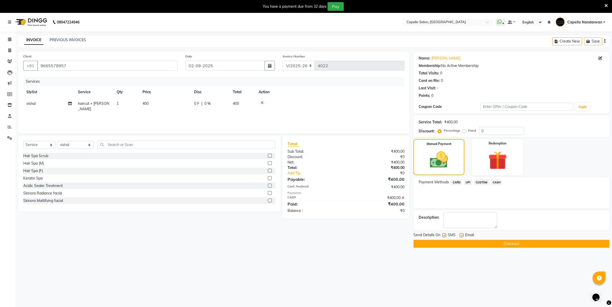
click at [488, 244] on button "Checkout" at bounding box center [511, 244] width 196 height 8
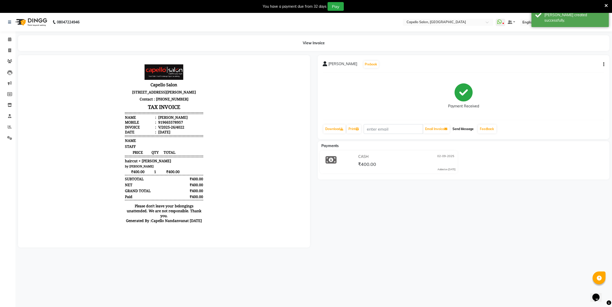
click at [468, 130] on button "Send Message" at bounding box center [462, 129] width 25 height 9
click at [488, 127] on link "Feedback" at bounding box center [487, 129] width 18 height 9
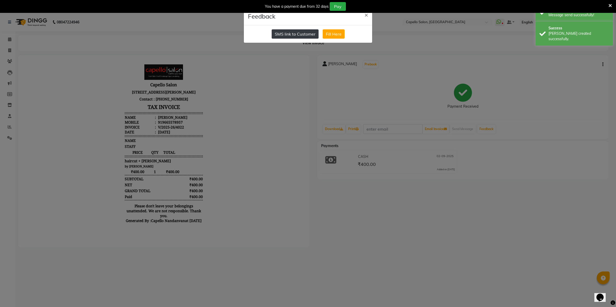
click at [292, 34] on button "SMS link to Customer" at bounding box center [295, 33] width 47 height 9
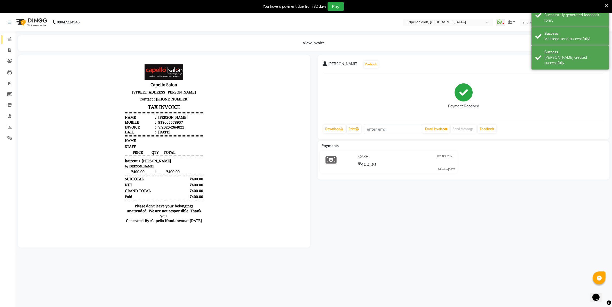
click at [7, 43] on link "Calendar" at bounding box center [8, 39] width 12 height 9
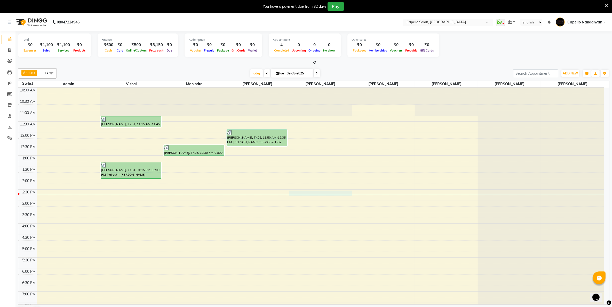
click at [332, 194] on div "10:00 AM 10:30 AM 11:00 AM 11:30 AM 12:00 PM 12:30 PM 1:00 PM 1:30 PM 2:00 PM 2…" at bounding box center [310, 224] width 585 height 272
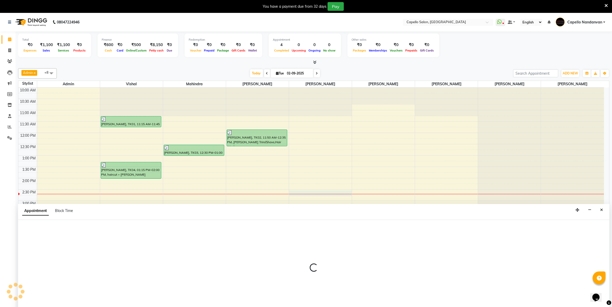
scroll to position [13, 0]
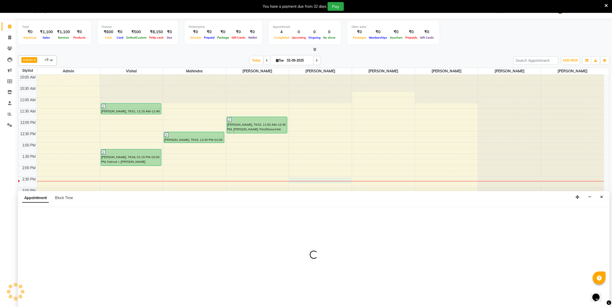
select select "29083"
select select "870"
select select "tentative"
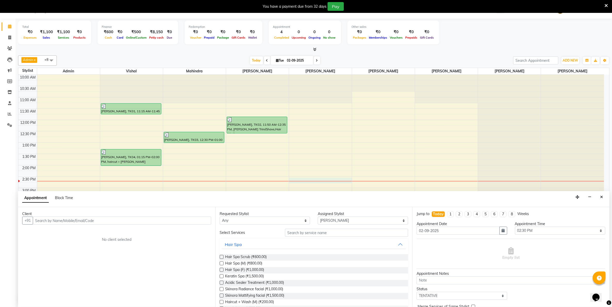
click at [115, 225] on input "text" at bounding box center [122, 221] width 178 height 8
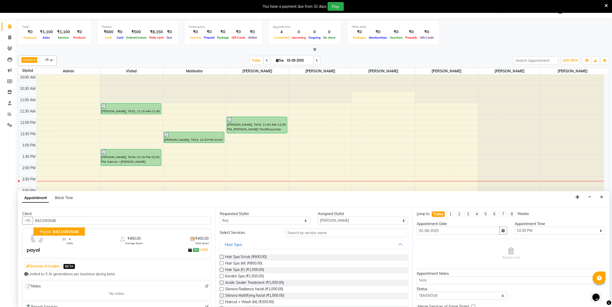
type input "8421093548"
drag, startPoint x: 350, startPoint y: 243, endPoint x: 350, endPoint y: 237, distance: 6.2
click at [350, 243] on button "Hair Spa" at bounding box center [314, 244] width 184 height 9
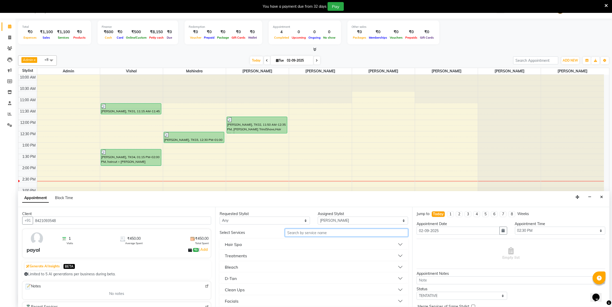
click at [350, 235] on input "text" at bounding box center [346, 233] width 123 height 8
type input "CUT"
click at [294, 266] on button "Haircut + Style" at bounding box center [314, 267] width 184 height 9
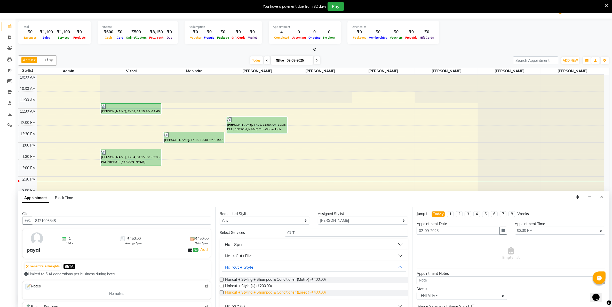
click at [285, 293] on span "Haircut + Styling + Shampoo & Conditioner (Loreal) (₹400.00)" at bounding box center [275, 293] width 101 height 6
checkbox input "false"
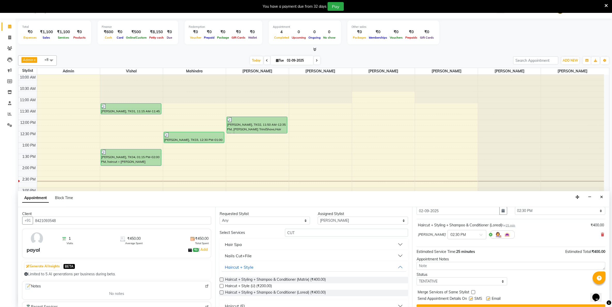
scroll to position [31, 0]
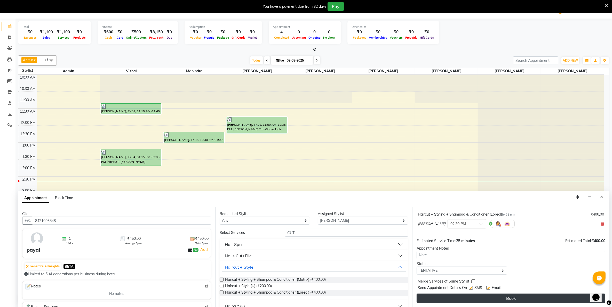
click at [512, 299] on button "Book" at bounding box center [510, 298] width 189 height 9
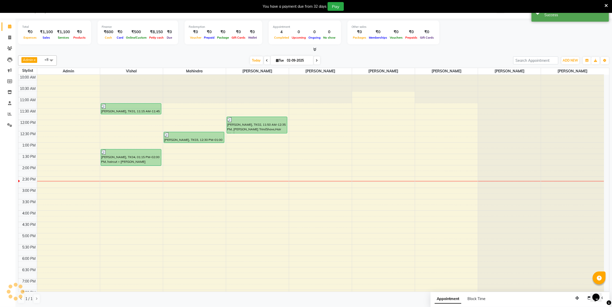
scroll to position [0, 0]
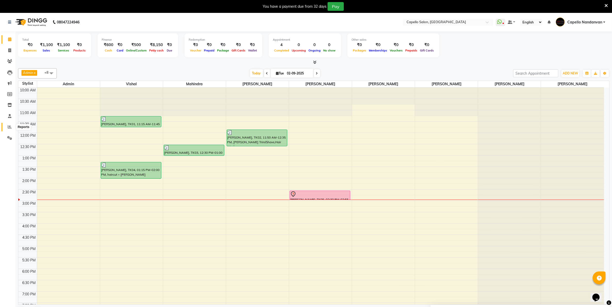
click at [9, 126] on icon at bounding box center [10, 127] width 4 height 4
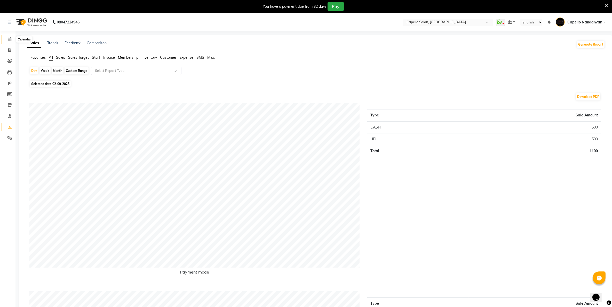
click at [9, 40] on icon at bounding box center [9, 39] width 3 height 4
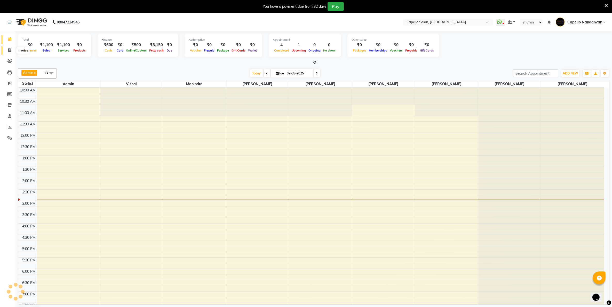
click at [12, 51] on span at bounding box center [9, 51] width 9 height 6
select select "service"
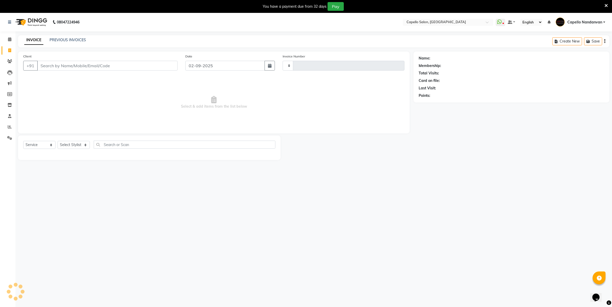
type input "4023"
select select "830"
click at [68, 37] on div "PREVIOUS INVOICES" at bounding box center [68, 39] width 36 height 5
click at [71, 38] on link "PREVIOUS INVOICES" at bounding box center [68, 40] width 36 height 5
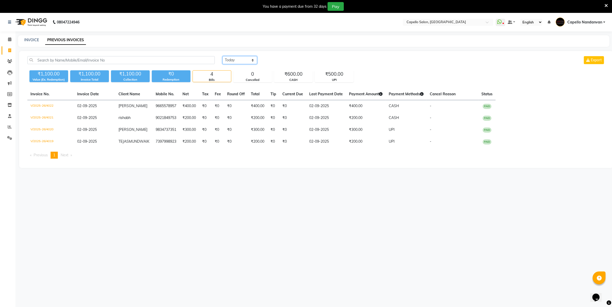
click at [234, 58] on select "Today Yesterday Custom Range" at bounding box center [239, 60] width 35 height 8
select select "range"
click at [222, 56] on select "Today Yesterday Custom Range" at bounding box center [239, 60] width 35 height 8
click at [285, 58] on input "02-09-2025" at bounding box center [282, 60] width 36 height 7
select select "9"
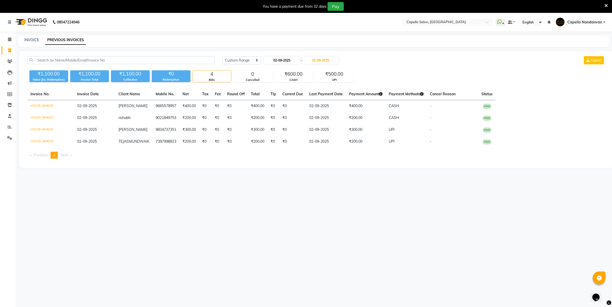
select select "2025"
click at [288, 70] on select "Jan Feb Mar Apr May Jun Jul Aug Sep Oct Nov Dec" at bounding box center [284, 70] width 20 height 8
select select "8"
click at [274, 66] on select "Jan Feb Mar Apr May Jun Jul Aug Sep Oct Nov Dec" at bounding box center [284, 70] width 20 height 8
click at [303, 87] on div "1" at bounding box center [302, 87] width 8 height 8
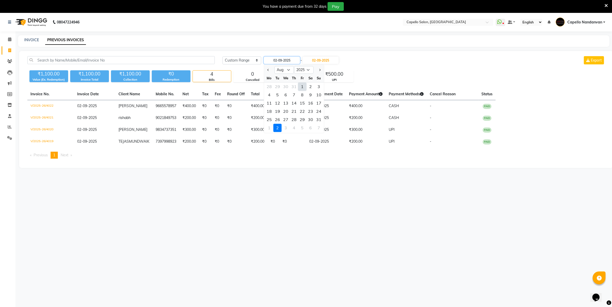
type input "01-08-2025"
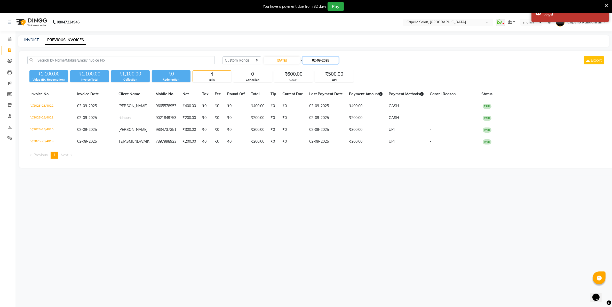
click at [319, 60] on input "02-09-2025" at bounding box center [320, 60] width 36 height 7
drag, startPoint x: 327, startPoint y: 70, endPoint x: 327, endPoint y: 74, distance: 3.6
click at [327, 70] on select "Aug Sep Oct Nov Dec" at bounding box center [324, 70] width 20 height 8
select select "8"
click at [314, 66] on select "Aug Sep Oct Nov Dec" at bounding box center [324, 70] width 20 height 8
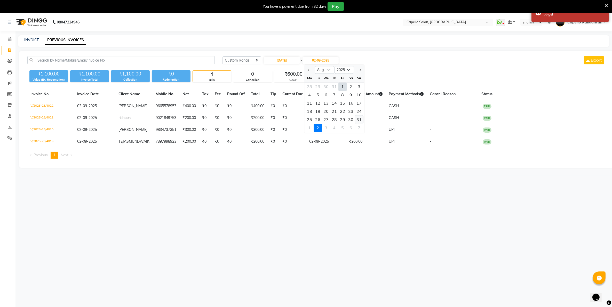
click at [358, 119] on div "31" at bounding box center [359, 120] width 8 height 8
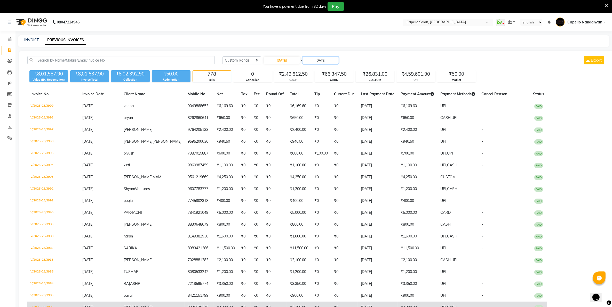
scroll to position [0, 1224]
type input "31-08-2025"
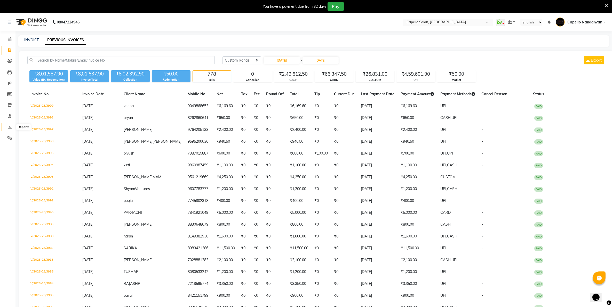
click at [9, 124] on span at bounding box center [9, 127] width 9 height 6
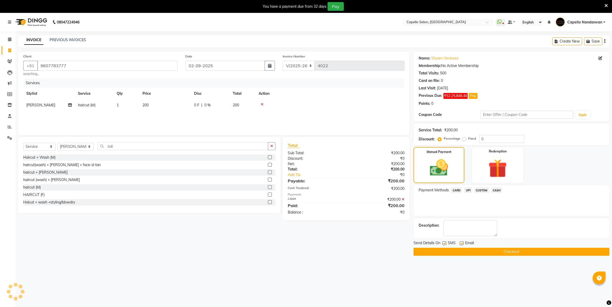
select select "830"
select select "service"
select select "83973"
click at [83, 68] on input "9607783777" at bounding box center [107, 66] width 140 height 10
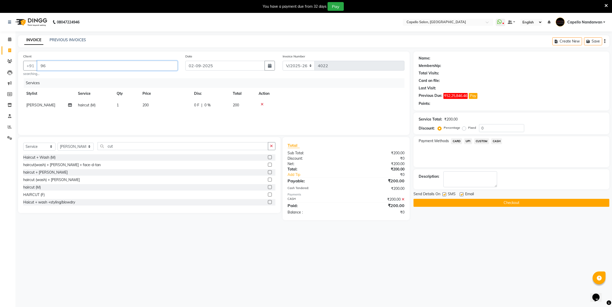
type input "9"
type input "8421093548"
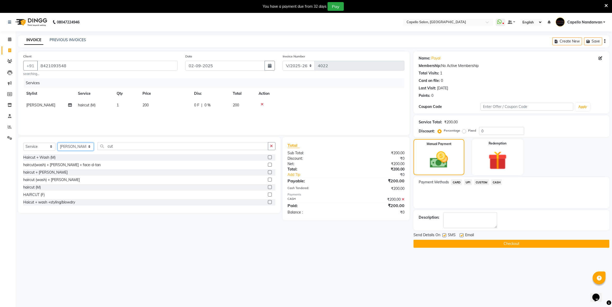
click at [79, 147] on select "Select Stylist Admin ASHIK DHAPODKAR Capello Nandanvan CHETNA SONI Himansu Owne…" at bounding box center [76, 147] width 36 height 8
select select "29083"
click at [58, 143] on select "Select Stylist Admin ASHIK DHAPODKAR Capello Nandanvan CHETNA SONI Himansu Owne…" at bounding box center [76, 147] width 36 height 8
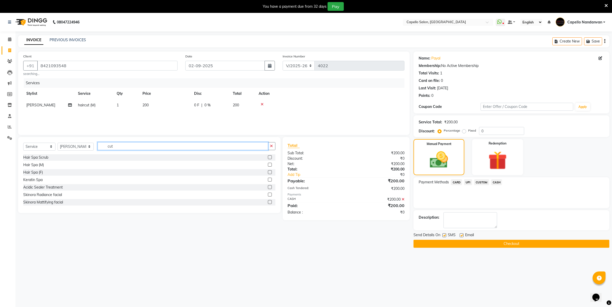
click at [128, 149] on input "cut" at bounding box center [183, 146] width 170 height 8
type input "cut"
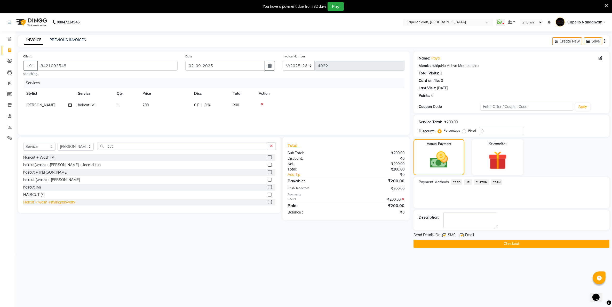
click at [57, 201] on div "Haicut + wash +styling/blowdry" at bounding box center [49, 202] width 52 height 5
checkbox input "false"
click at [466, 181] on span "UPI" at bounding box center [468, 183] width 8 height 6
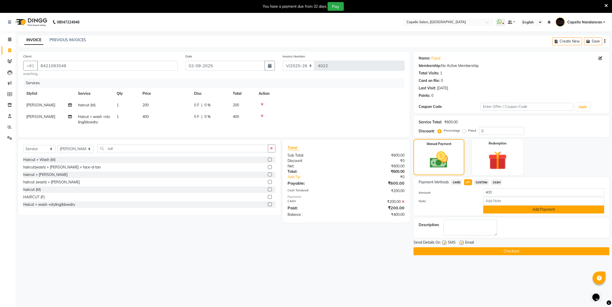
click at [494, 206] on button "Add Payment" at bounding box center [543, 210] width 121 height 8
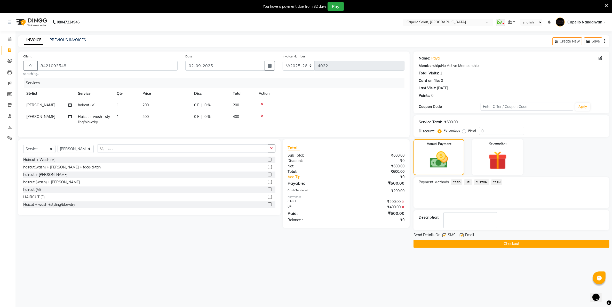
click at [481, 245] on button "Checkout" at bounding box center [511, 244] width 196 height 8
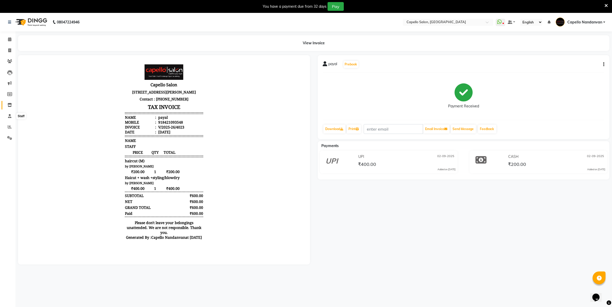
click at [11, 105] on icon at bounding box center [9, 105] width 4 height 4
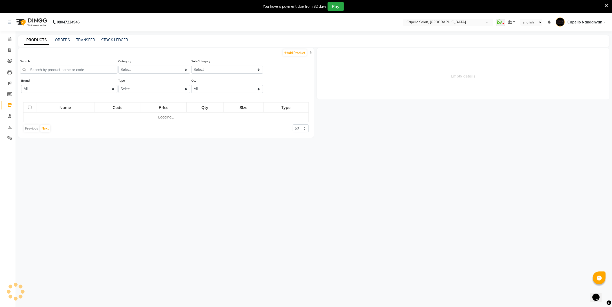
select select
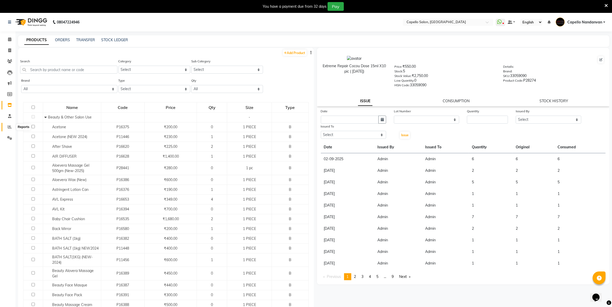
click at [11, 127] on icon at bounding box center [10, 127] width 4 height 4
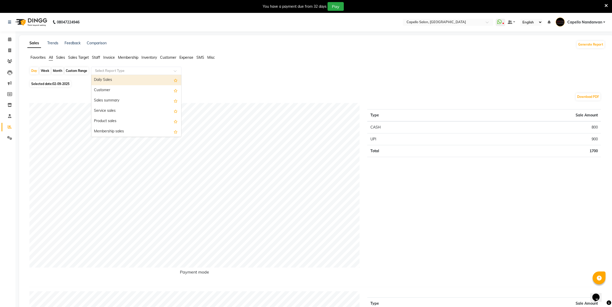
click at [114, 72] on input "text" at bounding box center [131, 70] width 74 height 5
click at [127, 70] on input "text" at bounding box center [131, 70] width 74 height 5
type input "C"
type input "ISSUE"
click at [53, 69] on div "Month" at bounding box center [58, 70] width 12 height 7
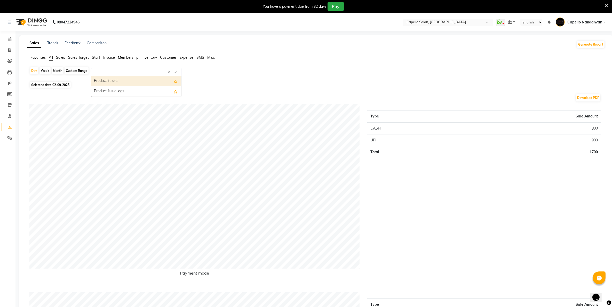
select select "9"
select select "2025"
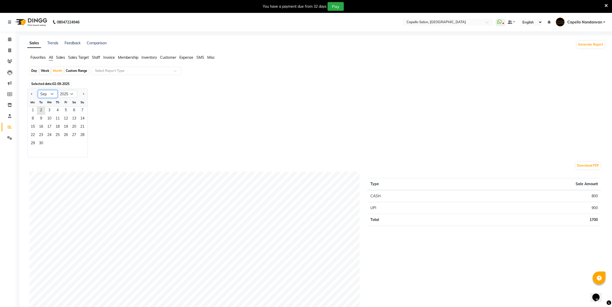
click at [53, 94] on select "Jan Feb Mar Apr May Jun Jul Aug Sep Oct Nov Dec" at bounding box center [48, 94] width 20 height 8
select select "8"
click at [38, 91] on select "Jan Feb Mar Apr May Jun Jul Aug Sep Oct Nov Dec" at bounding box center [48, 94] width 20 height 8
click at [61, 140] on span "21" at bounding box center [57, 136] width 8 height 8
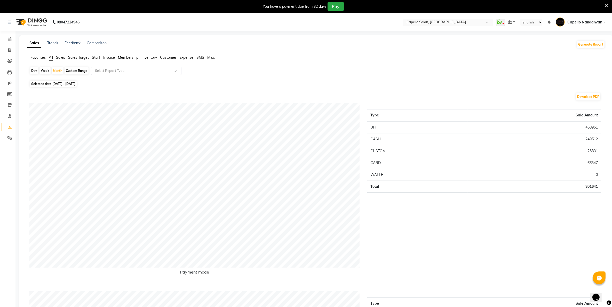
click at [110, 69] on input "text" at bounding box center [131, 70] width 74 height 5
type input "ISSUE"
click at [124, 84] on div "Product issues" at bounding box center [136, 81] width 90 height 10
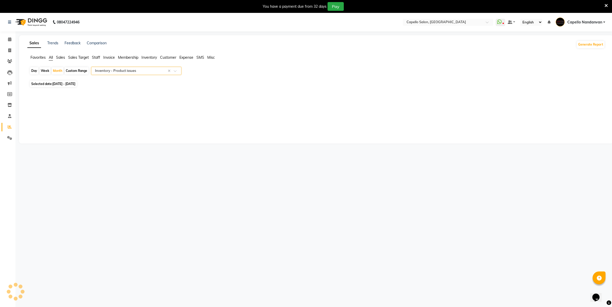
select select "full_report"
select select "csv"
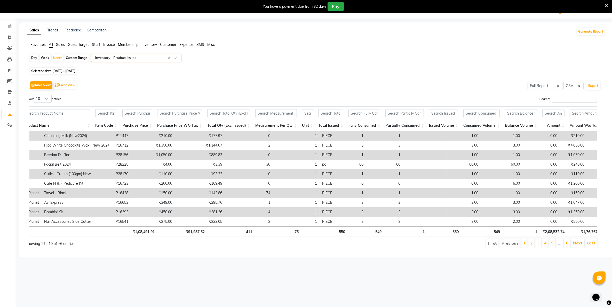
scroll to position [0, 165]
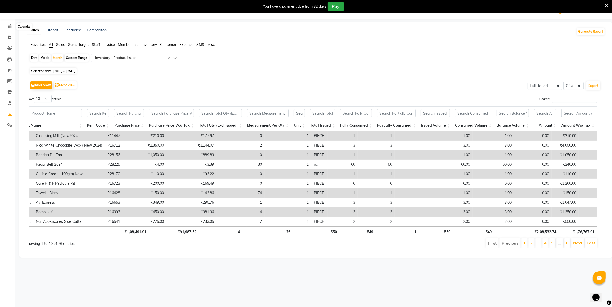
click at [12, 27] on span at bounding box center [9, 27] width 9 height 6
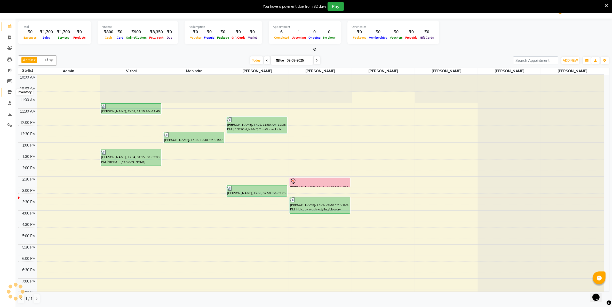
click at [9, 92] on icon at bounding box center [9, 92] width 4 height 4
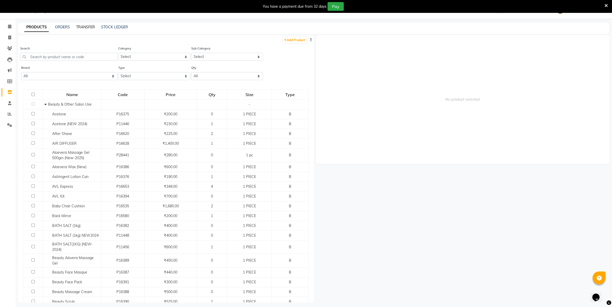
click at [82, 28] on link "TRANSFER" at bounding box center [85, 27] width 19 height 5
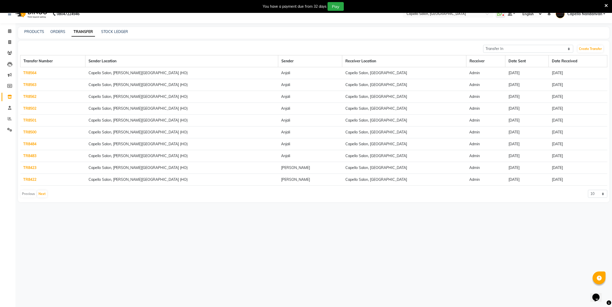
scroll to position [13, 0]
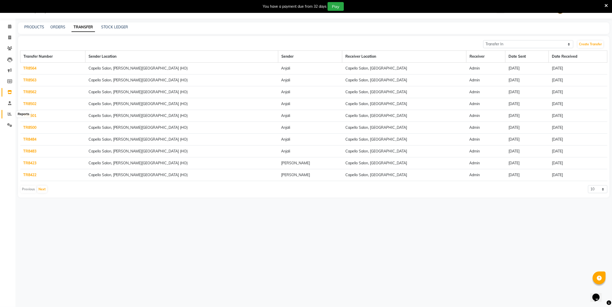
click at [11, 115] on icon at bounding box center [10, 114] width 4 height 4
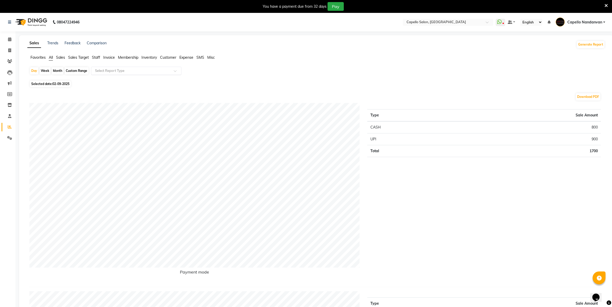
click at [103, 69] on input "text" at bounding box center [131, 70] width 74 height 5
click at [146, 57] on span "Inventory" at bounding box center [148, 57] width 15 height 5
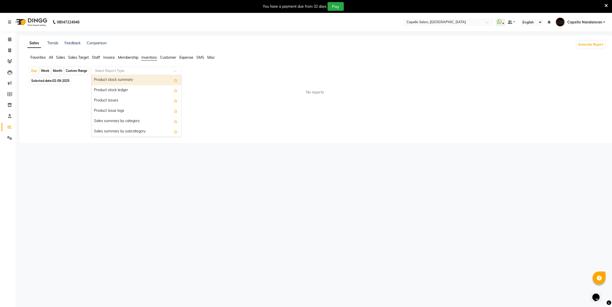
click at [114, 70] on input "text" at bounding box center [131, 70] width 74 height 5
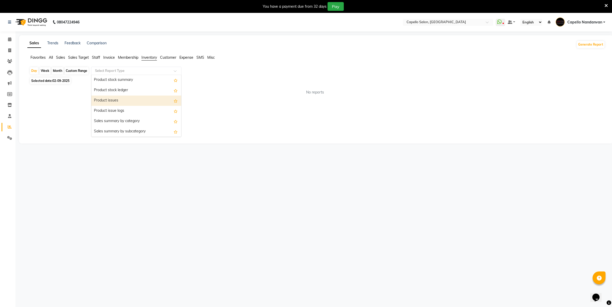
click at [111, 101] on div "Product issues" at bounding box center [136, 101] width 90 height 10
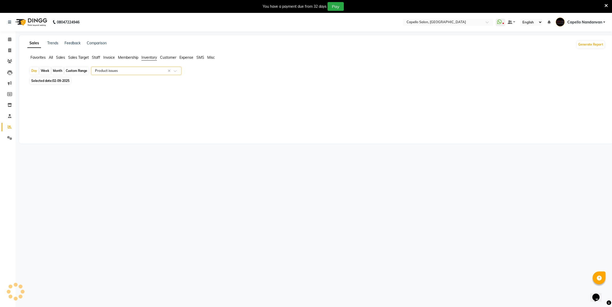
select select "full_report"
select select "csv"
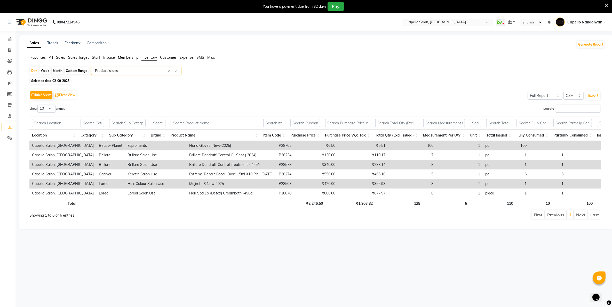
click at [58, 70] on div "Month" at bounding box center [58, 70] width 12 height 7
select select "9"
select select "2025"
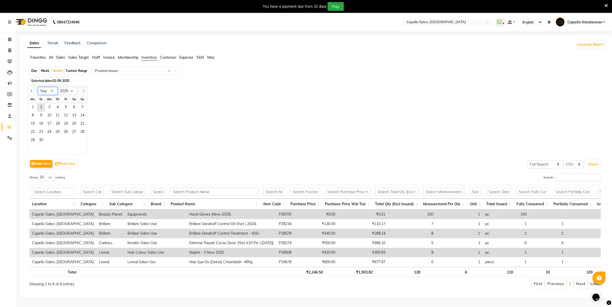
click at [52, 88] on select "Jan Feb Mar Apr May Jun Jul Aug Sep Oct Nov Dec" at bounding box center [48, 91] width 20 height 8
select select "7"
click at [38, 87] on select "Jan Feb Mar Apr May Jun Jul Aug Sep Oct Nov Dec" at bounding box center [48, 91] width 20 height 8
click at [54, 122] on span "17" at bounding box center [57, 124] width 8 height 8
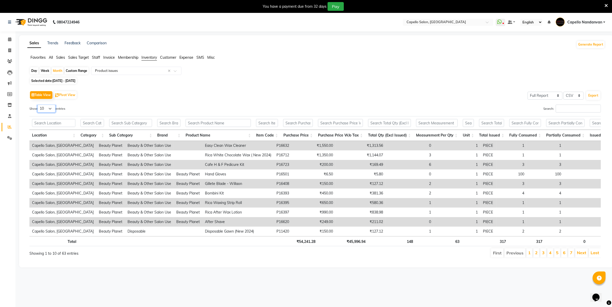
click at [48, 106] on select "10 25 50 100" at bounding box center [46, 109] width 18 height 8
select select "100"
click at [38, 105] on select "10 25 50 100" at bounding box center [46, 109] width 18 height 8
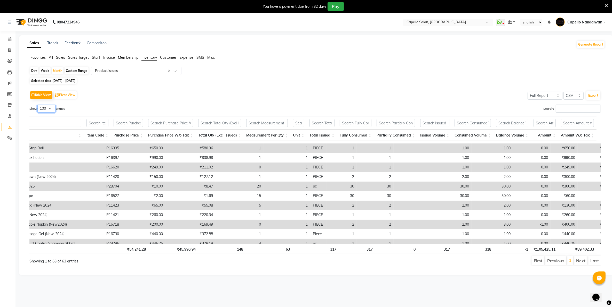
scroll to position [0, 198]
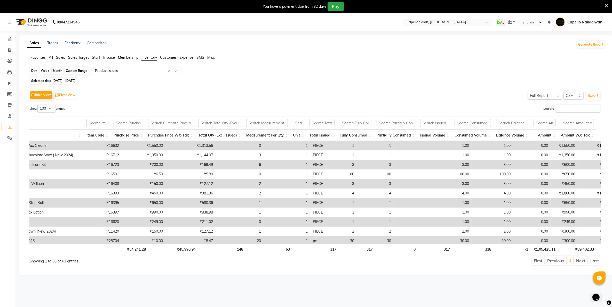
click at [56, 69] on div "Month" at bounding box center [58, 70] width 12 height 7
select select "7"
select select "2025"
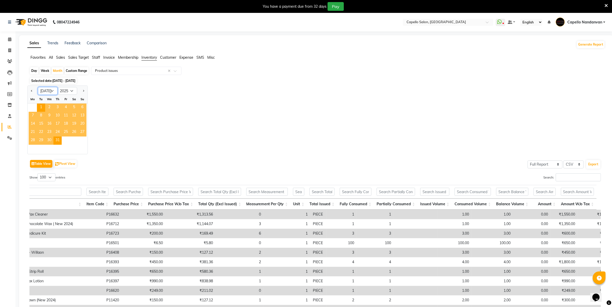
click at [53, 89] on select "Jan Feb Mar Apr May Jun Jul Aug Sep Oct Nov Dec" at bounding box center [48, 91] width 20 height 8
select select "8"
click at [38, 87] on select "Jan Feb Mar Apr May Jun Jul Aug Sep Oct Nov Dec" at bounding box center [48, 91] width 20 height 8
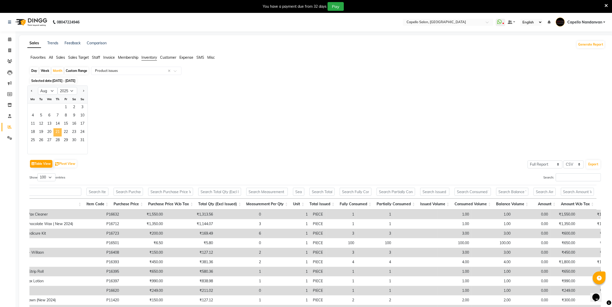
click at [56, 130] on span "21" at bounding box center [57, 132] width 8 height 8
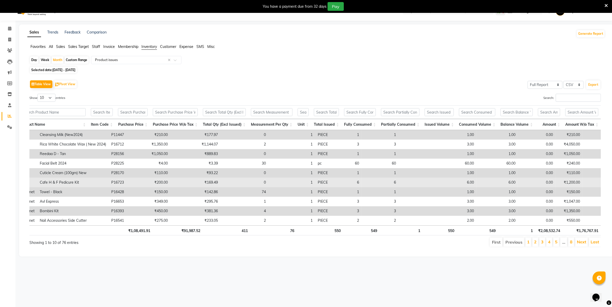
scroll to position [13, 0]
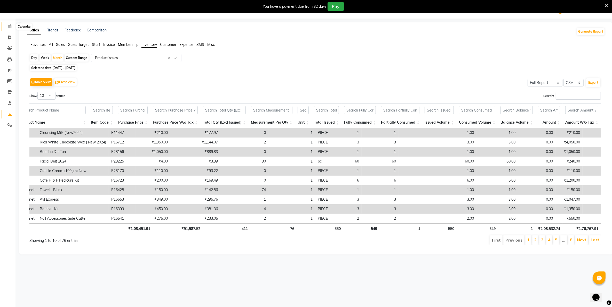
click at [8, 27] on span at bounding box center [9, 27] width 9 height 6
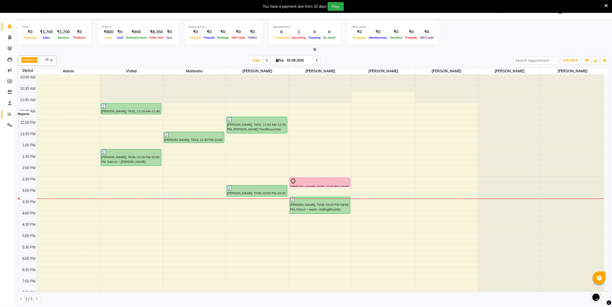
click at [10, 113] on icon at bounding box center [10, 114] width 4 height 4
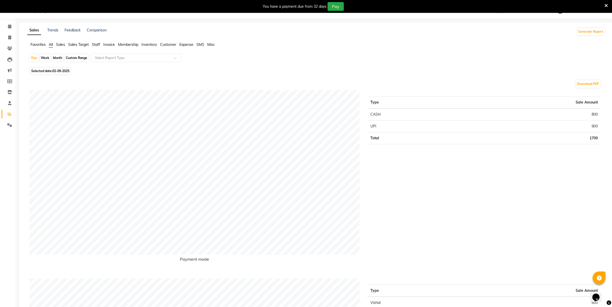
click at [59, 58] on div "Month" at bounding box center [58, 57] width 12 height 7
select select "9"
select select "2025"
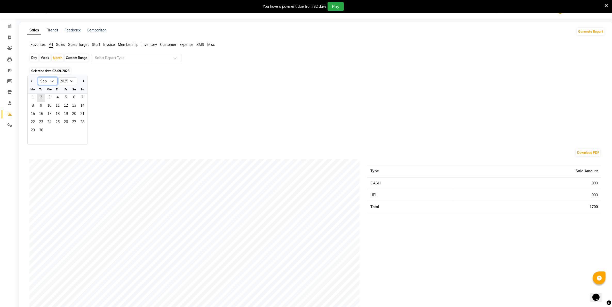
click at [53, 82] on select "Jan Feb Mar Apr May Jun Jul Aug Sep Oct Nov Dec" at bounding box center [48, 81] width 20 height 8
select select "8"
click at [38, 78] on select "Jan Feb Mar Apr May Jun Jul Aug Sep Oct Nov Dec" at bounding box center [48, 81] width 20 height 8
click at [52, 123] on span "20" at bounding box center [49, 123] width 8 height 8
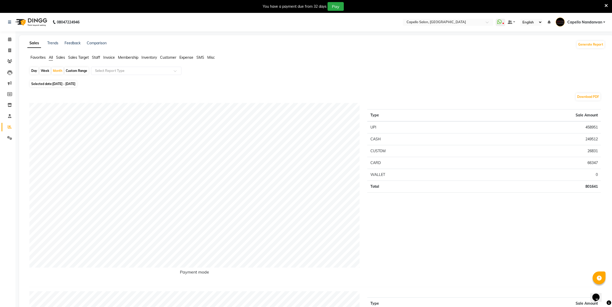
click at [147, 57] on span "Inventory" at bounding box center [148, 57] width 15 height 5
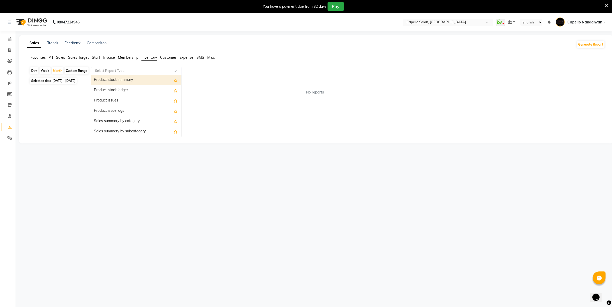
click at [131, 72] on input "text" at bounding box center [131, 70] width 74 height 5
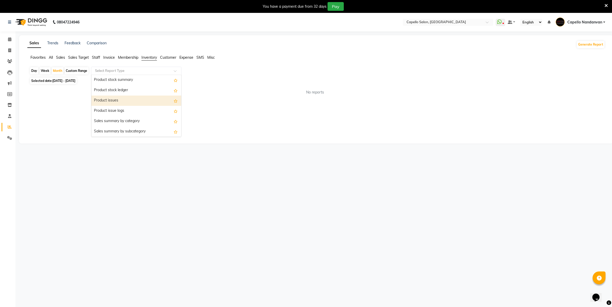
click at [123, 103] on div "Product issues" at bounding box center [136, 101] width 90 height 10
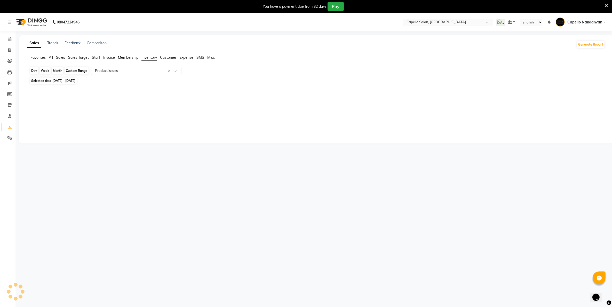
click at [56, 70] on div "Month" at bounding box center [58, 70] width 12 height 7
select select "8"
select select "2025"
select select "full_report"
select select "csv"
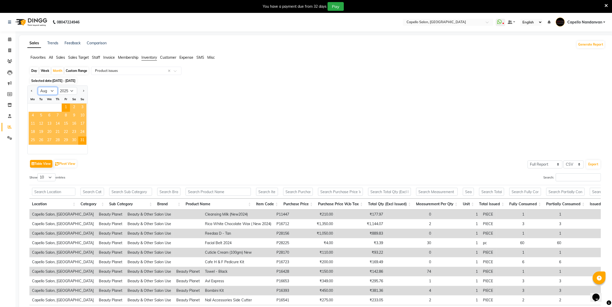
drag, startPoint x: 48, startPoint y: 91, endPoint x: 47, endPoint y: 96, distance: 5.1
click at [48, 92] on select "Jan Feb Mar Apr May Jun Jul Aug Sep Oct Nov Dec" at bounding box center [48, 91] width 20 height 8
select select "9"
click at [38, 87] on select "Jan Feb Mar Apr May Jun Jul Aug Sep Oct Nov Dec" at bounding box center [48, 91] width 20 height 8
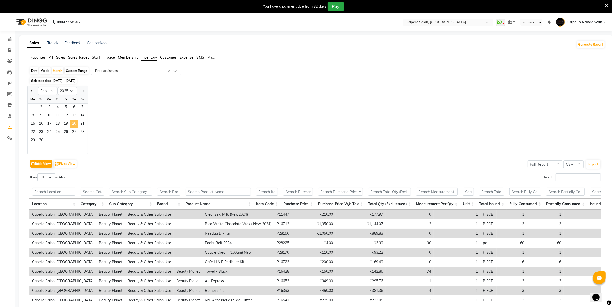
click at [70, 128] on span "20" at bounding box center [74, 124] width 8 height 8
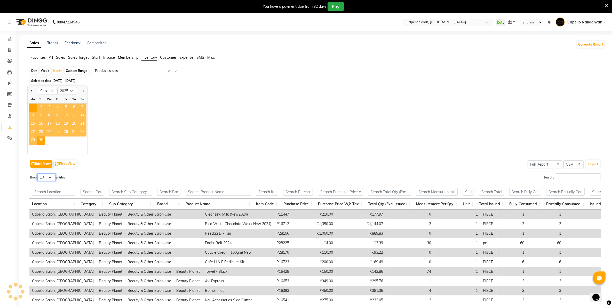
click at [46, 177] on select "10 25 50 100" at bounding box center [46, 178] width 18 height 8
select select "100"
click at [38, 174] on select "10 25 50 100" at bounding box center [46, 178] width 18 height 8
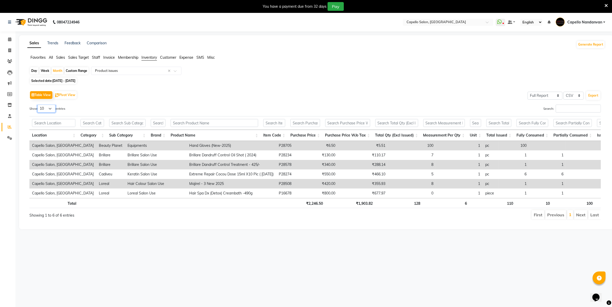
click at [55, 108] on select "10 25 50 100" at bounding box center [46, 109] width 18 height 8
select select "100"
click at [38, 105] on select "10 25 50 100" at bounding box center [46, 109] width 18 height 8
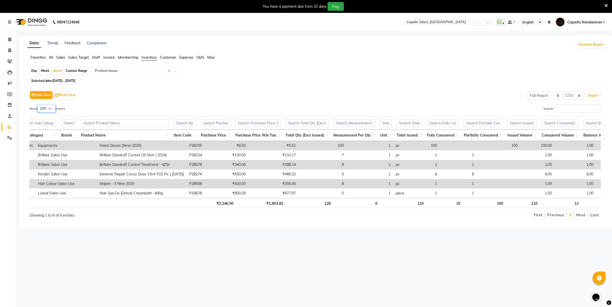
scroll to position [0, 168]
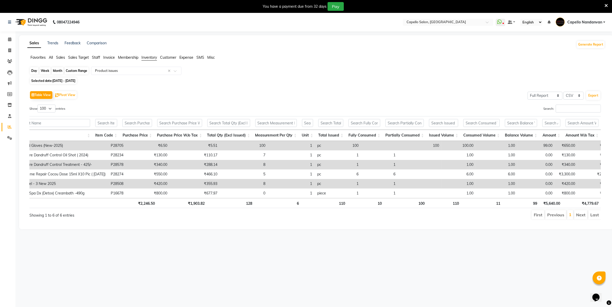
click at [57, 70] on div "Month" at bounding box center [58, 70] width 12 height 7
select select "9"
select select "2025"
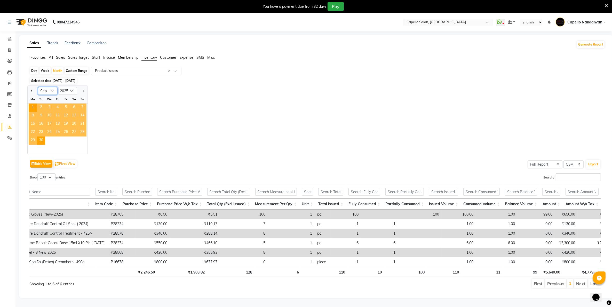
click at [44, 87] on select "Jan Feb Mar Apr May Jun Jul Aug Sep Oct Nov Dec" at bounding box center [48, 91] width 20 height 8
select select "8"
click at [38, 87] on select "Jan Feb Mar Apr May Jun Jul Aug Sep Oct Nov Dec" at bounding box center [48, 91] width 20 height 8
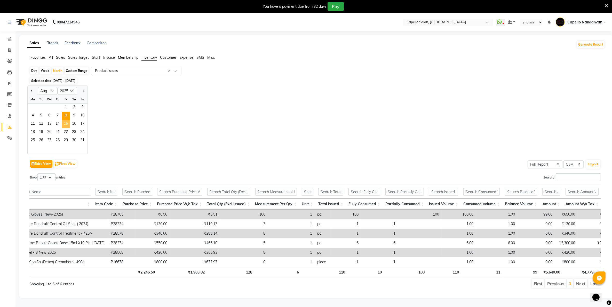
click at [62, 119] on span "8" at bounding box center [66, 116] width 8 height 8
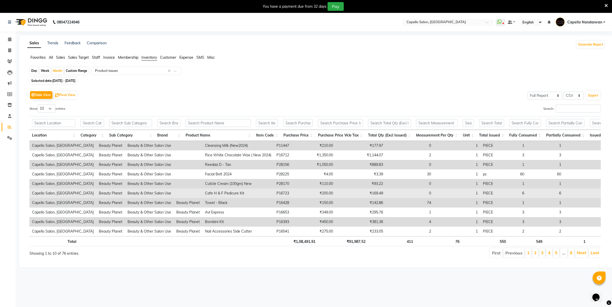
scroll to position [13, 0]
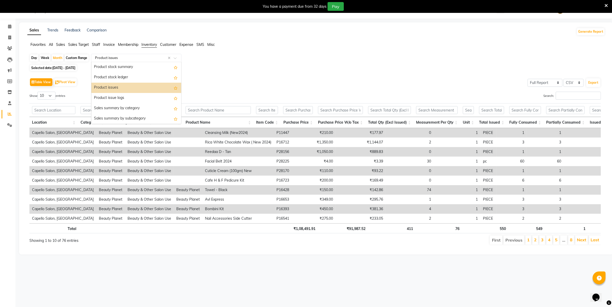
click at [107, 57] on input "text" at bounding box center [131, 57] width 74 height 5
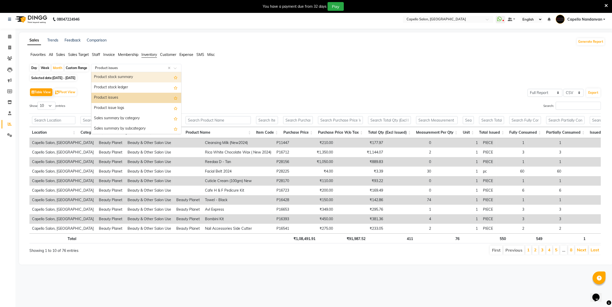
scroll to position [0, 0]
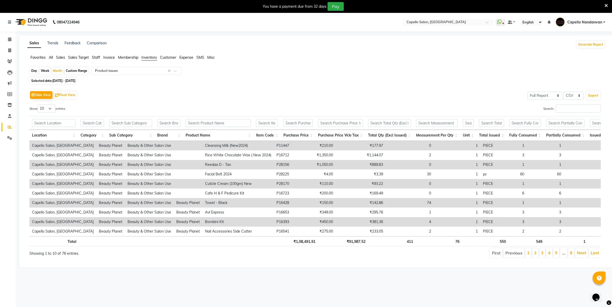
click at [51, 56] on span "All" at bounding box center [51, 57] width 4 height 5
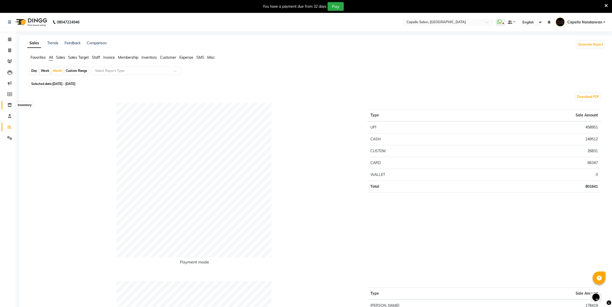
click at [10, 102] on span at bounding box center [9, 105] width 9 height 6
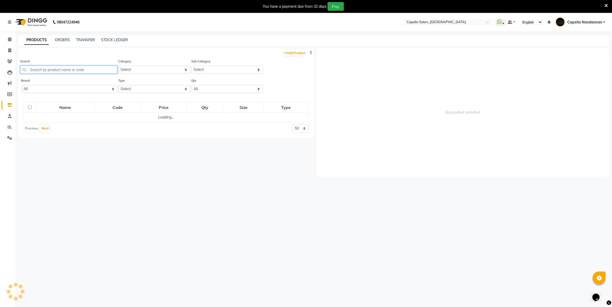
click at [48, 71] on input "text" at bounding box center [68, 70] width 97 height 8
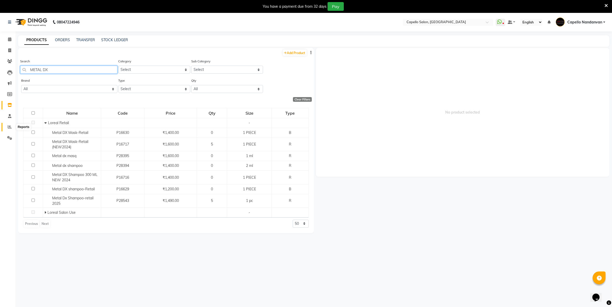
type input "METAL DX"
click at [9, 128] on icon at bounding box center [10, 127] width 4 height 4
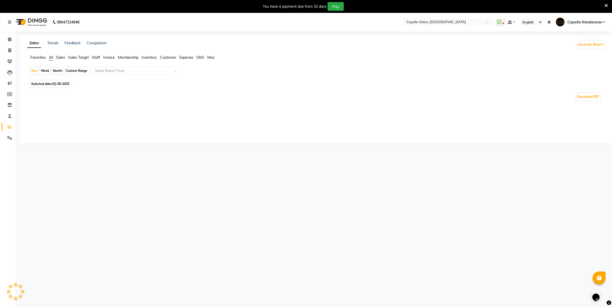
click at [144, 57] on span "Inventory" at bounding box center [148, 57] width 15 height 5
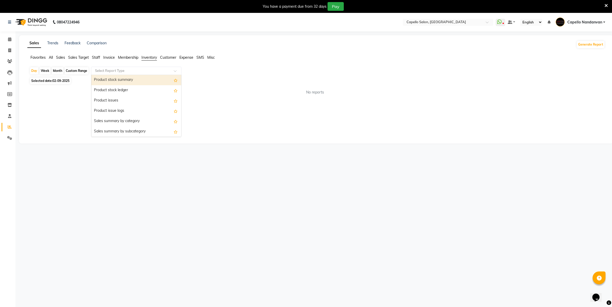
click at [124, 70] on input "text" at bounding box center [131, 70] width 74 height 5
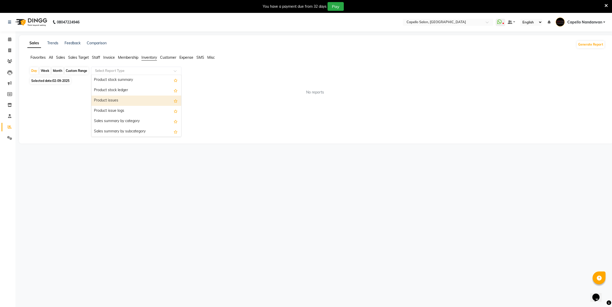
click at [116, 102] on div "Product issues" at bounding box center [136, 101] width 90 height 10
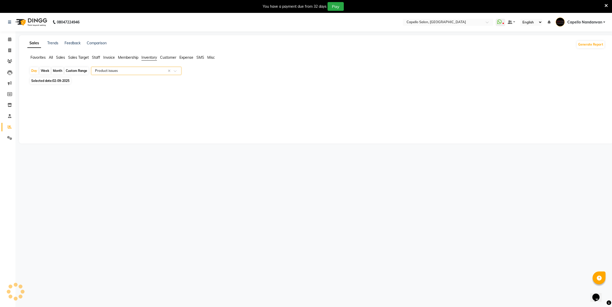
click at [54, 70] on div "Month" at bounding box center [58, 70] width 12 height 7
select select "9"
select select "2025"
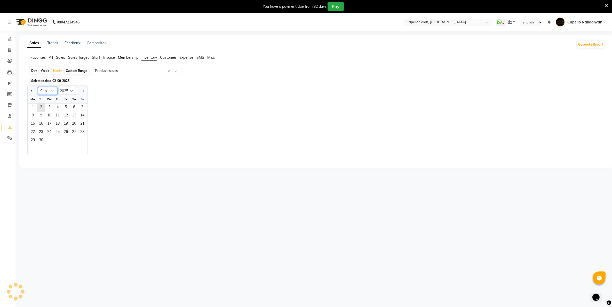
click at [48, 92] on select "Jan Feb Mar Apr May Jun Jul Aug Sep Oct Nov Dec" at bounding box center [48, 91] width 20 height 8
select select "full_report"
select select "csv"
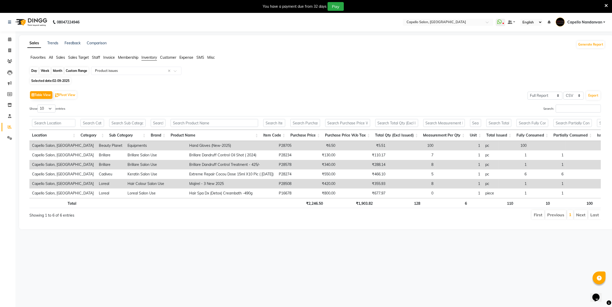
click at [55, 73] on div "Month" at bounding box center [58, 70] width 12 height 7
select select "9"
select select "2025"
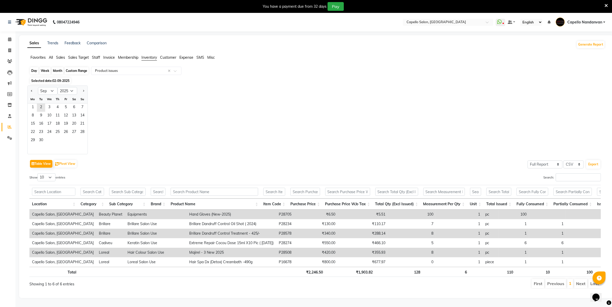
click at [58, 71] on div "Month" at bounding box center [58, 70] width 12 height 7
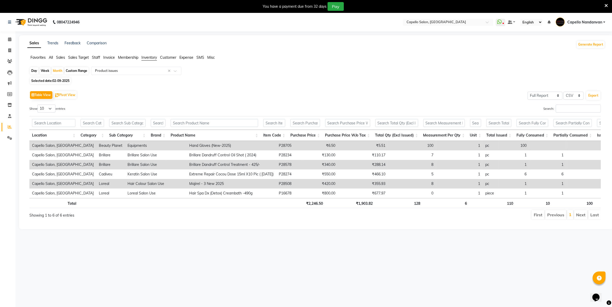
click at [75, 70] on div "Custom Range" at bounding box center [76, 70] width 24 height 7
select select "9"
select select "2025"
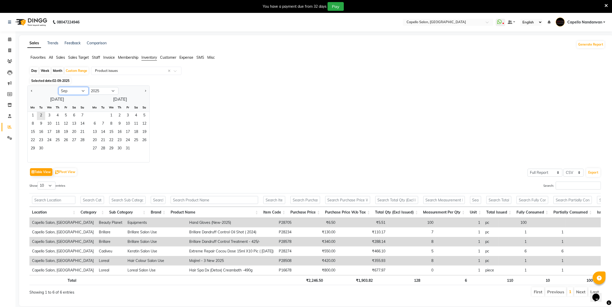
click at [69, 89] on select "Jan Feb Mar Apr May Jun Jul Aug Sep Oct Nov Dec" at bounding box center [74, 91] width 30 height 8
select select "8"
click at [59, 87] on select "Jan Feb Mar Apr May Jun Jul Aug Sep Oct Nov Dec" at bounding box center [74, 91] width 30 height 8
click at [35, 146] on span "25" at bounding box center [33, 149] width 8 height 8
click at [103, 115] on span "2" at bounding box center [103, 116] width 8 height 8
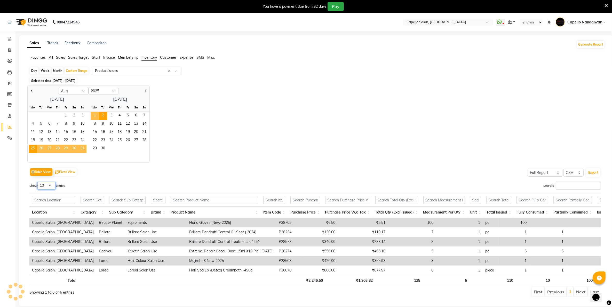
click at [48, 185] on select "10 25 50 100" at bounding box center [46, 186] width 18 height 8
select select "100"
click at [38, 182] on select "10 25 50 100" at bounding box center [46, 186] width 18 height 8
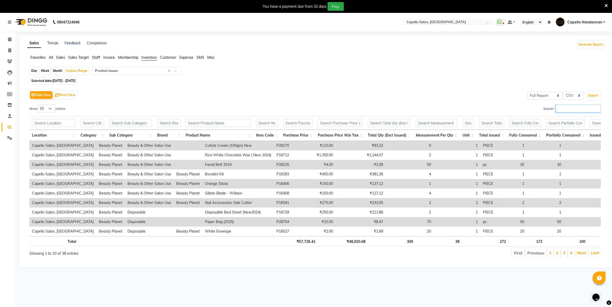
click at [579, 110] on input "Search:" at bounding box center [577, 109] width 45 height 8
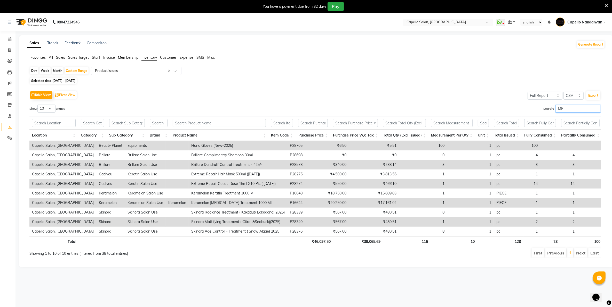
type input "M"
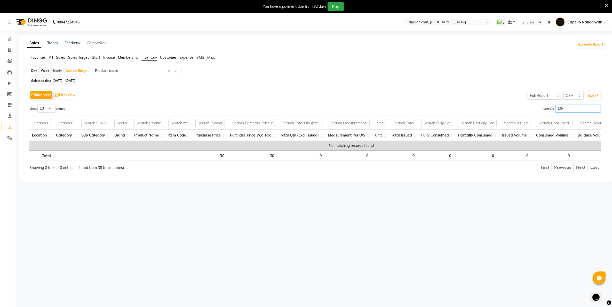
type input "M"
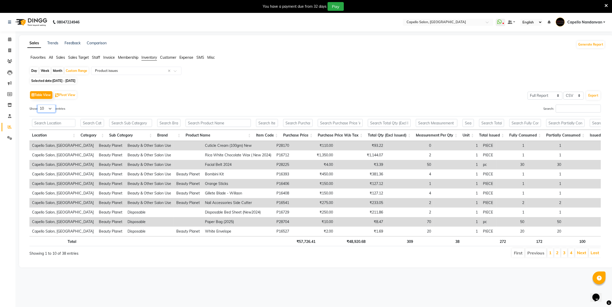
click at [46, 108] on select "10 25 50 100" at bounding box center [46, 109] width 18 height 8
select select "100"
click at [38, 105] on select "10 25 50 100" at bounding box center [46, 109] width 18 height 8
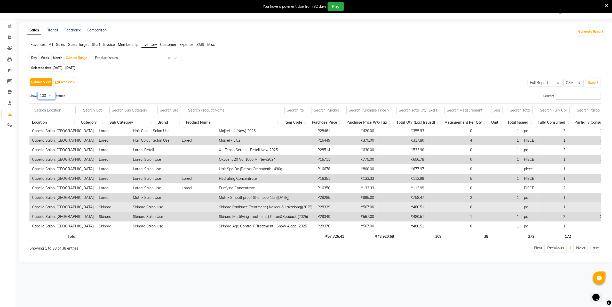
scroll to position [232, 0]
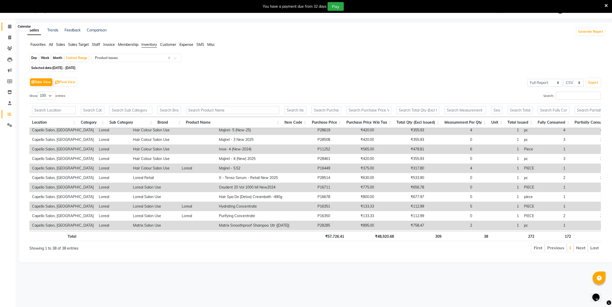
click at [8, 26] on icon at bounding box center [9, 27] width 3 height 4
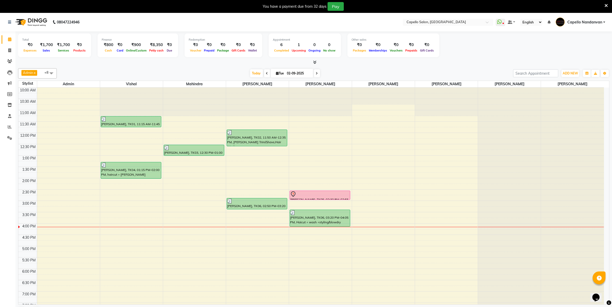
click at [604, 5] on div "You have a payment due from 32 days Pay" at bounding box center [303, 6] width 602 height 9
click at [43, 75] on span "Admin x vishal x CHETNA SONI x mahindra x Om Ingle x PRIYA SURYAWANSHI x veebha…" at bounding box center [37, 73] width 39 height 10
click at [34, 98] on li "[PERSON_NAME]" at bounding box center [37, 93] width 38 height 9
checkbox input "false"
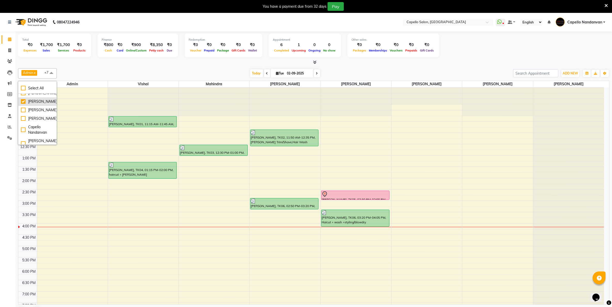
click at [35, 104] on div "[PERSON_NAME]" at bounding box center [37, 101] width 33 height 5
checkbox input "false"
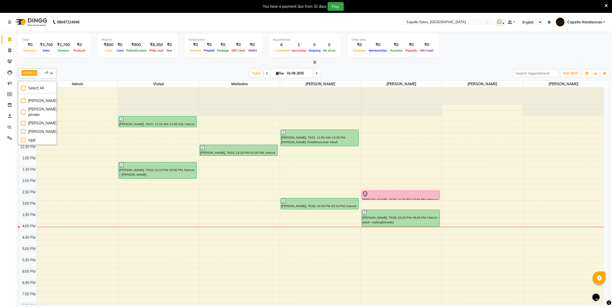
scroll to position [167, 0]
click at [7, 48] on span at bounding box center [9, 51] width 9 height 6
select select "service"
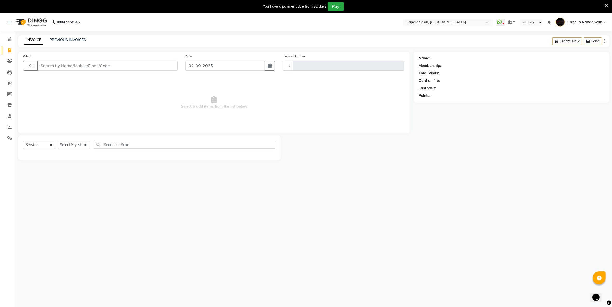
type input "4024"
select select "830"
click at [60, 68] on input "Client" at bounding box center [107, 66] width 140 height 10
type input "9607783777"
click at [81, 147] on select "Select Stylist Admin [PERSON_NAME] [PERSON_NAME] [PERSON_NAME] [PERSON_NAME] Ow…" at bounding box center [76, 147] width 36 height 8
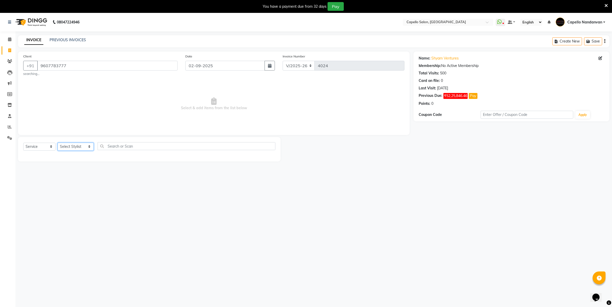
select select "83973"
click at [58, 143] on select "Select Stylist Admin [PERSON_NAME] [PERSON_NAME] [PERSON_NAME] [PERSON_NAME] Ow…" at bounding box center [76, 147] width 36 height 8
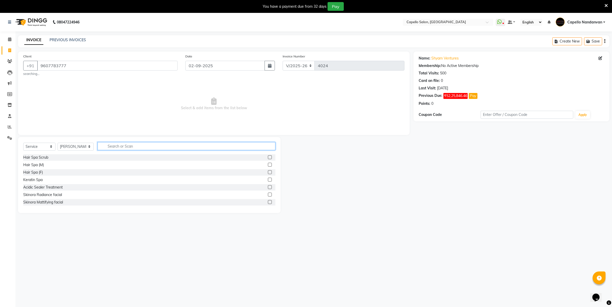
click at [120, 143] on input "text" at bounding box center [186, 146] width 177 height 8
type input "CUT"
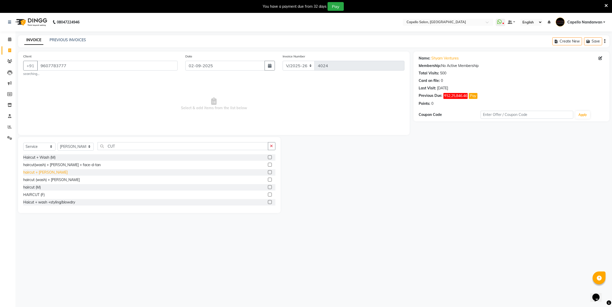
click at [42, 172] on div "haircut + [PERSON_NAME]" at bounding box center [45, 172] width 44 height 5
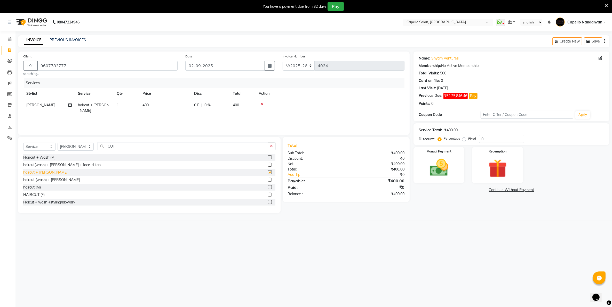
checkbox input "false"
click at [169, 149] on input "CUT" at bounding box center [183, 146] width 170 height 8
type input "C"
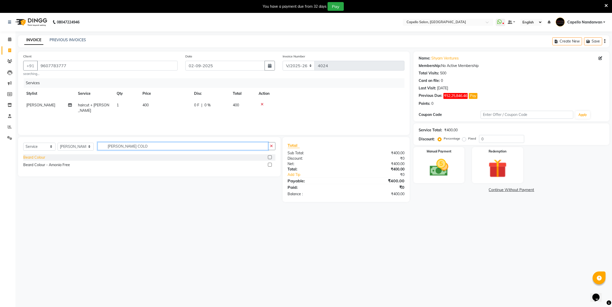
type input "BEARD COLO"
click at [38, 156] on div "Beard Colour" at bounding box center [34, 157] width 22 height 5
checkbox input "false"
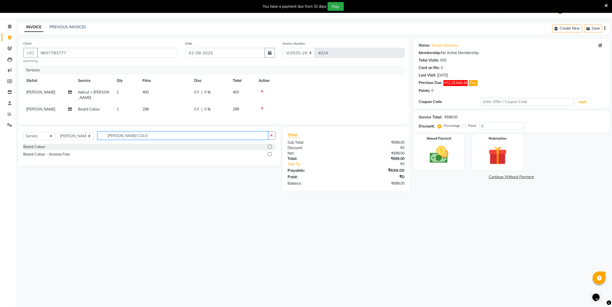
click at [146, 137] on input "BEARD COLO" at bounding box center [183, 136] width 170 height 8
type input "B"
type input "GLOBAL"
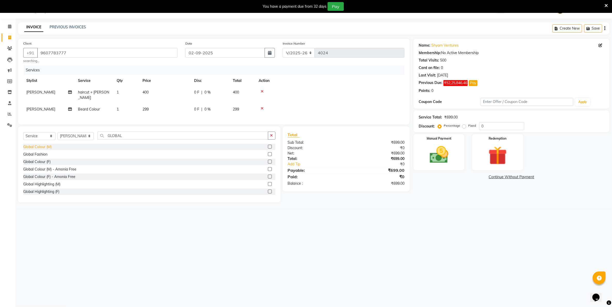
click at [37, 147] on div "Global Colour (M)" at bounding box center [37, 146] width 28 height 5
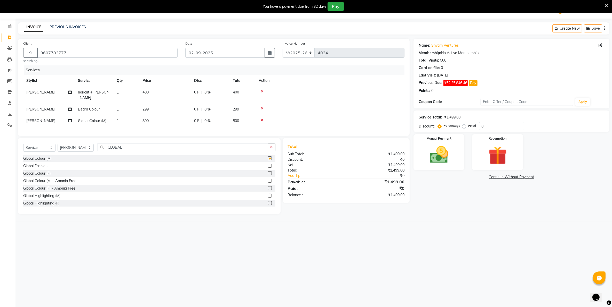
checkbox input "false"
click at [156, 115] on td "800" at bounding box center [165, 121] width 52 height 12
select select "83973"
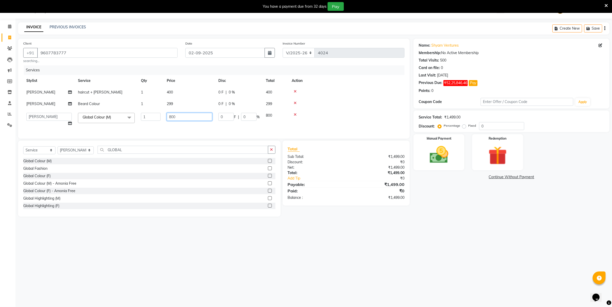
click at [180, 114] on input "800" at bounding box center [189, 117] width 45 height 8
type input "8"
type input "1000"
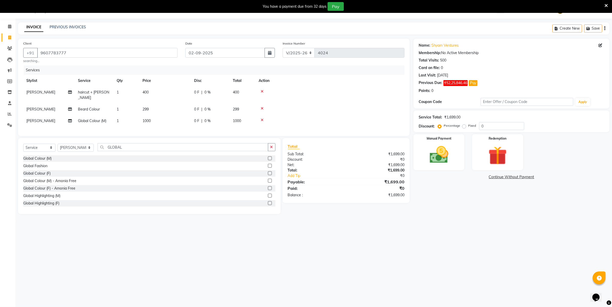
click at [217, 95] on td "0 F | 0 %" at bounding box center [210, 95] width 39 height 17
select select "83973"
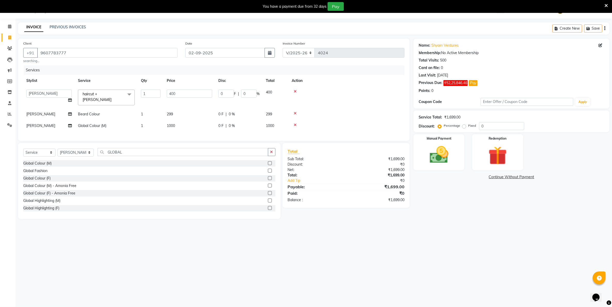
click at [180, 110] on td "299" at bounding box center [190, 115] width 52 height 12
select select "83973"
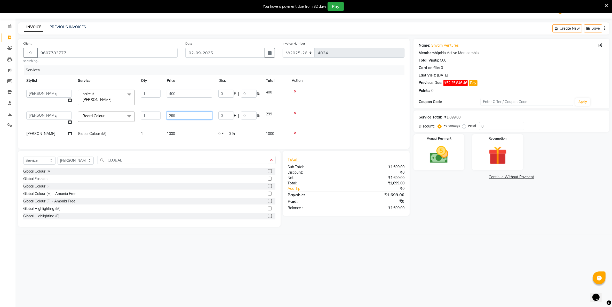
click at [199, 112] on input "299" at bounding box center [189, 116] width 45 height 8
type input "2"
type input "300"
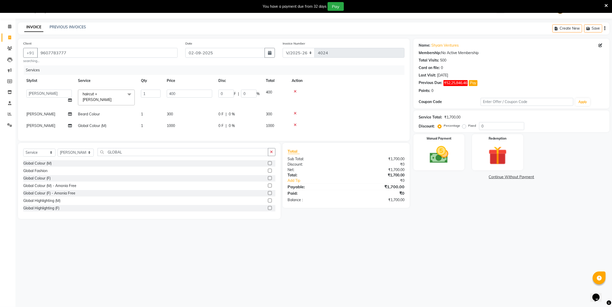
click at [367, 100] on td at bounding box center [346, 98] width 116 height 22
click at [437, 152] on img at bounding box center [439, 155] width 32 height 22
click at [459, 176] on span "CARD" at bounding box center [456, 178] width 11 height 6
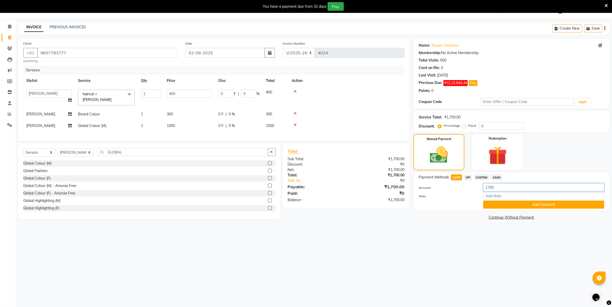
click at [491, 190] on input "1700" at bounding box center [543, 188] width 121 height 8
type input "1800"
click at [452, 250] on div "08047224946 Select Location × Capello Salon, Nandanvan WhatsApp Status ✕ Status…" at bounding box center [306, 153] width 612 height 307
click at [494, 203] on button "Add Payment" at bounding box center [543, 205] width 121 height 8
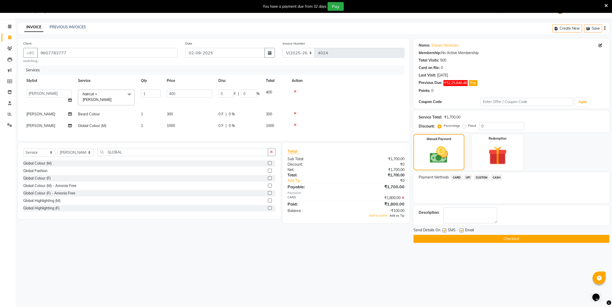
click at [397, 218] on span "Add as Tip" at bounding box center [396, 216] width 15 height 4
click at [471, 240] on button "Checkout" at bounding box center [511, 239] width 196 height 8
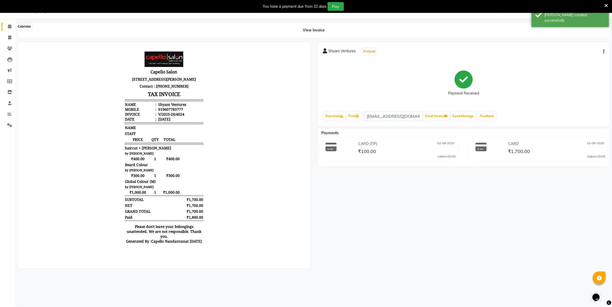
click at [11, 26] on icon at bounding box center [9, 27] width 3 height 4
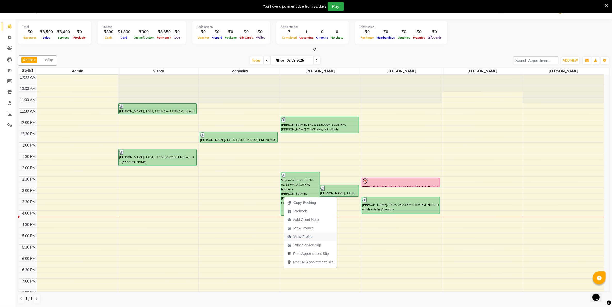
click at [297, 237] on span "View Profile" at bounding box center [302, 236] width 19 height 5
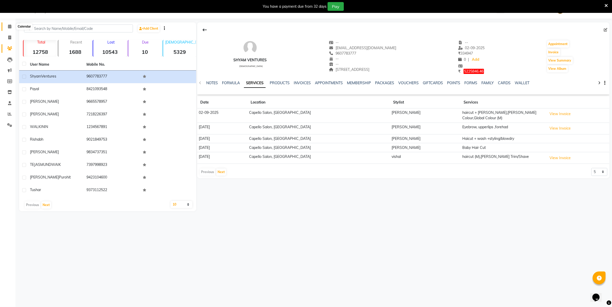
click at [7, 27] on span at bounding box center [9, 27] width 9 height 6
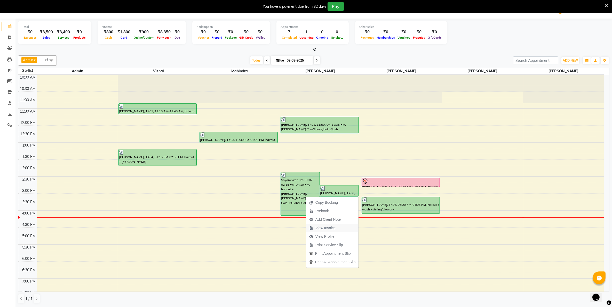
click at [337, 228] on span "View Invoice" at bounding box center [322, 228] width 33 height 9
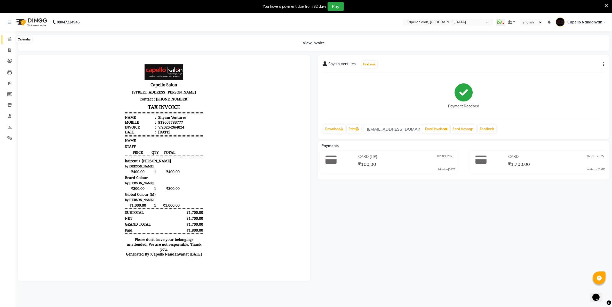
click at [12, 38] on span at bounding box center [9, 40] width 9 height 6
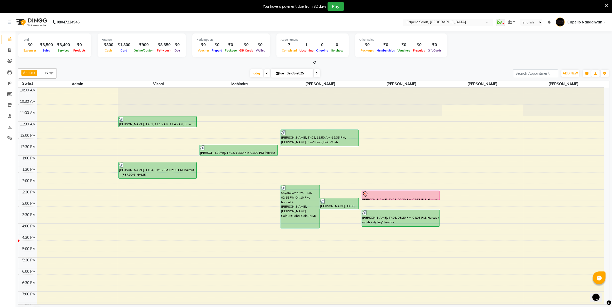
click at [606, 4] on icon at bounding box center [605, 5] width 3 height 5
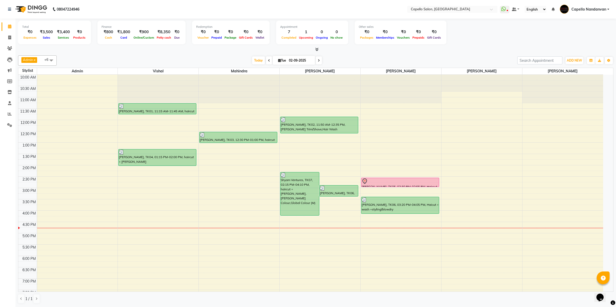
scroll to position [58, 0]
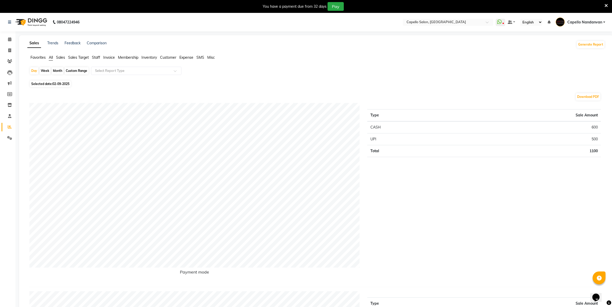
click at [605, 4] on icon at bounding box center [605, 5] width 3 height 5
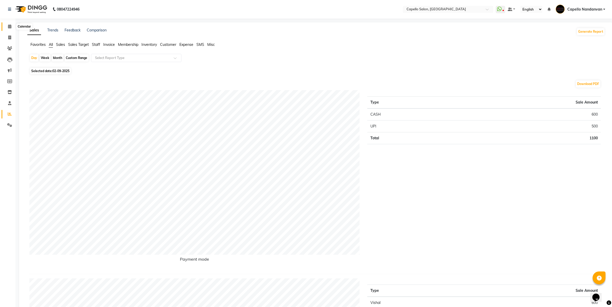
click at [10, 28] on icon at bounding box center [9, 27] width 3 height 4
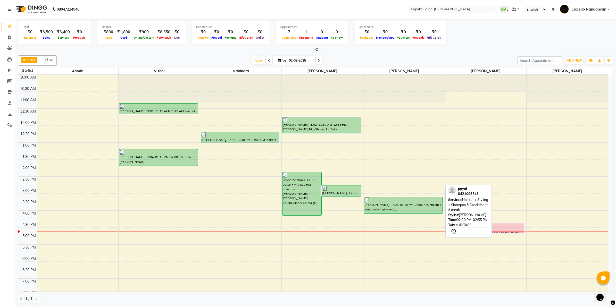
drag, startPoint x: 433, startPoint y: 182, endPoint x: 531, endPoint y: 227, distance: 108.6
click at [531, 227] on div "10:00 AM 10:30 AM 11:00 AM 11:30 AM 12:00 PM 12:30 PM 1:00 PM 1:30 PM 2:00 PM 2…" at bounding box center [313, 211] width 590 height 272
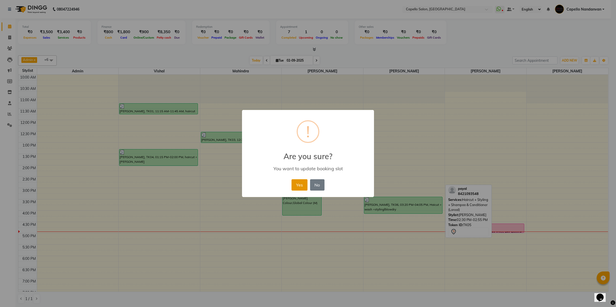
click at [299, 188] on button "Yes" at bounding box center [300, 185] width 16 height 11
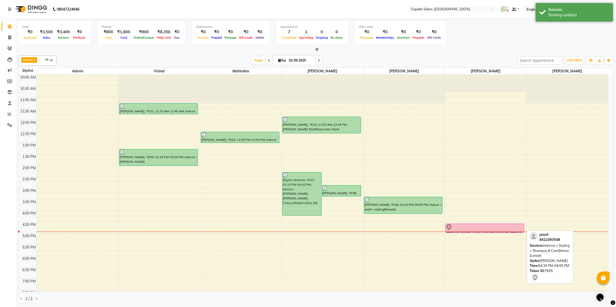
click at [500, 229] on div at bounding box center [485, 227] width 78 height 6
click at [514, 229] on div at bounding box center [485, 227] width 78 height 6
select select "7"
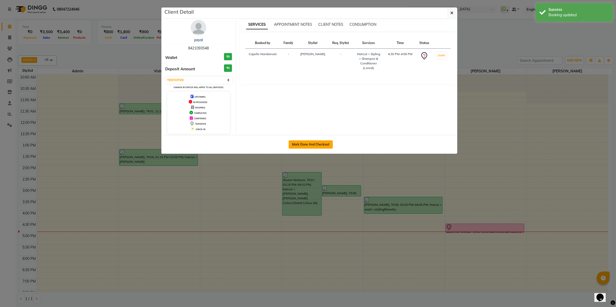
click at [326, 143] on button "Mark Done And Checkout" at bounding box center [311, 145] width 44 height 8
select select "service"
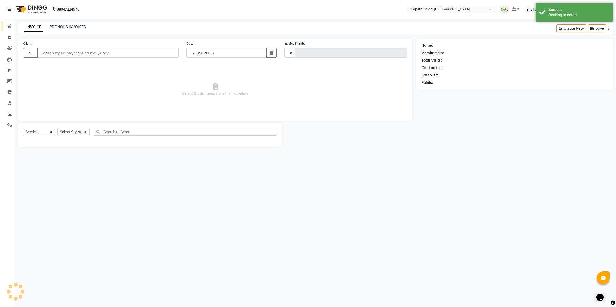
type input "4025"
select select "830"
type input "8421093548"
select select "14478"
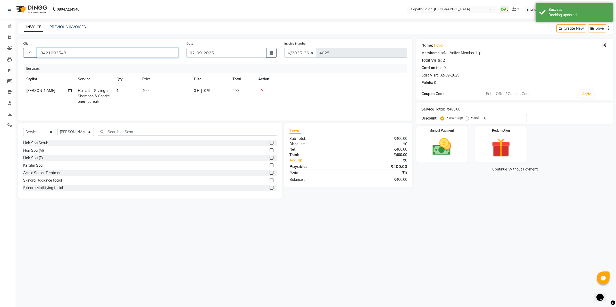
click at [123, 56] on input "8421093548" at bounding box center [108, 53] width 142 height 10
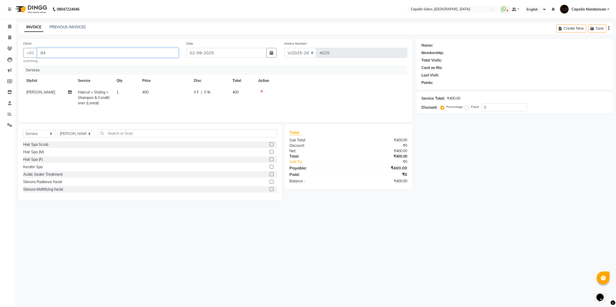
type input "8"
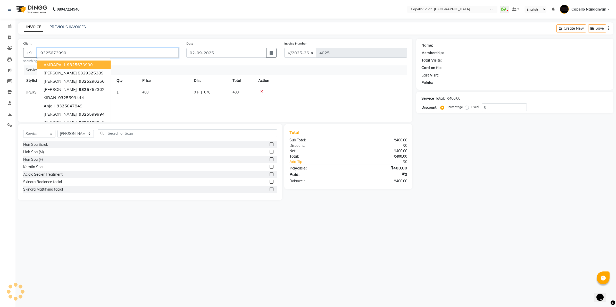
type input "9325673990"
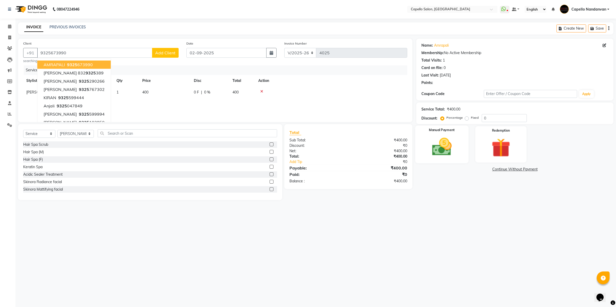
click at [449, 150] on img at bounding box center [442, 147] width 32 height 23
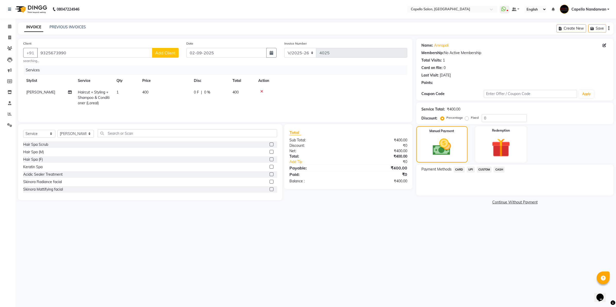
click at [468, 166] on div "Payment Methods CARD UPI CUSTOM CASH" at bounding box center [515, 180] width 197 height 31
click at [470, 169] on span "UPI" at bounding box center [471, 170] width 8 height 6
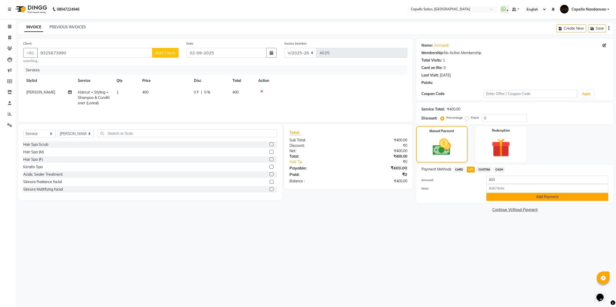
click at [497, 196] on button "Add Payment" at bounding box center [548, 197] width 122 height 8
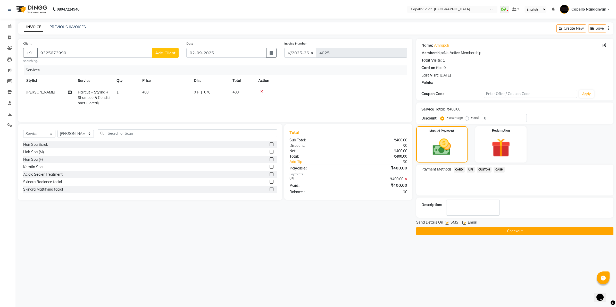
click at [500, 232] on button "Checkout" at bounding box center [515, 232] width 197 height 8
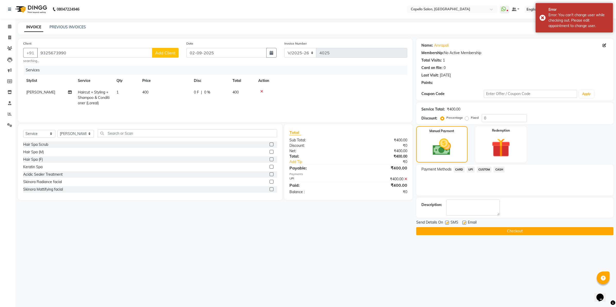
click at [499, 231] on button "Checkout" at bounding box center [515, 232] width 197 height 8
drag, startPoint x: 39, startPoint y: 51, endPoint x: 101, endPoint y: 56, distance: 61.8
click at [101, 56] on input "9325673990" at bounding box center [94, 53] width 115 height 10
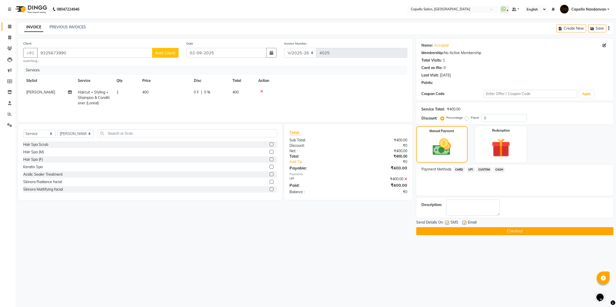
click at [6, 22] on link "Calendar" at bounding box center [8, 26] width 12 height 9
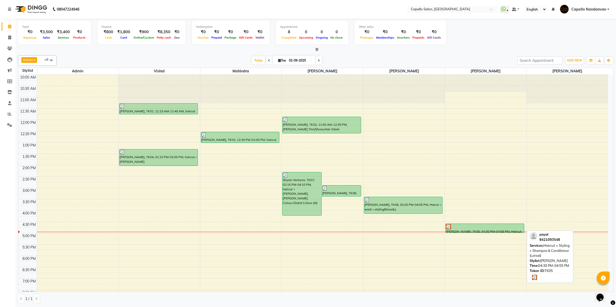
click at [465, 228] on div at bounding box center [485, 226] width 78 height 5
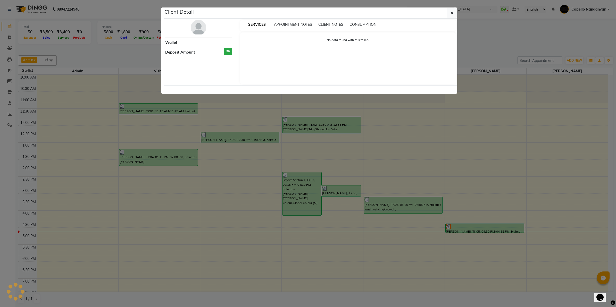
select select "3"
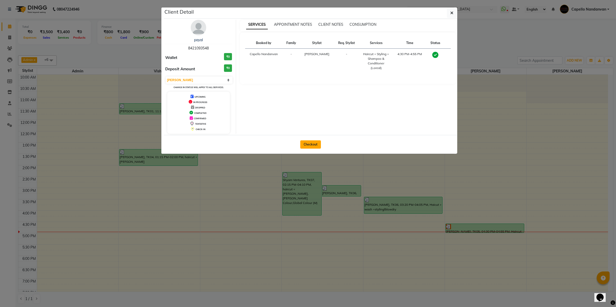
click at [310, 143] on button "Checkout" at bounding box center [310, 145] width 21 height 8
select select "service"
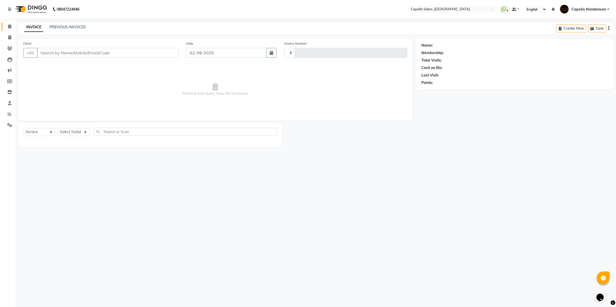
type input "4025"
select select "830"
type input "8421093548"
select select "14478"
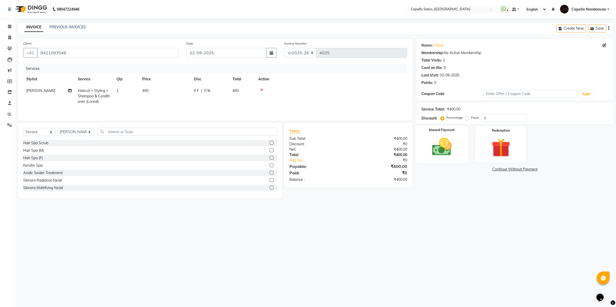
click at [435, 157] on img at bounding box center [442, 147] width 32 height 23
click at [470, 170] on span "UPI" at bounding box center [471, 170] width 8 height 6
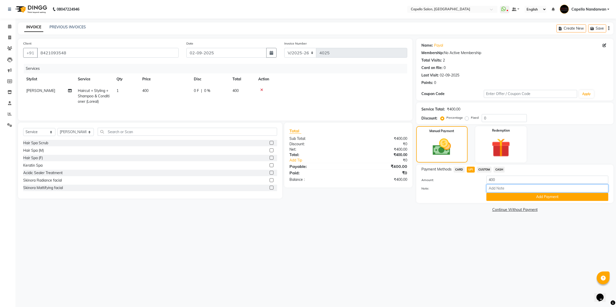
click at [499, 192] on input "Note:" at bounding box center [548, 189] width 122 height 8
click at [490, 196] on button "Add Payment" at bounding box center [548, 197] width 122 height 8
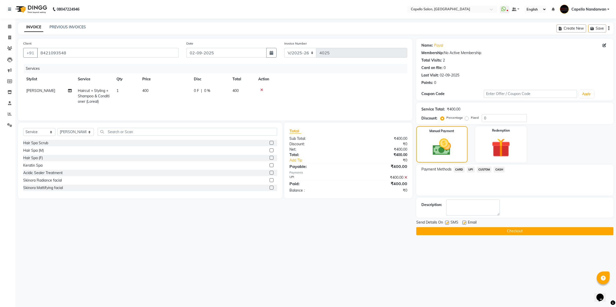
click at [472, 230] on button "Checkout" at bounding box center [515, 232] width 197 height 8
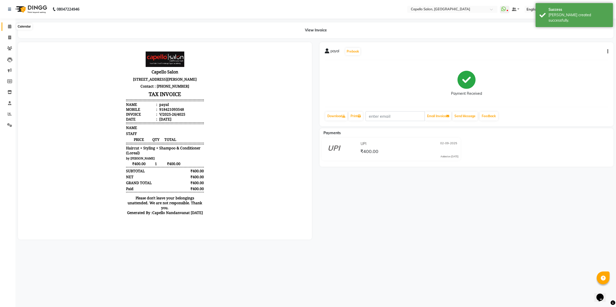
click at [8, 26] on icon at bounding box center [9, 27] width 3 height 4
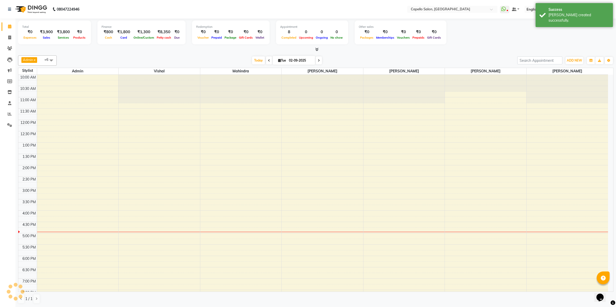
click at [8, 26] on icon at bounding box center [9, 27] width 3 height 4
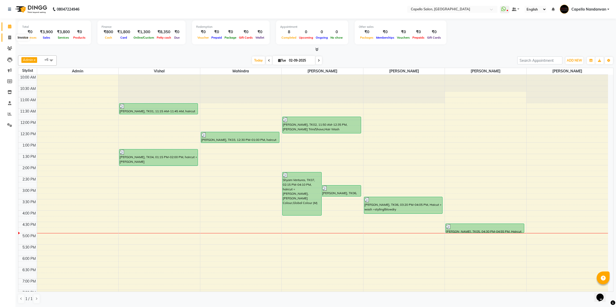
click at [11, 39] on span at bounding box center [9, 38] width 9 height 6
select select "service"
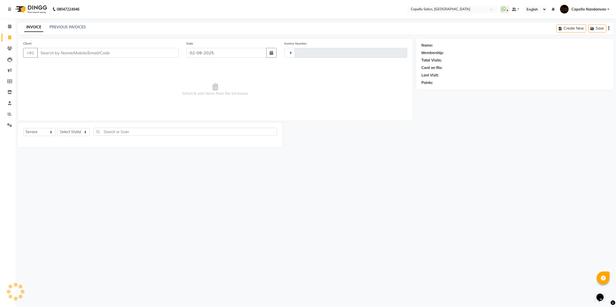
click at [65, 52] on input "Client" at bounding box center [108, 53] width 142 height 10
type input "4026"
select select "830"
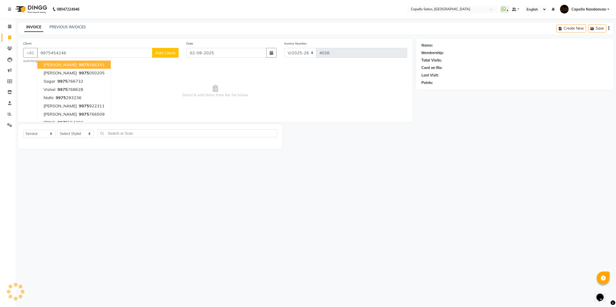
type input "9975454246"
click at [172, 53] on span "Add Client" at bounding box center [165, 52] width 20 height 5
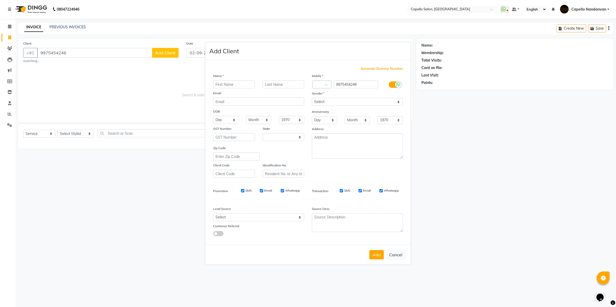
select select "22"
type input "BIPIN"
click at [347, 101] on select "Select [DEMOGRAPHIC_DATA] [DEMOGRAPHIC_DATA] Other Prefer Not To Say" at bounding box center [357, 102] width 91 height 8
select select "[DEMOGRAPHIC_DATA]"
click at [312, 99] on select "Select [DEMOGRAPHIC_DATA] [DEMOGRAPHIC_DATA] Other Prefer Not To Say" at bounding box center [357, 102] width 91 height 8
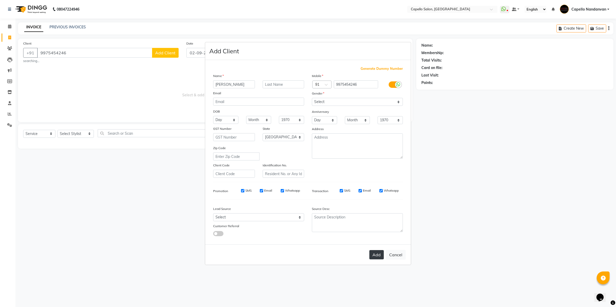
click at [375, 255] on button "Add" at bounding box center [377, 254] width 14 height 9
select select
select select "null"
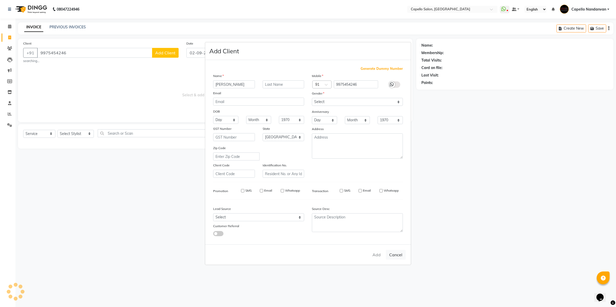
select select
checkbox input "false"
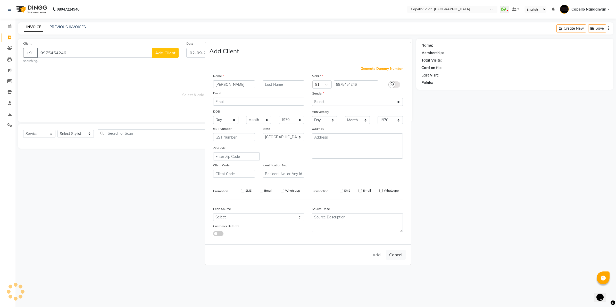
checkbox input "false"
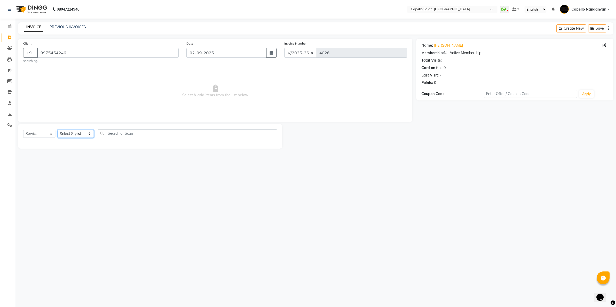
click at [87, 132] on select "Select Stylist Admin [PERSON_NAME] [PERSON_NAME] [PERSON_NAME] [PERSON_NAME] Ow…" at bounding box center [76, 134] width 36 height 8
select select "51223"
click at [58, 130] on select "Select Stylist Admin [PERSON_NAME] [PERSON_NAME] [PERSON_NAME] [PERSON_NAME] Ow…" at bounding box center [76, 134] width 36 height 8
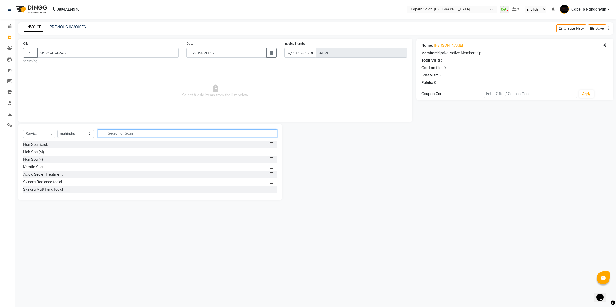
click at [136, 133] on input "text" at bounding box center [188, 133] width 180 height 8
type input "FACE"
click at [40, 167] on div "Face D-Tan" at bounding box center [32, 167] width 19 height 5
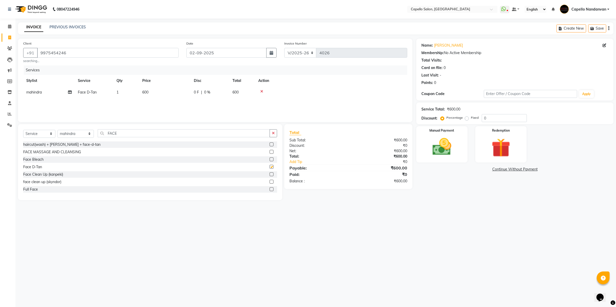
checkbox input "false"
click at [152, 88] on td "600" at bounding box center [165, 93] width 52 height 12
select select "51223"
click at [171, 93] on input "600" at bounding box center [189, 94] width 45 height 8
click at [125, 93] on td "1" at bounding box center [126, 93] width 26 height 12
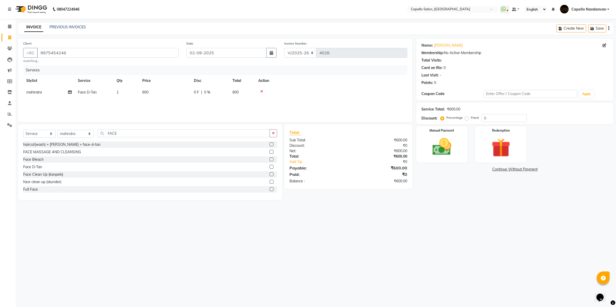
select select "51223"
click at [149, 91] on input "1" at bounding box center [151, 94] width 20 height 8
type input "2"
click at [132, 127] on div "Select Service Product Membership Package Voucher Prepaid Gift Card Select Styl…" at bounding box center [150, 162] width 264 height 76
click at [131, 134] on input "FACE" at bounding box center [184, 133] width 172 height 8
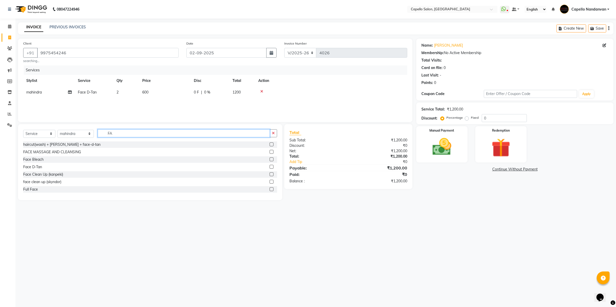
type input "F"
type input "CUT"
click at [41, 159] on div "haircut + [PERSON_NAME]" at bounding box center [45, 159] width 44 height 5
checkbox input "false"
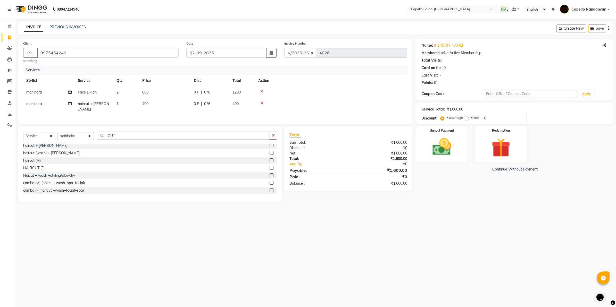
scroll to position [32, 0]
click at [130, 134] on input "CUT" at bounding box center [184, 136] width 172 height 8
type input "C"
type input "GLOBA"
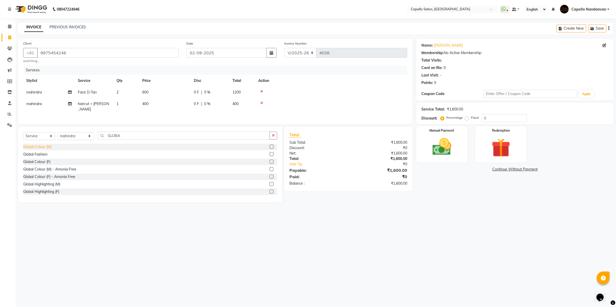
click at [51, 146] on div "Global Colour (M)" at bounding box center [37, 146] width 28 height 5
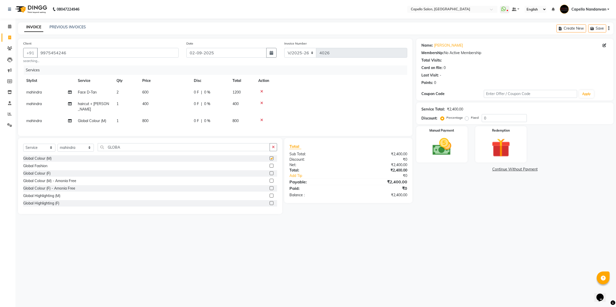
checkbox input "false"
click at [163, 117] on td "800" at bounding box center [165, 121] width 52 height 12
select select "51223"
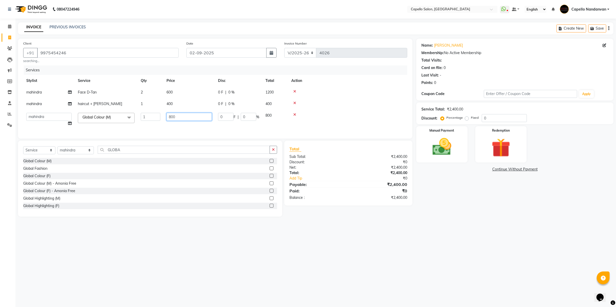
click at [172, 118] on input "800" at bounding box center [189, 117] width 45 height 8
type input "1000"
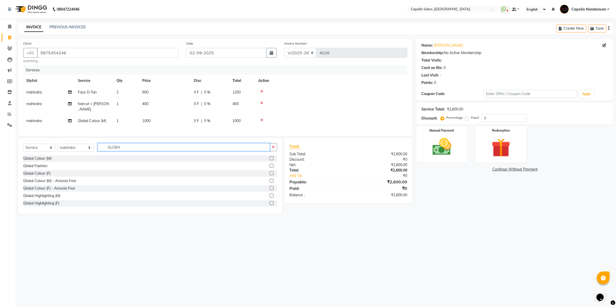
click at [183, 153] on div "Select Service Product Membership Package Voucher Prepaid Gift Card Select Styl…" at bounding box center [150, 149] width 254 height 12
type input "G"
type input "MATT"
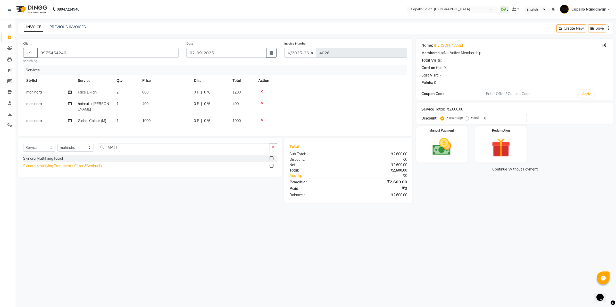
click at [91, 164] on div "Skinora Mattifying Treatment ( Citron&Seabuck)" at bounding box center [62, 166] width 79 height 5
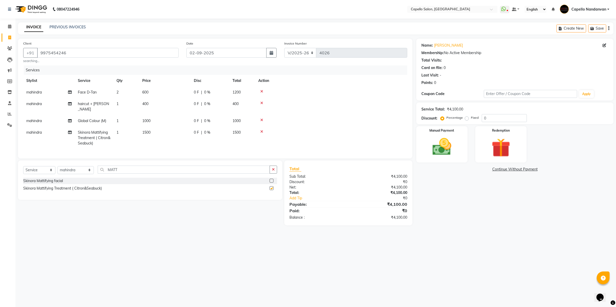
checkbox input "false"
click at [160, 129] on td "1500" at bounding box center [165, 138] width 52 height 22
select select "51223"
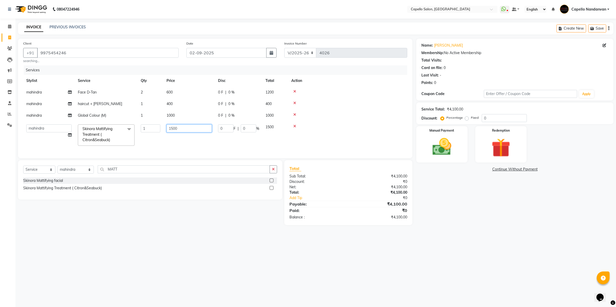
click at [174, 131] on input "1500" at bounding box center [189, 129] width 45 height 8
type input "2000"
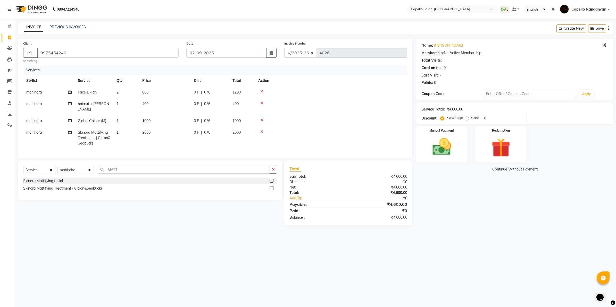
click at [198, 147] on div "Services Stylist Service Qty Price Disc Total Action mahindra Face D-Tan 2 600 …" at bounding box center [215, 110] width 384 height 88
click at [438, 143] on img at bounding box center [442, 147] width 32 height 23
click at [471, 168] on span "UPI" at bounding box center [471, 170] width 8 height 6
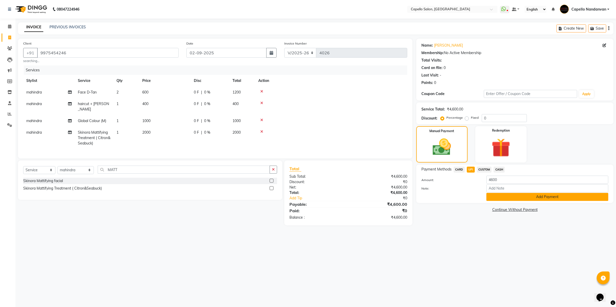
click at [493, 193] on button "Add Payment" at bounding box center [548, 197] width 122 height 8
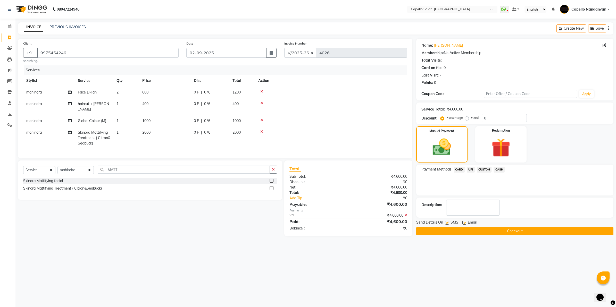
click at [488, 232] on button "Checkout" at bounding box center [515, 232] width 197 height 8
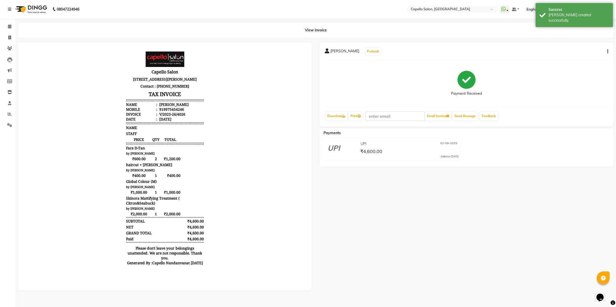
click at [466, 111] on div "BIPIN Prebook Payment Received Download Print Email Invoice Send Message Feedba…" at bounding box center [467, 84] width 294 height 84
click at [467, 115] on button "Send Message" at bounding box center [465, 116] width 25 height 9
click at [10, 26] on icon at bounding box center [9, 27] width 3 height 4
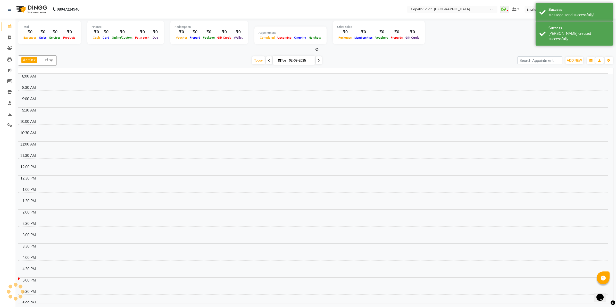
click at [11, 26] on icon at bounding box center [9, 27] width 3 height 4
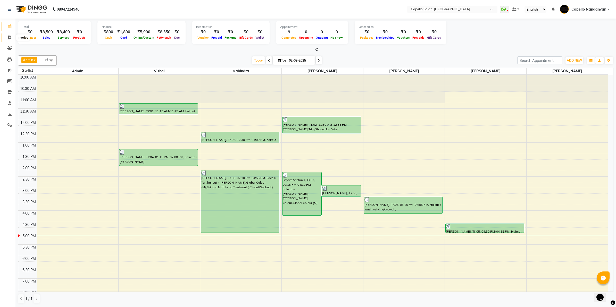
click at [13, 36] on span at bounding box center [9, 38] width 9 height 6
select select "service"
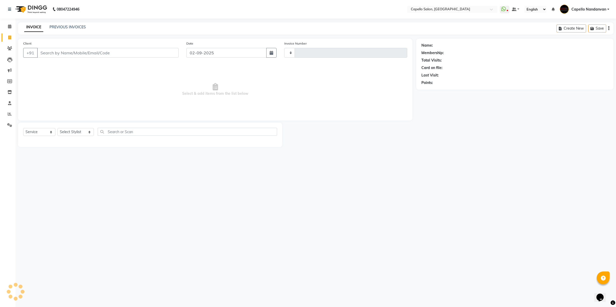
click at [63, 56] on input "Client" at bounding box center [108, 53] width 142 height 10
type input "97"
type input "4027"
select select "830"
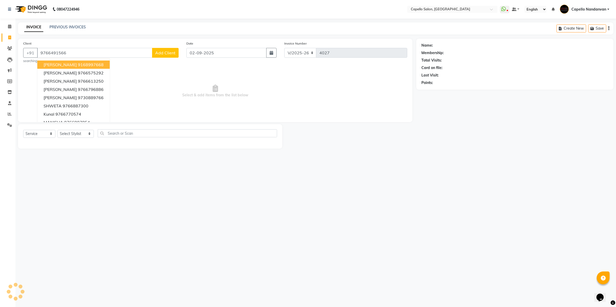
type input "9766491566"
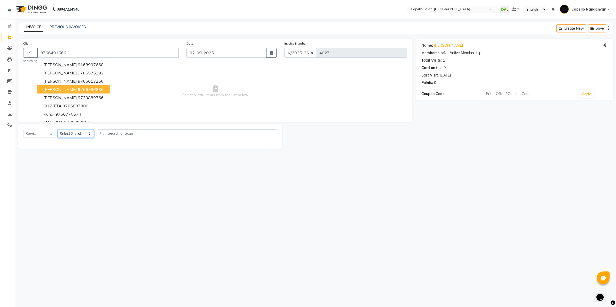
click at [86, 134] on select "Select Stylist Admin ASHIK DHAPODKAR Capello Nandanvan CHETNA SONI Himansu Owne…" at bounding box center [76, 134] width 36 height 8
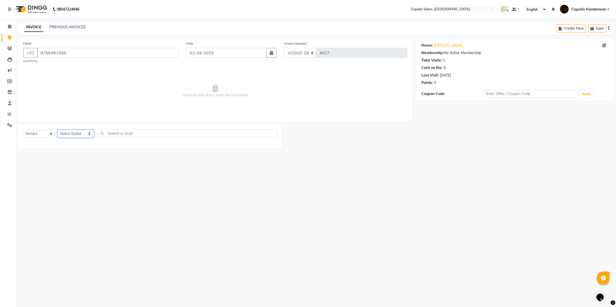
select select "83973"
click at [58, 130] on select "Select Stylist Admin ASHIK DHAPODKAR Capello Nandanvan CHETNA SONI Himansu Owne…" at bounding box center [76, 134] width 36 height 8
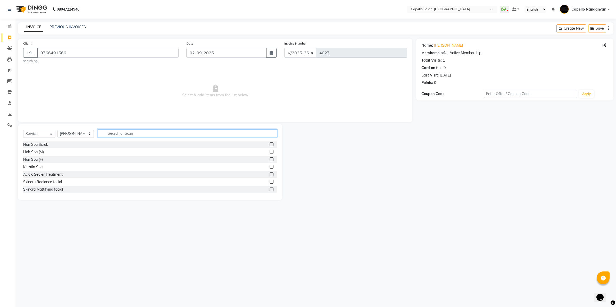
click at [146, 130] on input "text" at bounding box center [188, 133] width 180 height 8
type input "HAIR"
click at [56, 167] on div "Haircut + Wash (M)" at bounding box center [150, 167] width 254 height 6
click at [270, 159] on label at bounding box center [272, 160] width 4 height 4
click at [270, 159] on input "checkbox" at bounding box center [271, 159] width 3 height 3
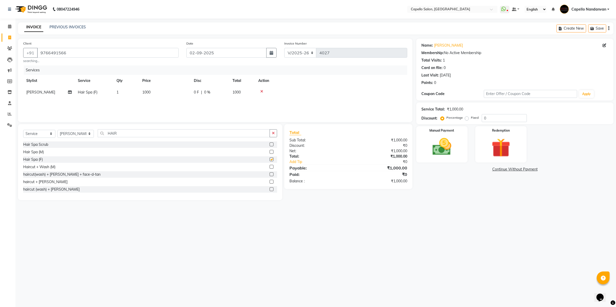
checkbox input "false"
click at [262, 92] on icon at bounding box center [262, 92] width 3 height 4
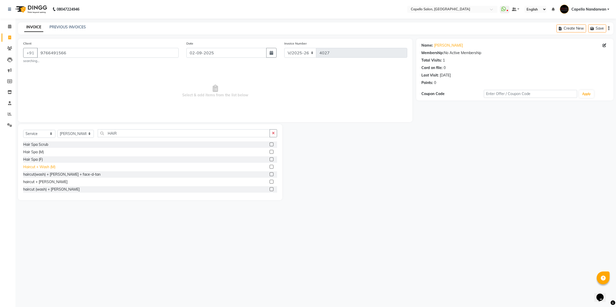
click at [46, 168] on div "Haircut + Wash (M)" at bounding box center [39, 167] width 32 height 5
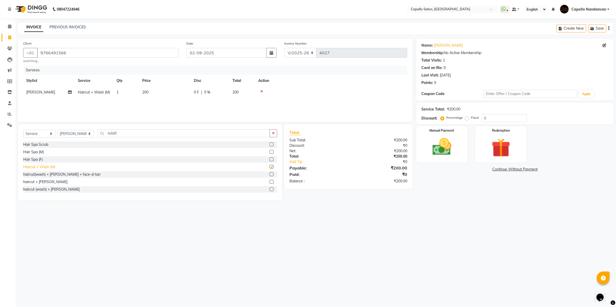
checkbox input "false"
click at [444, 147] on img at bounding box center [442, 147] width 32 height 23
click at [499, 168] on span "CASH" at bounding box center [499, 170] width 11 height 6
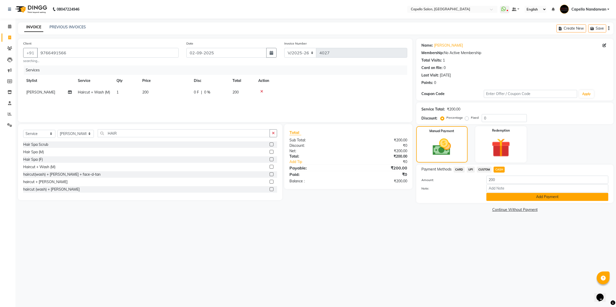
click at [521, 199] on button "Add Payment" at bounding box center [548, 197] width 122 height 8
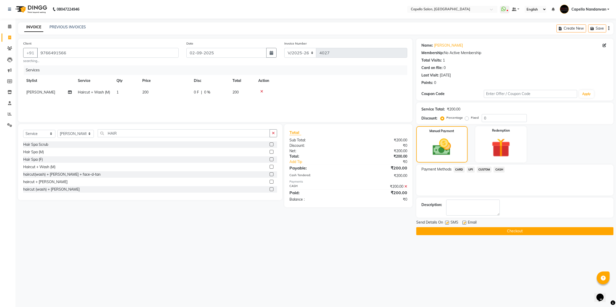
click at [519, 232] on button "Checkout" at bounding box center [515, 232] width 197 height 8
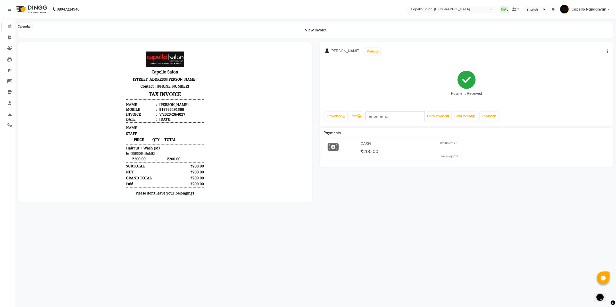
click at [6, 28] on span at bounding box center [9, 27] width 9 height 6
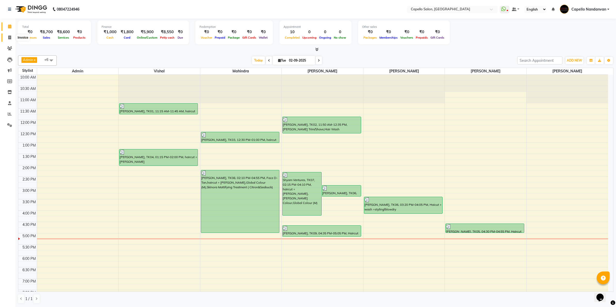
click at [10, 35] on span at bounding box center [9, 38] width 9 height 6
select select "service"
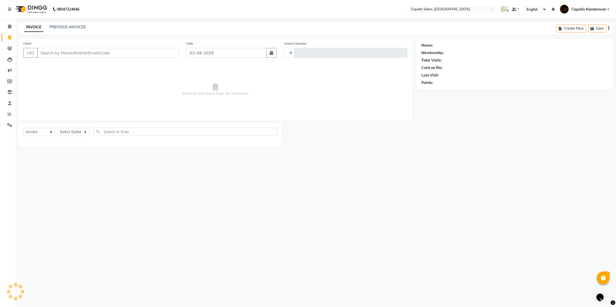
type input "4028"
select select "830"
click at [69, 51] on input "Client" at bounding box center [108, 53] width 142 height 10
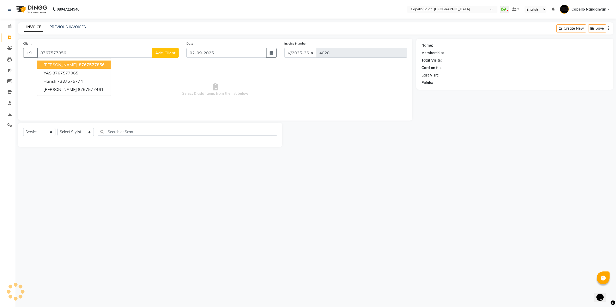
type input "8767577856"
click at [88, 132] on select "Select Stylist Admin ASHIK DHAPODKAR Capello Nandanvan CHETNA SONI Himansu Owne…" at bounding box center [76, 132] width 36 height 8
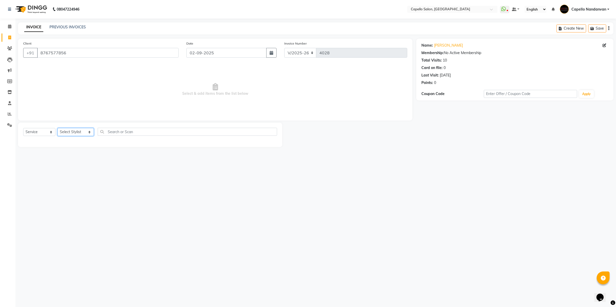
select select "66495"
click at [58, 128] on select "Select Stylist Admin ASHIK DHAPODKAR Capello Nandanvan CHETNA SONI Himansu Owne…" at bounding box center [76, 132] width 36 height 8
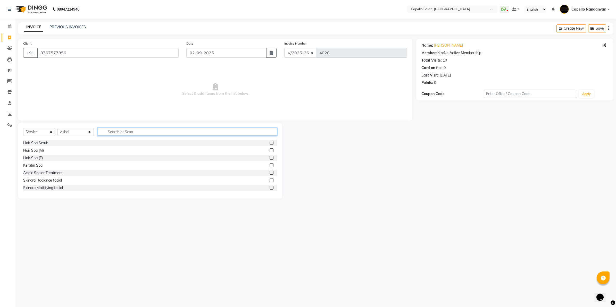
click at [118, 128] on input "text" at bounding box center [188, 132] width 180 height 8
type input "CUT"
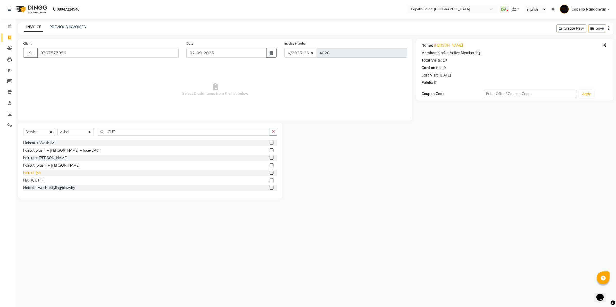
click at [36, 173] on div "haircut (M)" at bounding box center [32, 172] width 18 height 5
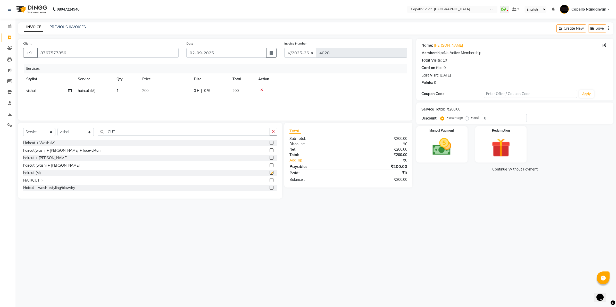
checkbox input "false"
click at [444, 140] on img at bounding box center [442, 147] width 32 height 23
click at [470, 169] on span "UPI" at bounding box center [471, 170] width 8 height 6
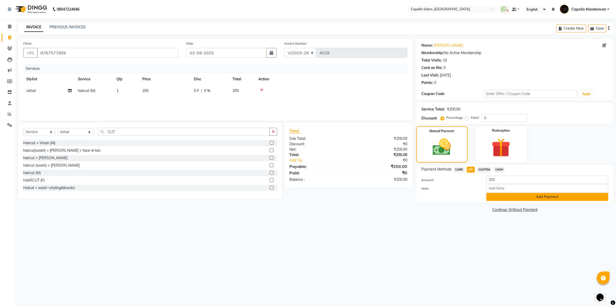
click at [546, 193] on button "Add Payment" at bounding box center [548, 197] width 122 height 8
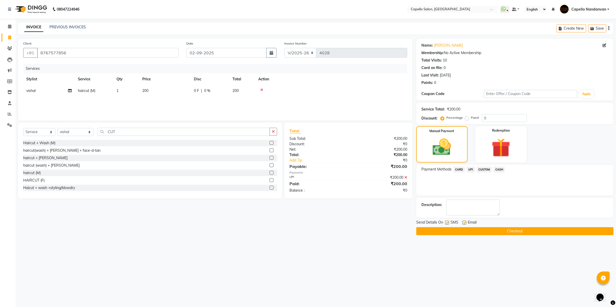
click at [548, 231] on button "Checkout" at bounding box center [515, 232] width 197 height 8
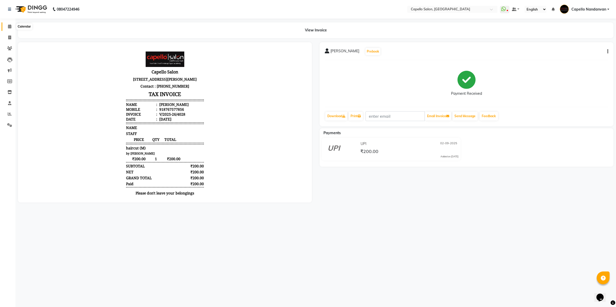
click at [6, 24] on span at bounding box center [9, 27] width 9 height 6
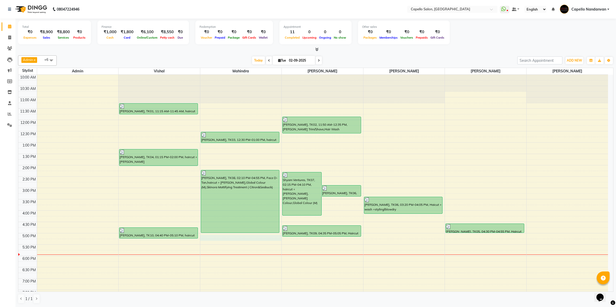
click at [212, 240] on div "10:00 AM 10:30 AM 11:00 AM 11:30 AM 12:00 PM 12:30 PM 1:00 PM 1:30 PM 2:00 PM 2…" at bounding box center [313, 211] width 590 height 272
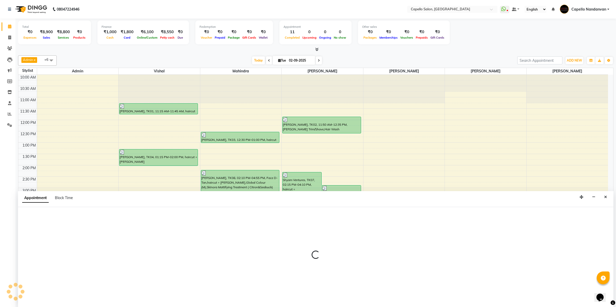
select select "51223"
select select "1020"
select select "tentative"
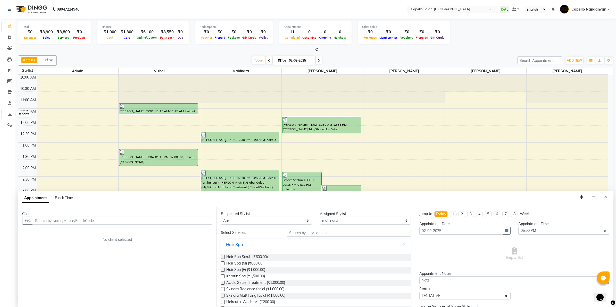
click at [9, 113] on icon at bounding box center [10, 114] width 4 height 4
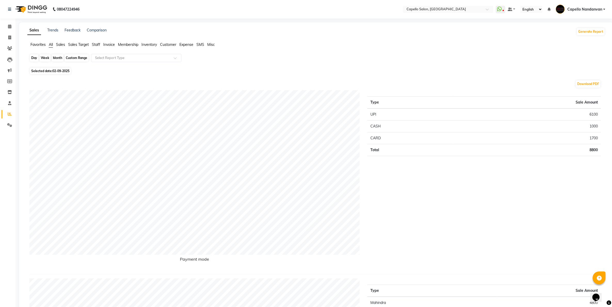
click at [32, 57] on div "Day" at bounding box center [34, 57] width 9 height 7
select select "9"
select select "2025"
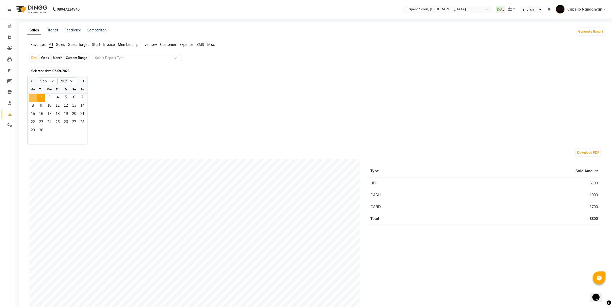
click at [33, 99] on span "1" at bounding box center [33, 98] width 8 height 8
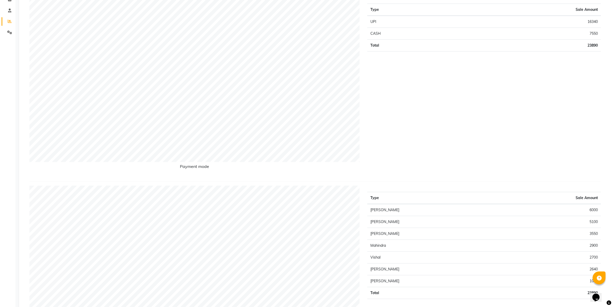
scroll to position [64, 0]
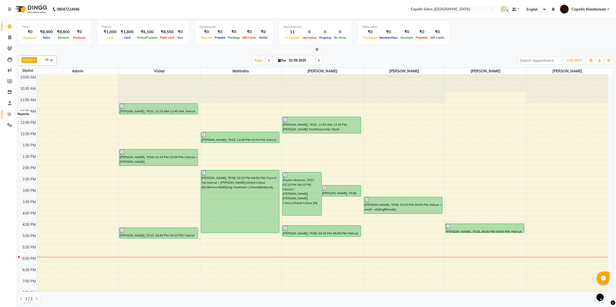
click at [9, 114] on icon at bounding box center [10, 114] width 4 height 4
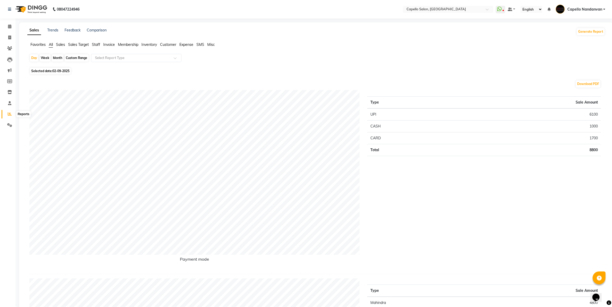
click at [5, 116] on span at bounding box center [9, 114] width 9 height 6
click at [57, 56] on div "Month" at bounding box center [58, 57] width 12 height 7
select select "9"
select select "2025"
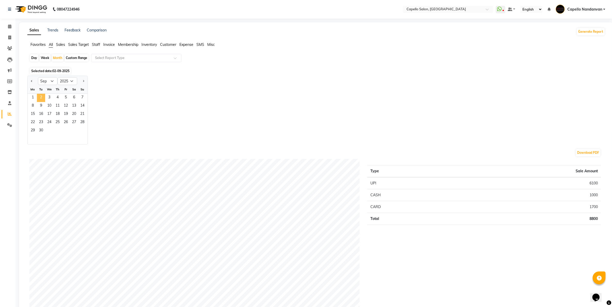
click at [41, 100] on span "2" at bounding box center [41, 98] width 8 height 8
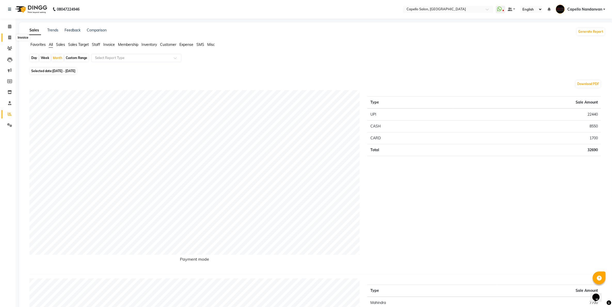
click at [8, 35] on span at bounding box center [9, 38] width 9 height 6
select select "service"
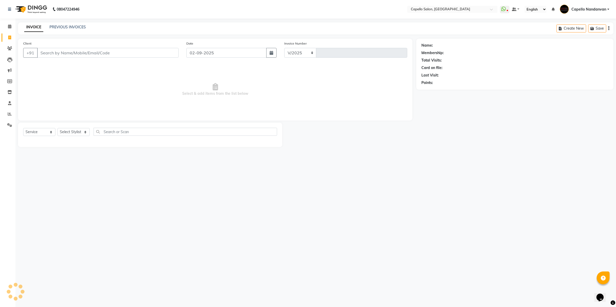
select select "830"
type input "4029"
click at [61, 55] on input "Client" at bounding box center [108, 53] width 142 height 10
type input "7058579362"
click at [74, 132] on select "Select Stylist Admin ASHIK DHAPODKAR Capello Nandanvan CHETNA SONI Himansu Owne…" at bounding box center [76, 134] width 36 height 8
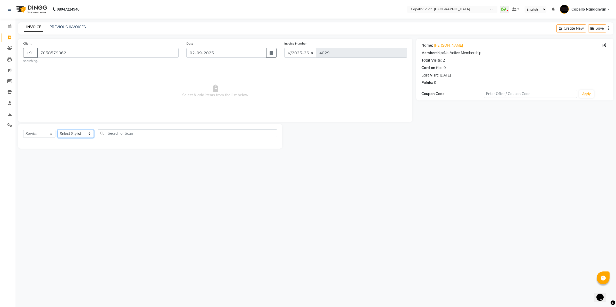
select select "14478"
click at [58, 130] on select "Select Stylist Admin ASHIK DHAPODKAR Capello Nandanvan CHETNA SONI Himansu Owne…" at bounding box center [76, 134] width 36 height 8
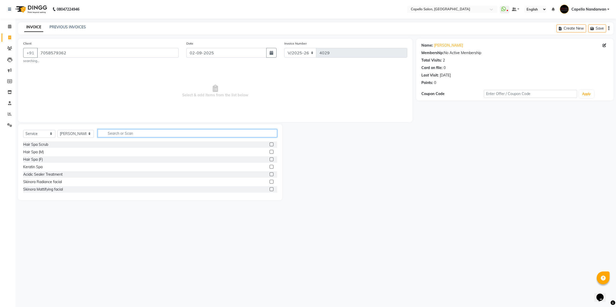
click at [109, 133] on input "text" at bounding box center [188, 133] width 180 height 8
type input "KERA"
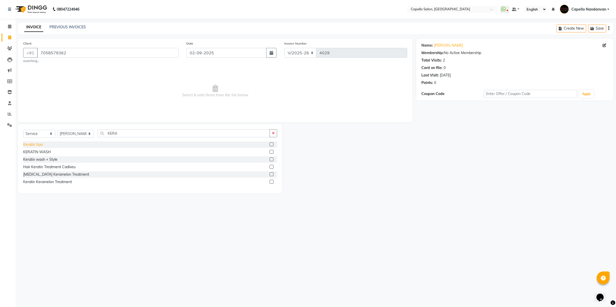
click at [36, 145] on div "Keratin Spa" at bounding box center [32, 144] width 19 height 5
checkbox input "false"
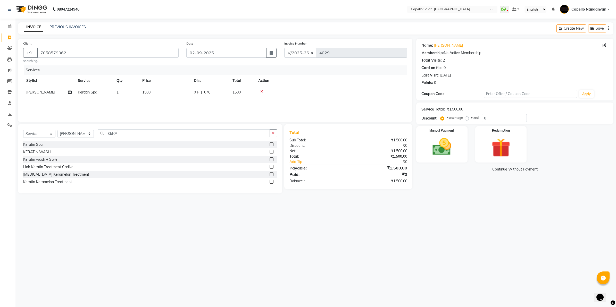
click at [170, 93] on td "1500" at bounding box center [165, 93] width 52 height 12
select select "14478"
click at [172, 96] on input "1500" at bounding box center [189, 94] width 45 height 8
type input "2000"
click at [152, 253] on div "08047224946 Select Location × Capello Salon, Nandanvan WhatsApp Status ✕ Status…" at bounding box center [308, 153] width 616 height 307
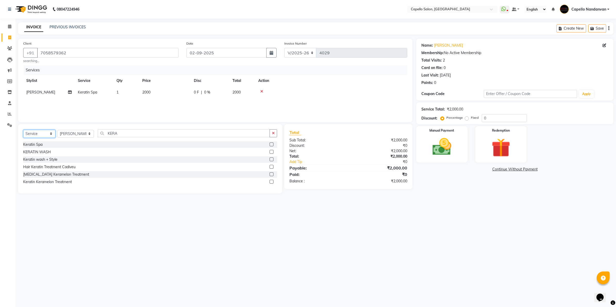
drag, startPoint x: 37, startPoint y: 132, endPoint x: 39, endPoint y: 136, distance: 3.9
click at [37, 132] on select "Select Service Product Membership Package Voucher Prepaid Gift Card" at bounding box center [39, 134] width 32 height 8
select select "product"
click at [23, 130] on select "Select Service Product Membership Package Voucher Prepaid Gift Card" at bounding box center [39, 134] width 32 height 8
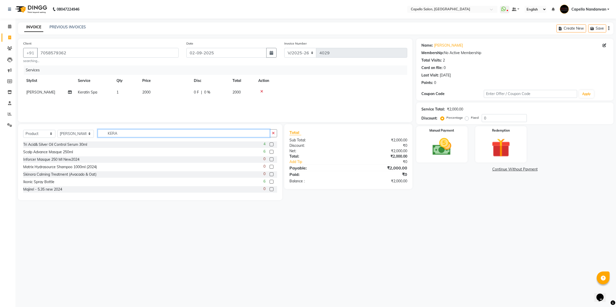
click at [124, 134] on input "KERA" at bounding box center [184, 133] width 172 height 8
type input "K"
type input "BRILL"
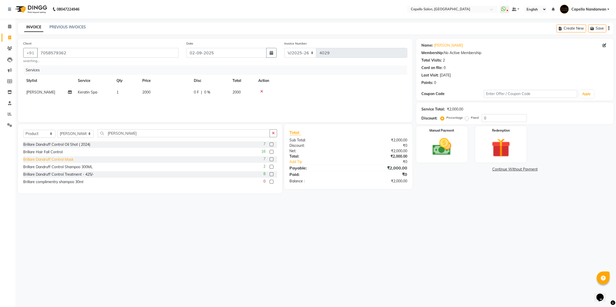
click at [70, 161] on div "Brillare Dandruff Control Mask" at bounding box center [48, 159] width 50 height 5
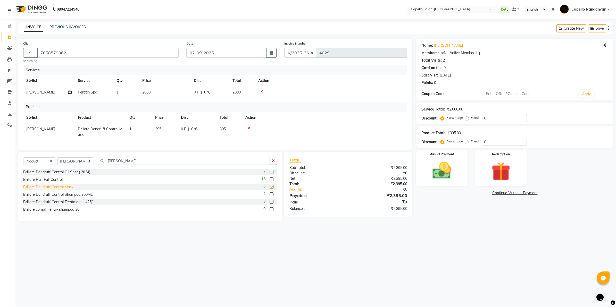
checkbox input "false"
click at [72, 213] on div "Brillare complimentry shampoo 30ml" at bounding box center [53, 209] width 60 height 5
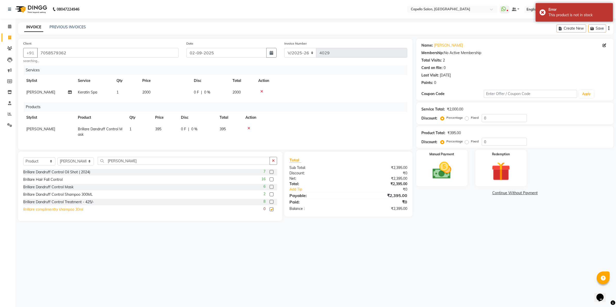
checkbox input "false"
click at [85, 198] on div "Brillare Dandruff Control Shampoo 300ML" at bounding box center [58, 194] width 70 height 5
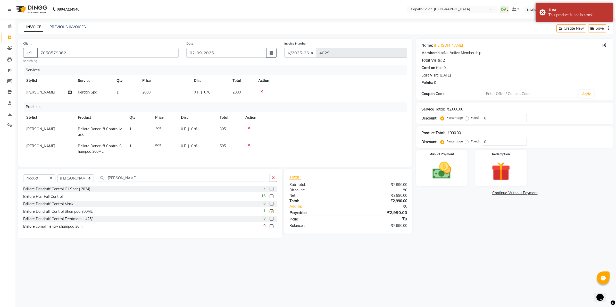
checkbox input "false"
click at [449, 173] on img at bounding box center [442, 171] width 32 height 23
drag, startPoint x: 467, startPoint y: 192, endPoint x: 471, endPoint y: 195, distance: 4.7
click at [468, 192] on span "UPI" at bounding box center [471, 194] width 8 height 6
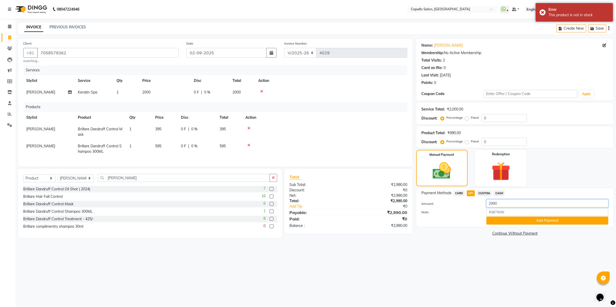
click at [508, 205] on input "2990" at bounding box center [548, 204] width 122 height 8
type input "2000"
click at [495, 221] on button "Add Payment" at bounding box center [548, 221] width 122 height 8
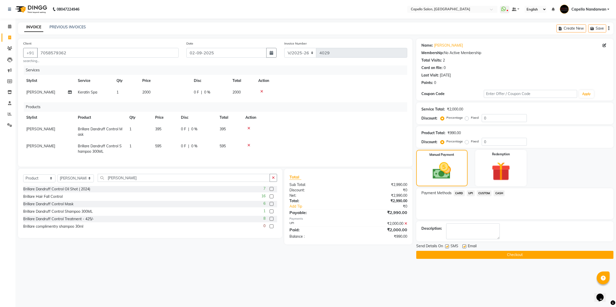
click at [496, 195] on span "CASH" at bounding box center [499, 194] width 11 height 6
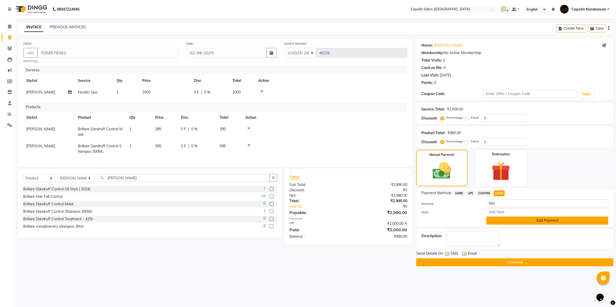
click at [541, 221] on button "Add Payment" at bounding box center [548, 221] width 122 height 8
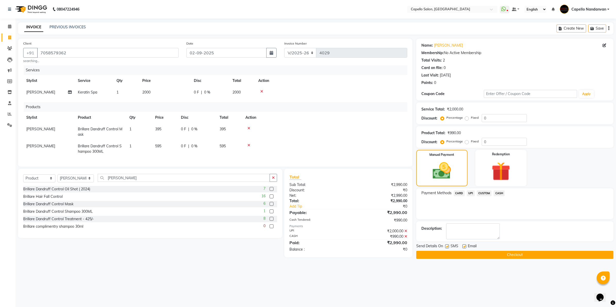
click at [534, 255] on button "Checkout" at bounding box center [515, 255] width 197 height 8
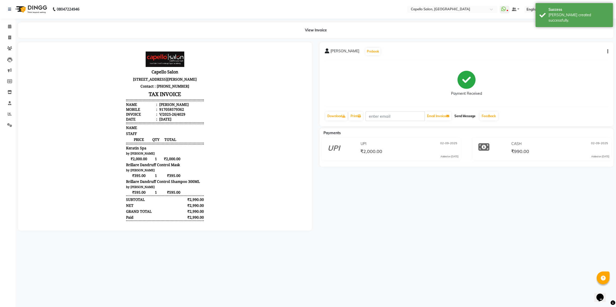
click at [469, 117] on button "Send Message" at bounding box center [465, 116] width 25 height 9
click at [10, 30] on link "Calendar" at bounding box center [8, 26] width 12 height 9
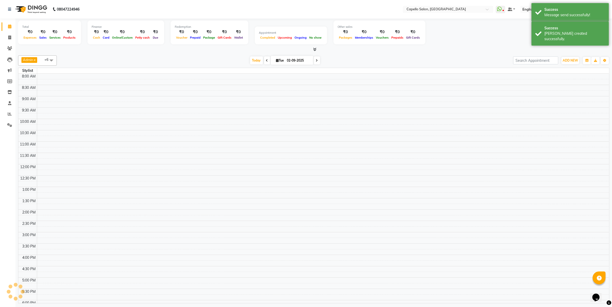
click at [10, 30] on link "Calendar" at bounding box center [8, 26] width 12 height 9
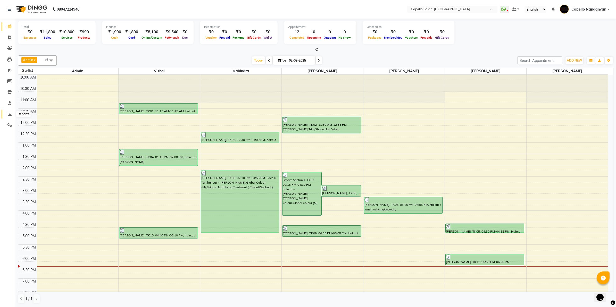
click at [7, 114] on span at bounding box center [9, 114] width 9 height 6
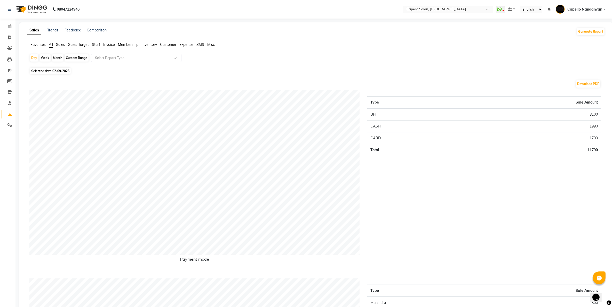
click at [57, 57] on div "Month" at bounding box center [58, 57] width 12 height 7
select select "9"
select select "2025"
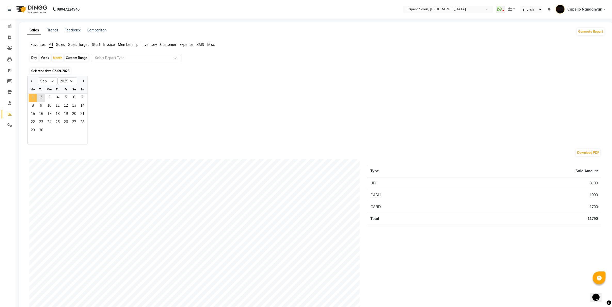
click at [32, 97] on span "1" at bounding box center [33, 98] width 8 height 8
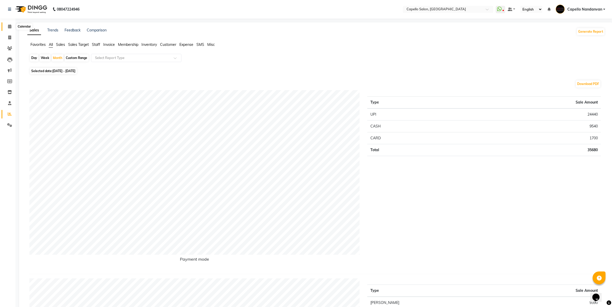
click at [10, 25] on icon at bounding box center [9, 27] width 3 height 4
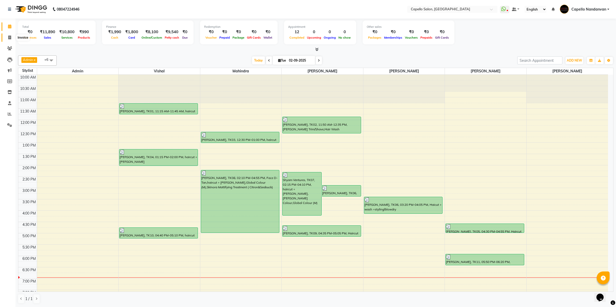
click at [10, 37] on icon at bounding box center [9, 38] width 3 height 4
select select "service"
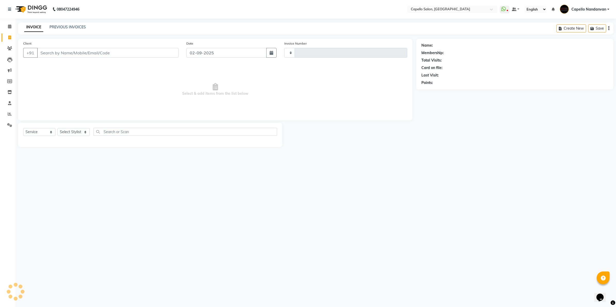
type input "4030"
select select "830"
click at [74, 50] on input "Client" at bounding box center [108, 53] width 142 height 10
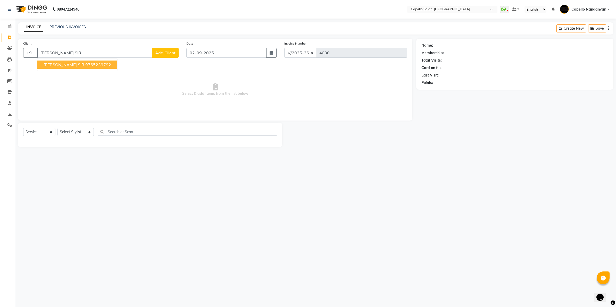
click at [85, 62] on ngb-highlight "9765239792" at bounding box center [98, 64] width 26 height 5
type input "9765239792"
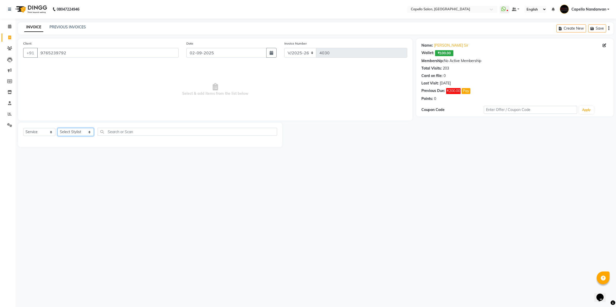
click at [79, 131] on select "Select Stylist Admin ASHIK DHAPODKAR Capello Nandanvan CHETNA SONI Himansu Owne…" at bounding box center [76, 132] width 36 height 8
select select "29083"
click at [58, 128] on select "Select Stylist Admin ASHIK DHAPODKAR Capello Nandanvan CHETNA SONI Himansu Owne…" at bounding box center [76, 132] width 36 height 8
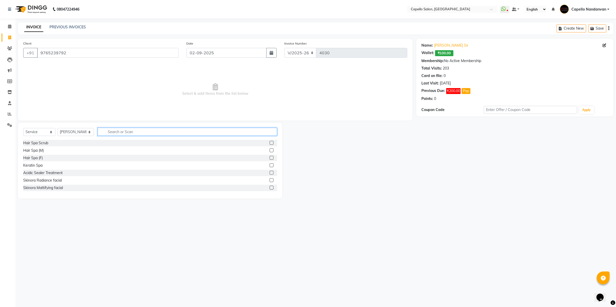
click at [114, 133] on input "text" at bounding box center [188, 132] width 180 height 8
type input "EYE"
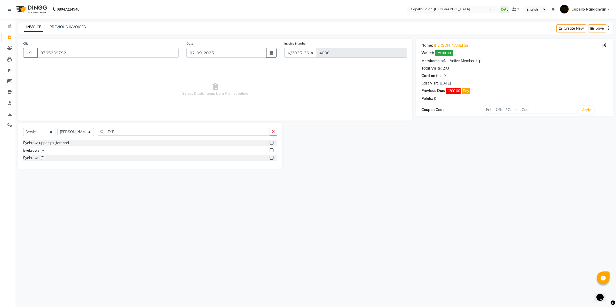
click at [35, 154] on div "Eyebrows (M)" at bounding box center [150, 151] width 254 height 6
click at [36, 161] on div "Eyebrows (F)" at bounding box center [33, 158] width 21 height 5
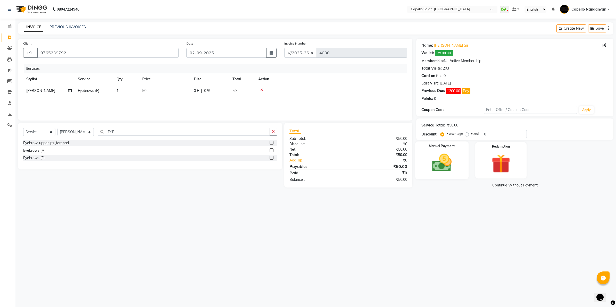
click at [446, 168] on img at bounding box center [442, 163] width 32 height 23
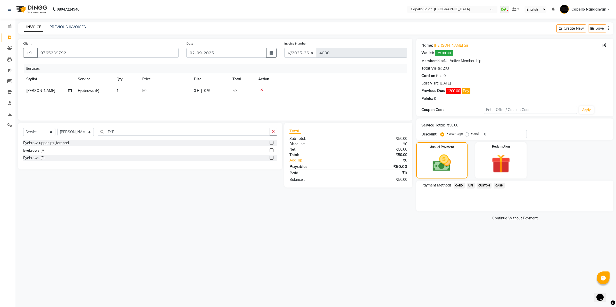
click at [472, 185] on span "UPI" at bounding box center [471, 186] width 8 height 6
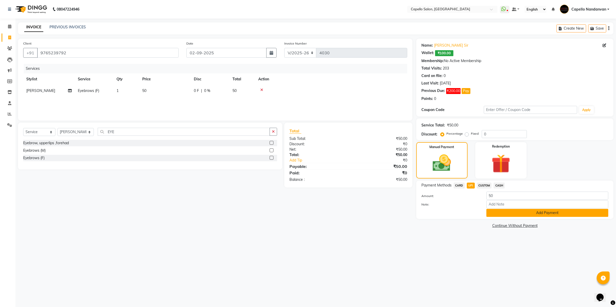
click at [502, 214] on button "Add Payment" at bounding box center [548, 213] width 122 height 8
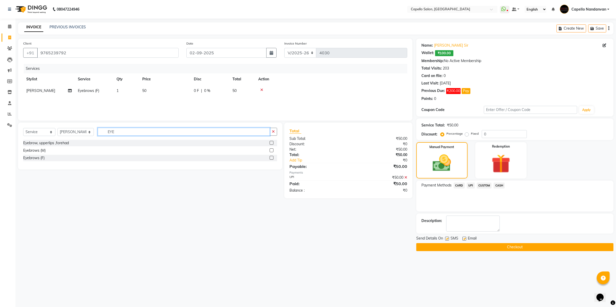
click at [133, 136] on input "EYE" at bounding box center [184, 132] width 172 height 8
click at [37, 158] on div "Eyebrows (F)" at bounding box center [33, 158] width 21 height 5
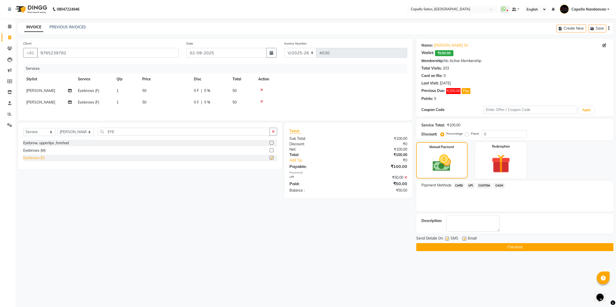
checkbox input "false"
click at [470, 185] on span "UPI" at bounding box center [471, 186] width 8 height 6
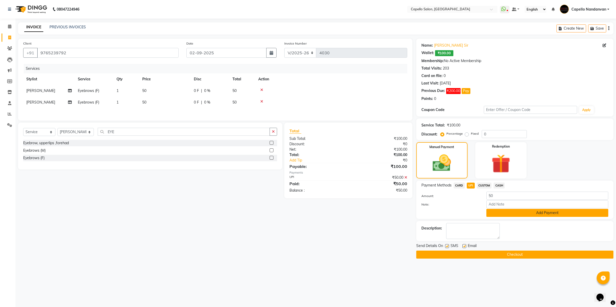
click at [545, 213] on button "Add Payment" at bounding box center [548, 213] width 122 height 8
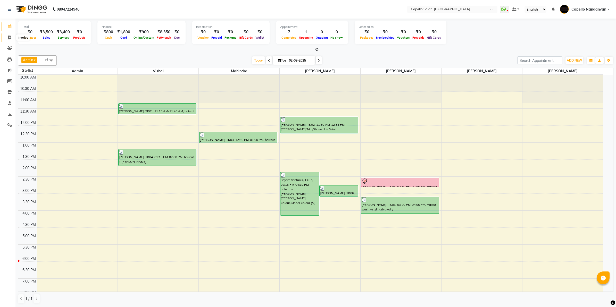
scroll to position [58, 0]
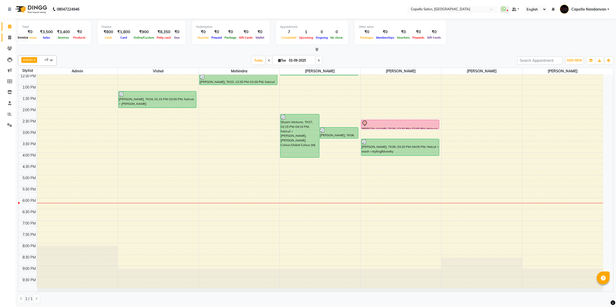
click at [7, 38] on span at bounding box center [9, 38] width 9 height 6
select select "service"
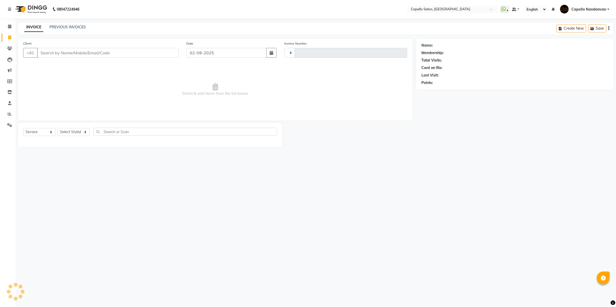
type input "4030"
select select "830"
click at [80, 55] on input "Client" at bounding box center [108, 53] width 142 height 10
type input "9130078018"
click at [86, 135] on select "Select Stylist Admin ASHIK DHAPODKAR Capello Nandanvan CHETNA SONI Himansu Owne…" at bounding box center [76, 134] width 36 height 8
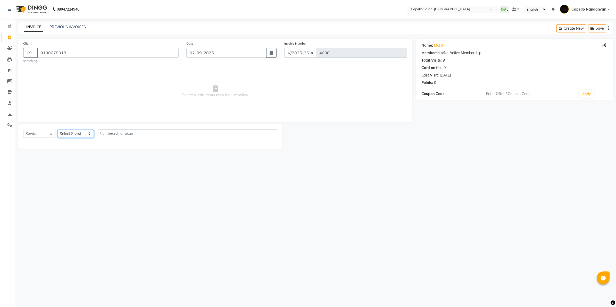
select select "83973"
click at [58, 130] on select "Select Stylist Admin ASHIK DHAPODKAR Capello Nandanvan CHETNA SONI Himansu Owne…" at bounding box center [76, 134] width 36 height 8
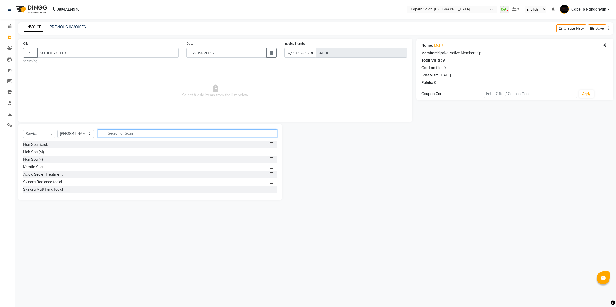
click at [108, 132] on input "text" at bounding box center [188, 133] width 180 height 8
type input "CUT"
click at [33, 176] on div "haircut (M)" at bounding box center [32, 174] width 18 height 5
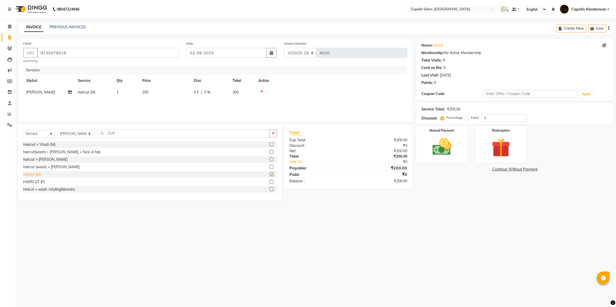
checkbox input "false"
click at [86, 135] on select "Select Stylist Admin ASHIK DHAPODKAR Capello Nandanvan CHETNA SONI Himansu Owne…" at bounding box center [76, 134] width 36 height 8
select select "29083"
click at [58, 130] on select "Select Stylist Admin ASHIK DHAPODKAR Capello Nandanvan CHETNA SONI Himansu Owne…" at bounding box center [76, 134] width 36 height 8
click at [123, 134] on input "CUT" at bounding box center [184, 133] width 172 height 8
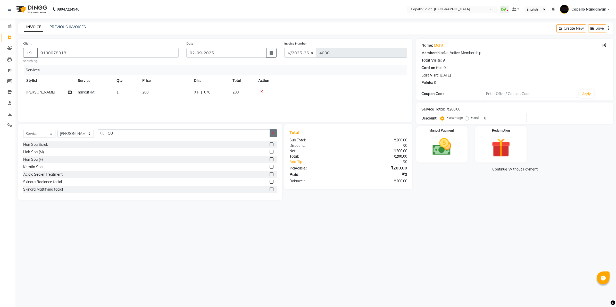
click at [275, 133] on button "button" at bounding box center [273, 133] width 7 height 8
click at [439, 151] on img at bounding box center [442, 147] width 32 height 23
drag, startPoint x: 500, startPoint y: 170, endPoint x: 500, endPoint y: 175, distance: 5.7
click at [500, 172] on span "CASH" at bounding box center [499, 170] width 11 height 6
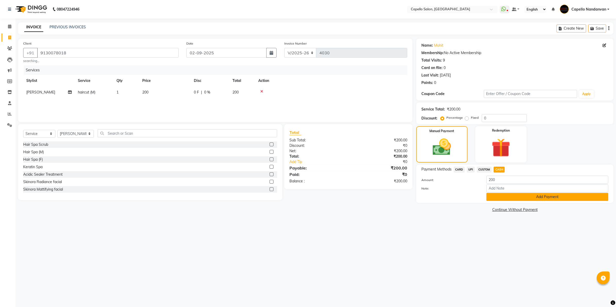
click at [506, 197] on button "Add Payment" at bounding box center [548, 197] width 122 height 8
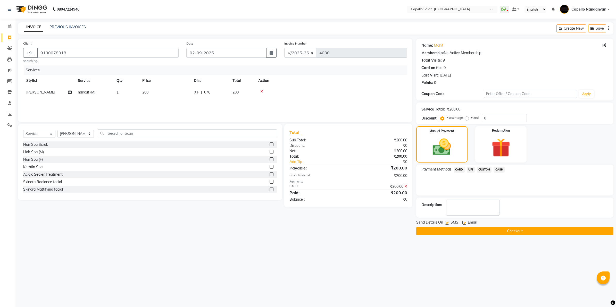
click at [503, 230] on button "Checkout" at bounding box center [515, 232] width 197 height 8
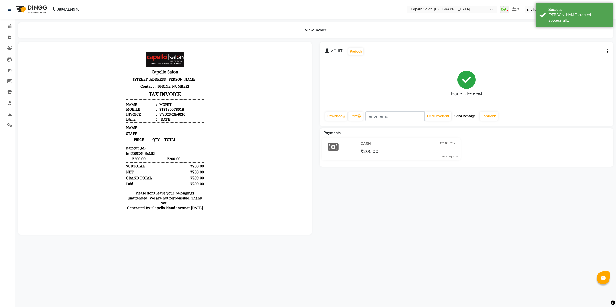
click at [470, 115] on button "Send Message" at bounding box center [465, 116] width 25 height 9
click at [11, 26] on icon at bounding box center [9, 27] width 3 height 4
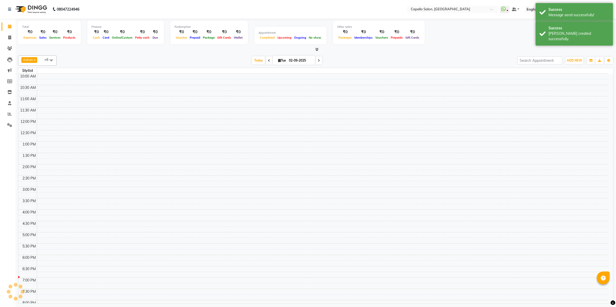
click at [11, 26] on icon at bounding box center [9, 27] width 3 height 4
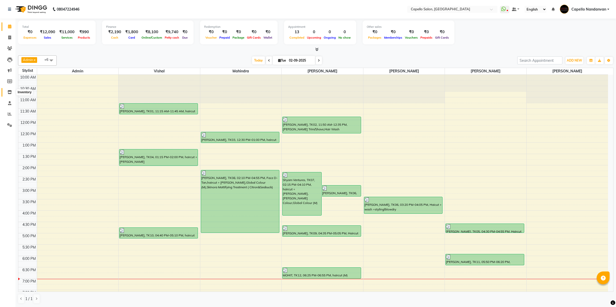
click at [6, 93] on span at bounding box center [9, 93] width 9 height 6
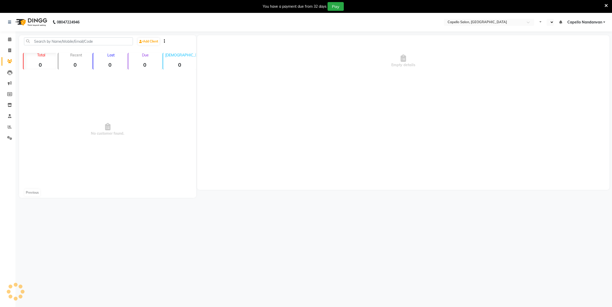
select select "en"
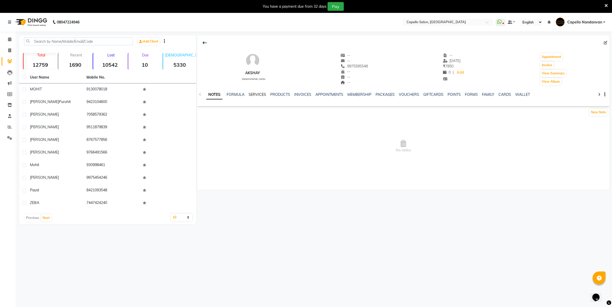
click at [256, 94] on link "SERVICES" at bounding box center [257, 94] width 18 height 5
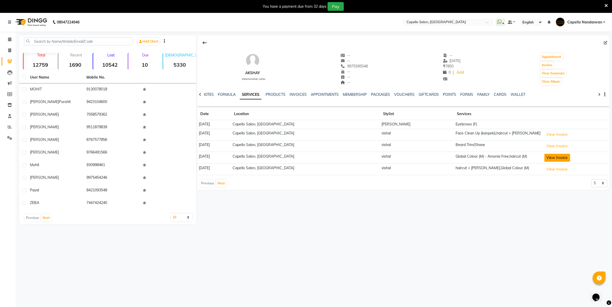
click at [556, 158] on button "View Invoice" at bounding box center [557, 158] width 26 height 8
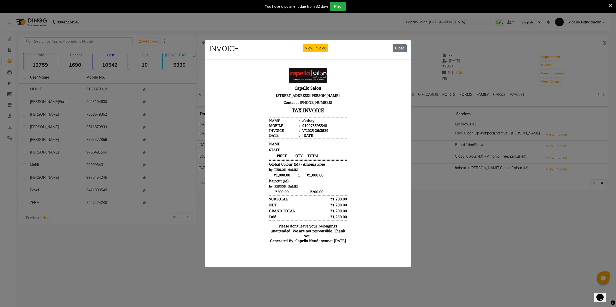
click at [402, 40] on div "INVOICE View Invoice Close" at bounding box center [308, 49] width 206 height 19
click at [401, 46] on button "Close" at bounding box center [400, 48] width 14 height 8
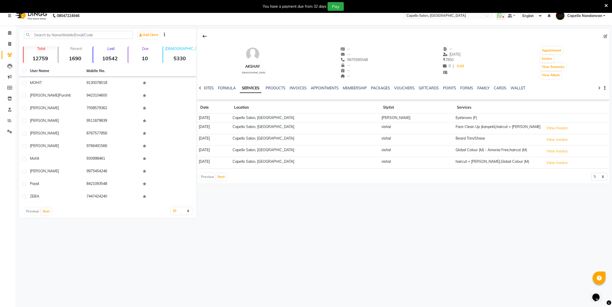
scroll to position [13, 0]
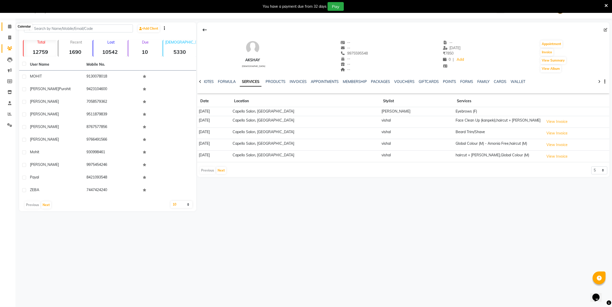
click at [9, 24] on span at bounding box center [9, 27] width 9 height 6
